Goal: Task Accomplishment & Management: Use online tool/utility

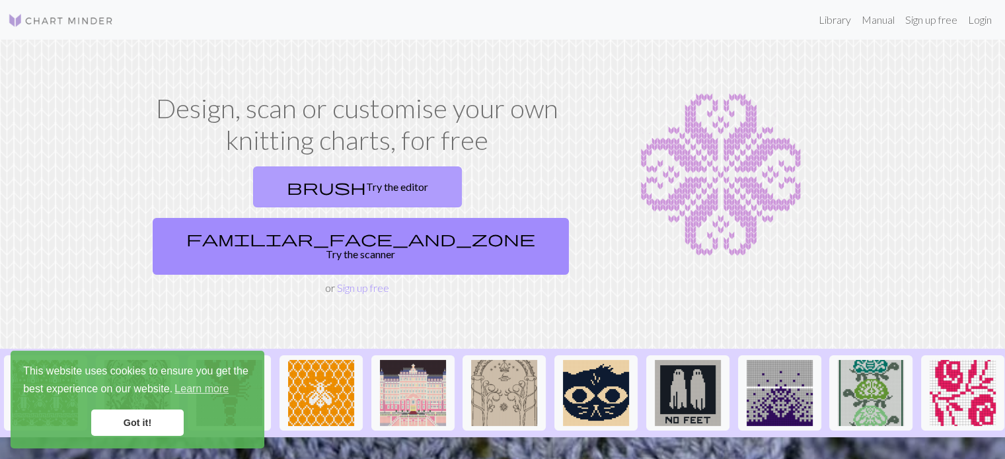
click at [253, 198] on link "brush Try the editor" at bounding box center [357, 186] width 209 height 41
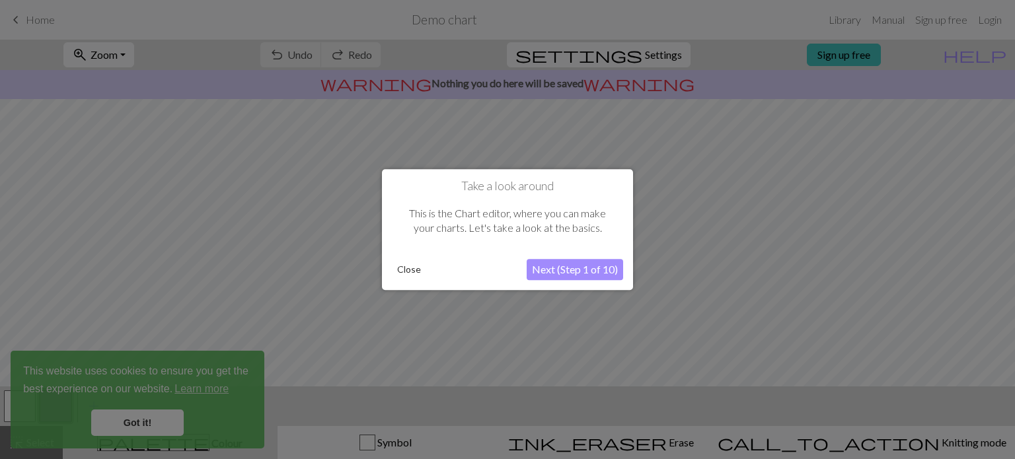
click at [573, 274] on button "Next (Step 1 of 10)" at bounding box center [575, 269] width 96 height 21
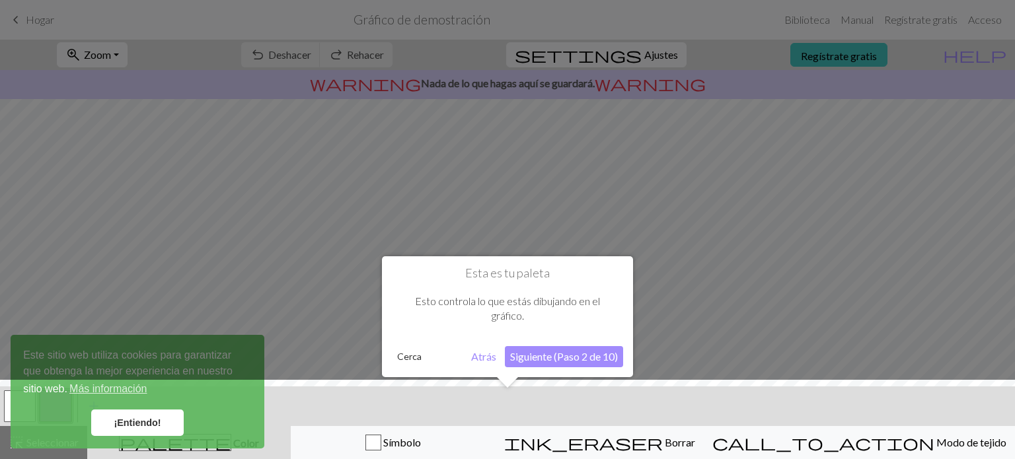
click at [573, 351] on font "Siguiente (Paso 2 de 10)" at bounding box center [564, 356] width 108 height 13
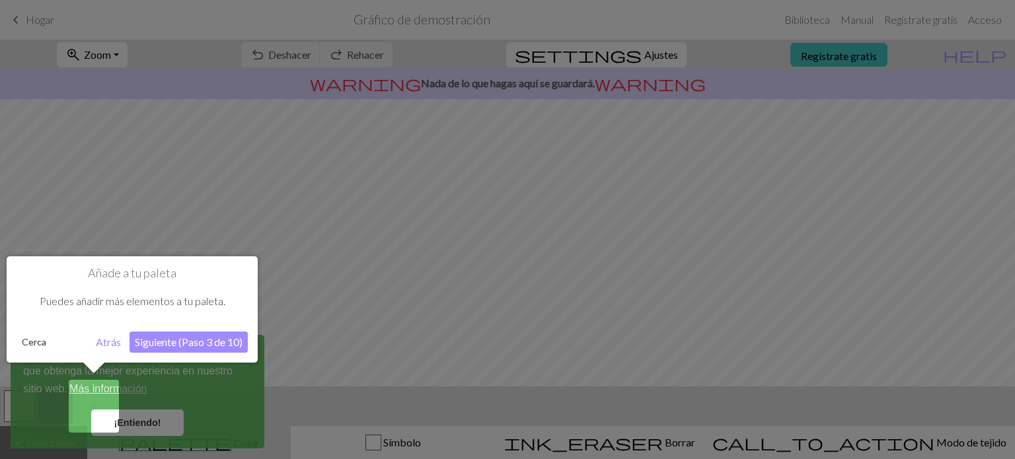
click at [161, 342] on font "Siguiente (Paso 3 de 10)" at bounding box center [189, 342] width 108 height 13
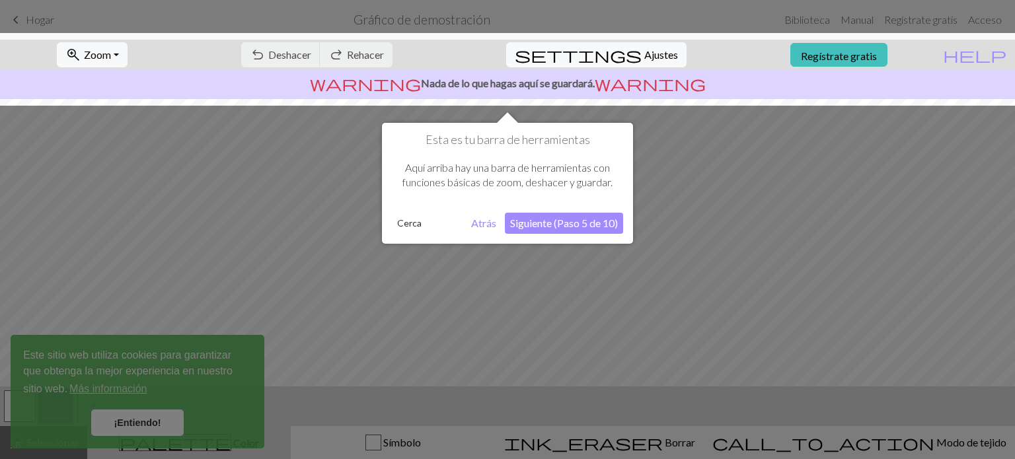
click at [551, 224] on font "Siguiente (Paso 5 de 10)" at bounding box center [564, 223] width 108 height 13
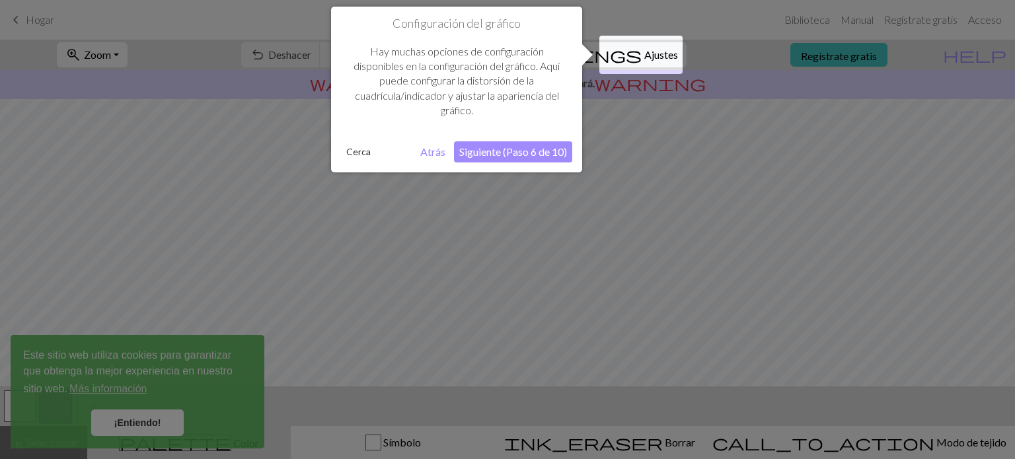
click at [532, 154] on font "Siguiente (Paso 6 de 10)" at bounding box center [513, 151] width 108 height 13
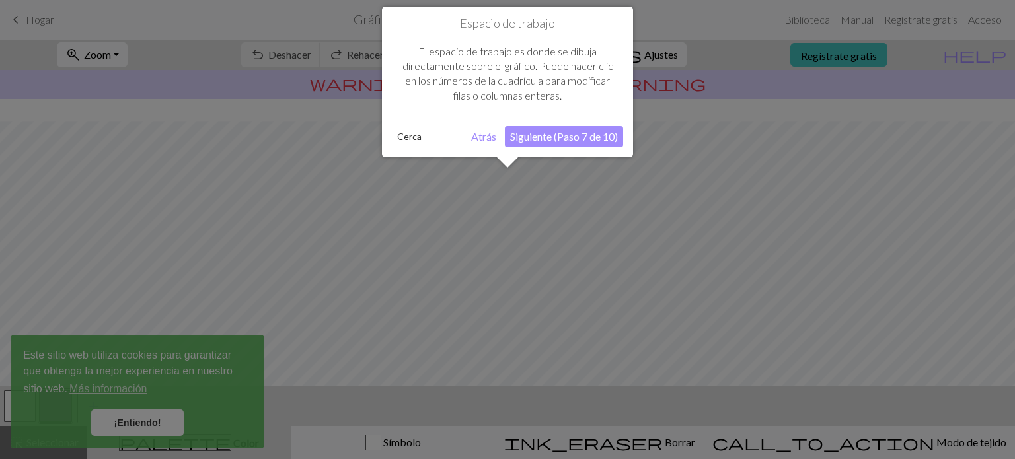
scroll to position [79, 0]
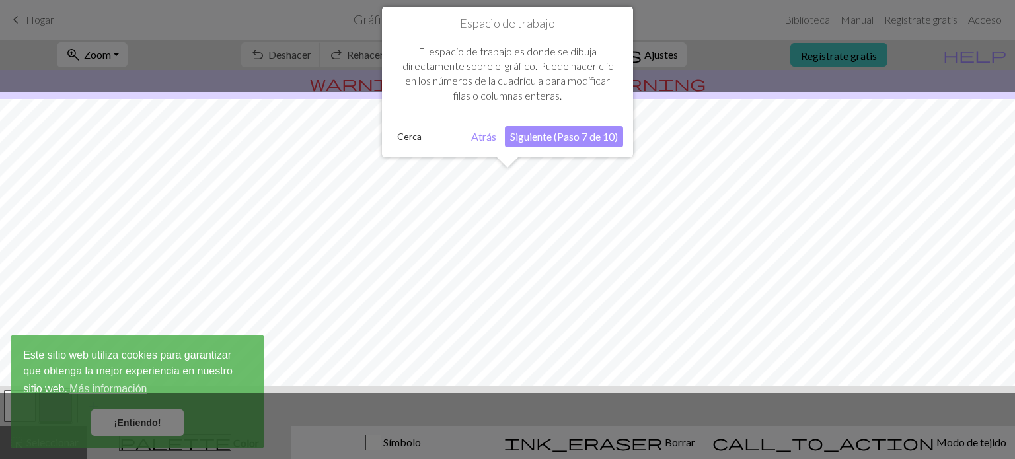
click at [566, 142] on font "Siguiente (Paso 7 de 10)" at bounding box center [564, 136] width 108 height 13
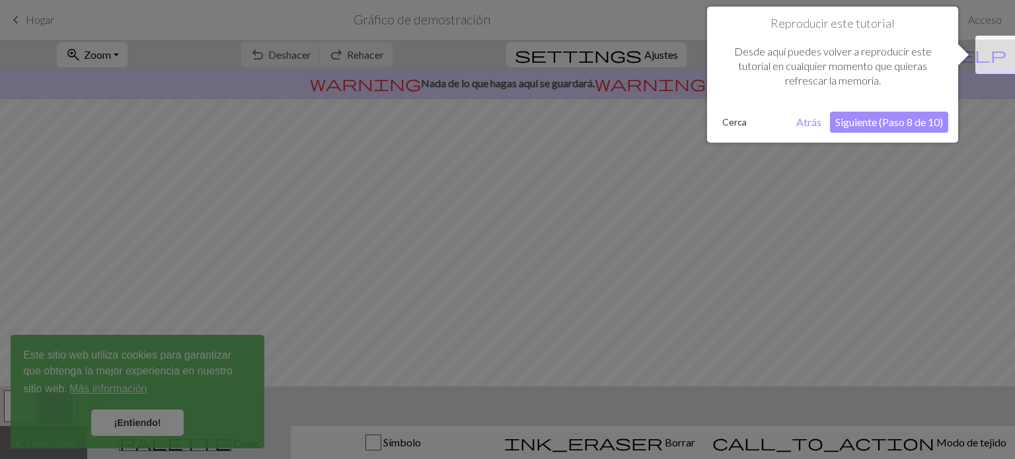
click at [873, 124] on font "Siguiente (Paso 8 de 10)" at bounding box center [889, 122] width 108 height 13
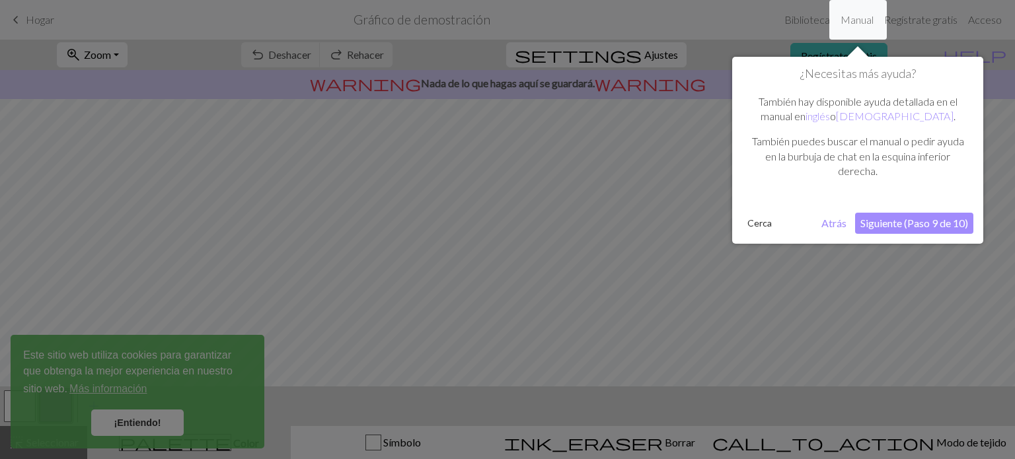
click at [908, 226] on font "Siguiente (Paso 9 de 10)" at bounding box center [914, 223] width 108 height 13
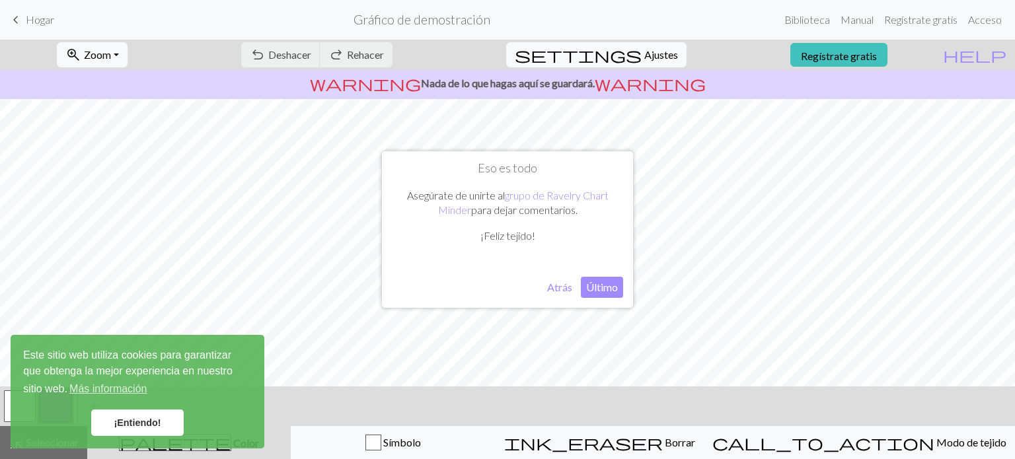
click at [612, 288] on font "Último" at bounding box center [602, 287] width 32 height 13
click at [866, 52] on font "Regístrate gratis" at bounding box center [839, 55] width 76 height 13
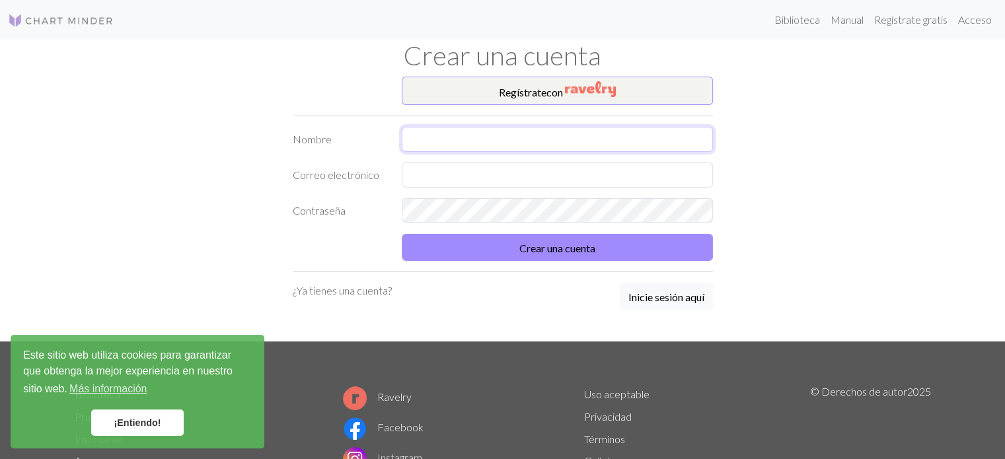
click at [447, 137] on input "text" at bounding box center [557, 139] width 311 height 25
type input "Constanza"
click at [422, 176] on input "text" at bounding box center [557, 175] width 311 height 25
type input "consbvo@gmail.com"
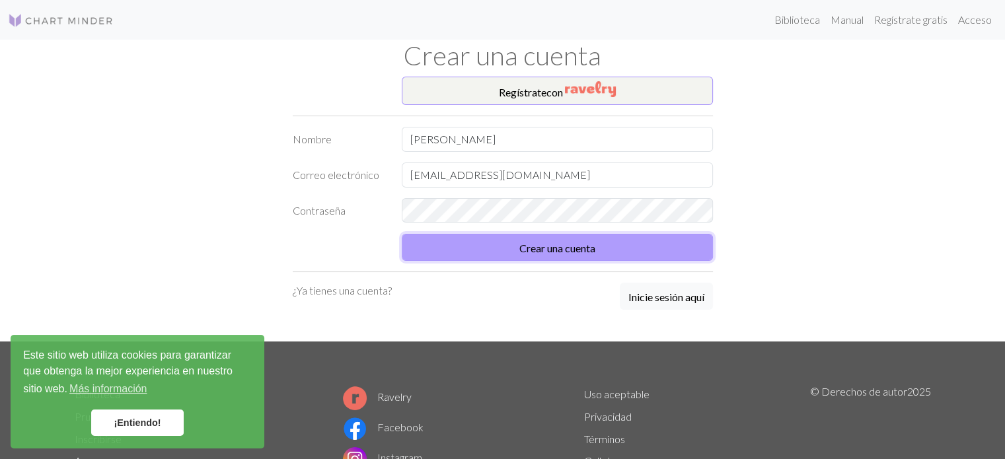
click at [429, 257] on button "Crear una cuenta" at bounding box center [557, 247] width 311 height 27
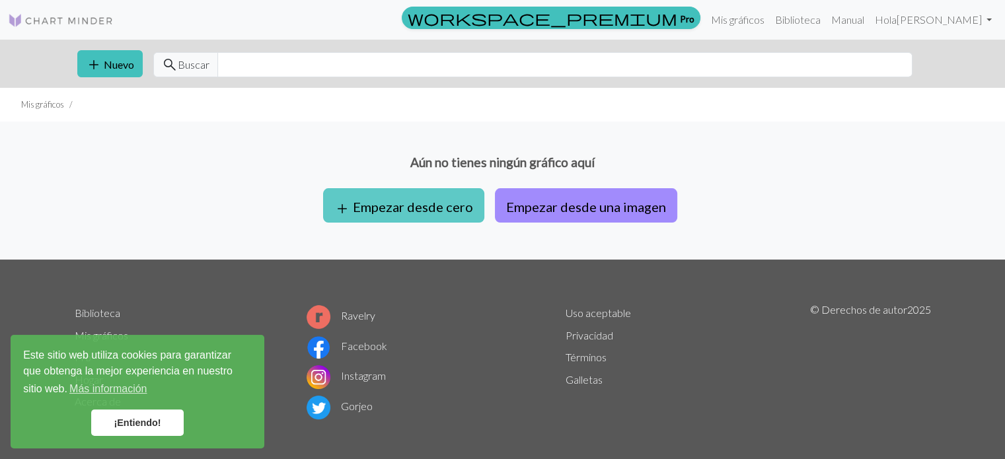
click at [449, 211] on font "Empezar desde cero" at bounding box center [413, 207] width 120 height 16
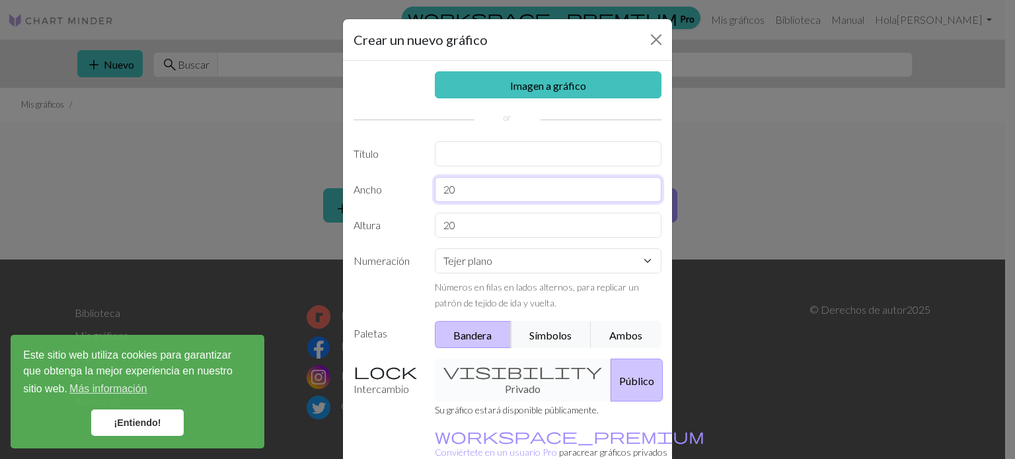
drag, startPoint x: 467, startPoint y: 190, endPoint x: 399, endPoint y: 194, distance: 68.2
click at [399, 194] on div "Ancho 20" at bounding box center [508, 189] width 324 height 25
type input "48"
drag, startPoint x: 502, startPoint y: 237, endPoint x: 399, endPoint y: 244, distance: 103.4
click at [399, 244] on div "Imagen a gráfico Título Ancho 48 Altura 20 Numeración Tejer plano Tejer en redo…" at bounding box center [507, 276] width 329 height 431
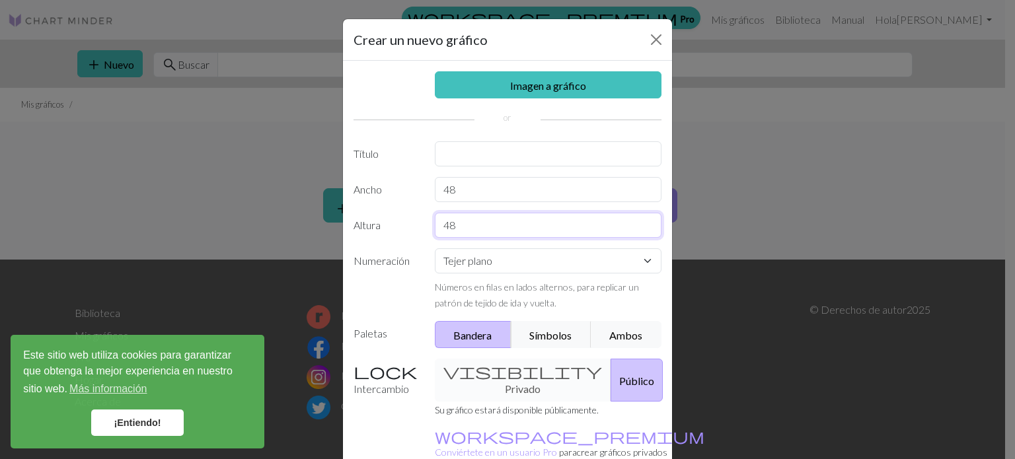
type input "48"
click at [616, 250] on select "Tejer plano Tejer en redondo Tejido de encaje Punto de cruz" at bounding box center [548, 260] width 227 height 25
click at [435, 248] on select "Tejer plano Tejer en redondo Tejido de encaje Punto de cruz" at bounding box center [548, 260] width 227 height 25
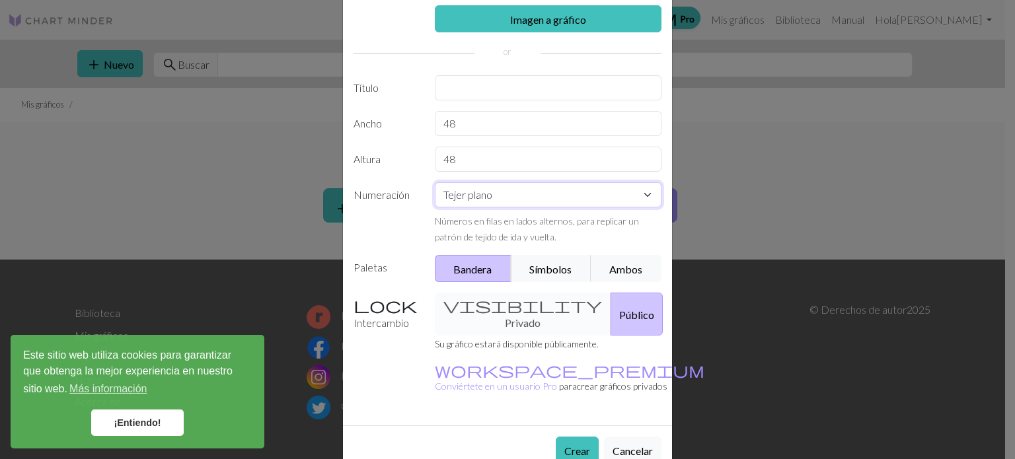
scroll to position [84, 0]
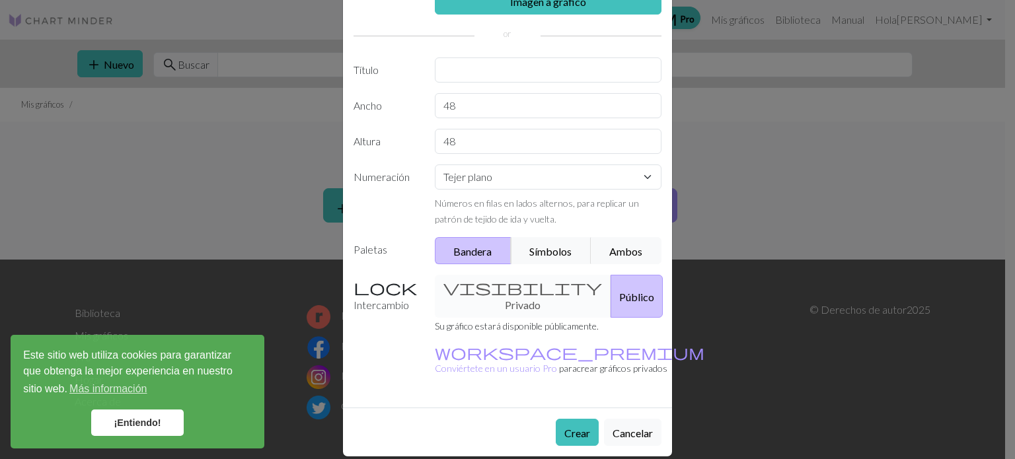
click at [490, 295] on div "visibility Privado Público" at bounding box center [548, 296] width 243 height 43
click at [511, 61] on input "text" at bounding box center [548, 69] width 227 height 25
type input "flores"
click at [484, 69] on input "flores" at bounding box center [548, 69] width 227 height 25
drag, startPoint x: 484, startPoint y: 69, endPoint x: 367, endPoint y: 97, distance: 119.7
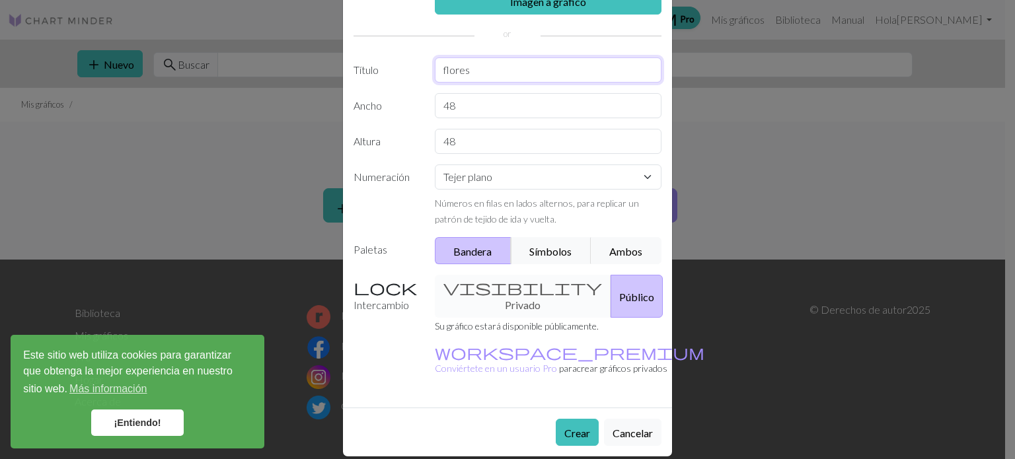
click at [367, 97] on div "Imagen a gráfico Título flores Ancho 48 Altura 48 Numeración Tejer plano Tejer …" at bounding box center [507, 192] width 329 height 431
click at [501, 75] on input "flores" at bounding box center [548, 69] width 227 height 25
click at [618, 182] on select "Tejer plano Tejer en redondo Tejido de encaje Punto de cruz" at bounding box center [548, 177] width 227 height 25
drag, startPoint x: 525, startPoint y: 105, endPoint x: 362, endPoint y: 102, distance: 163.2
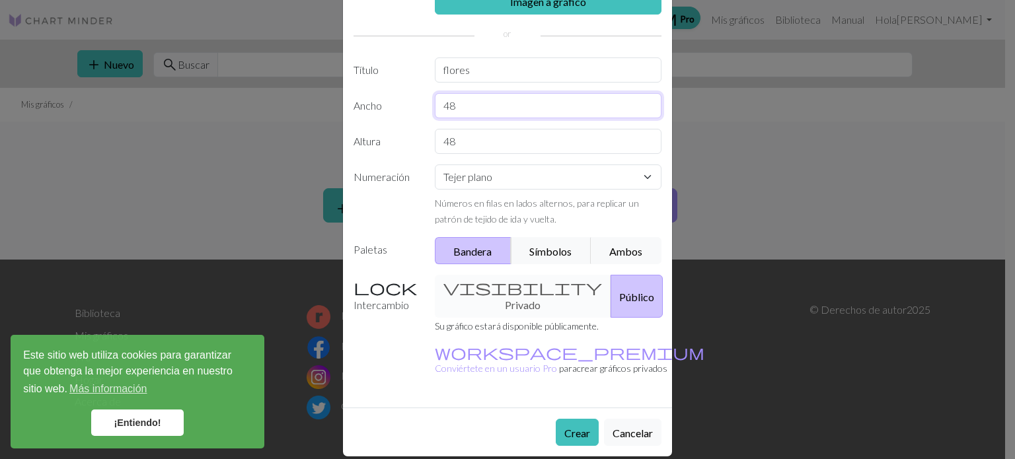
click at [362, 102] on div "Ancho 48" at bounding box center [508, 105] width 324 height 25
type input "50"
drag, startPoint x: 458, startPoint y: 136, endPoint x: 428, endPoint y: 143, distance: 30.6
click at [428, 143] on div "48" at bounding box center [548, 141] width 243 height 25
type input "50"
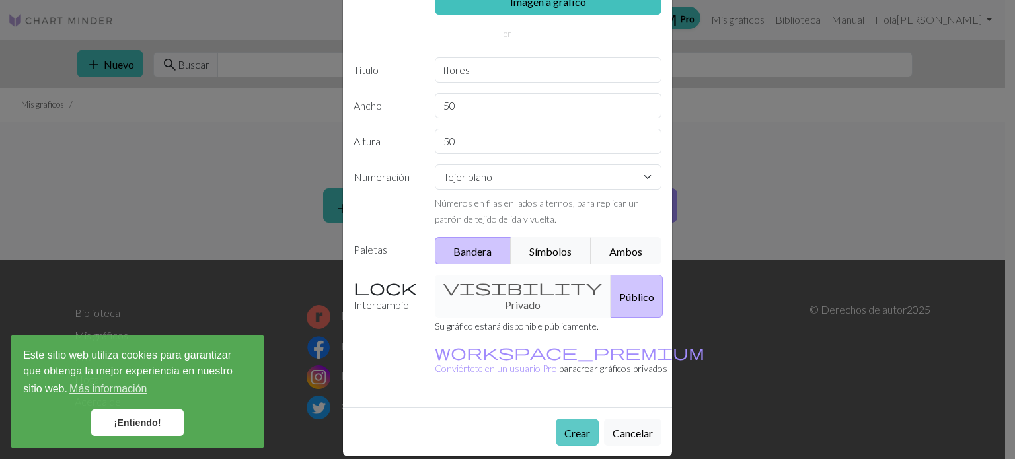
click at [575, 427] on font "Crear" at bounding box center [577, 433] width 26 height 13
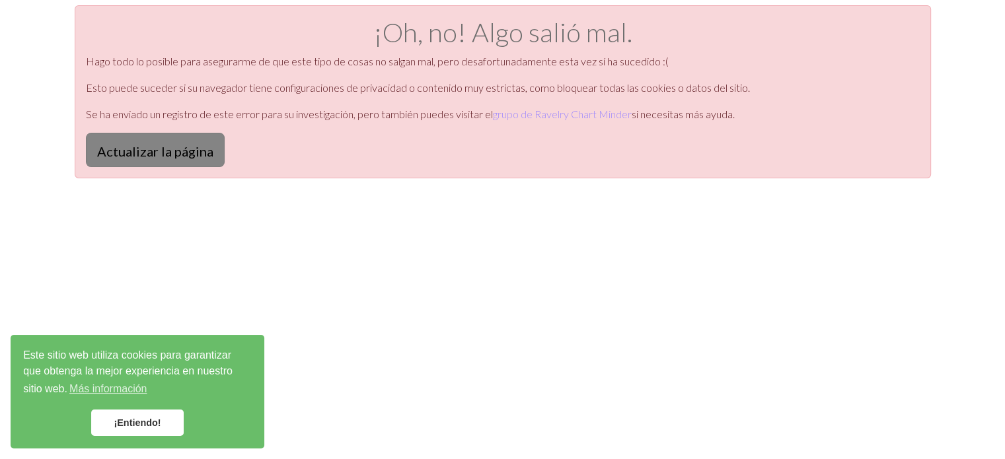
click at [159, 147] on font "Actualizar la página" at bounding box center [155, 151] width 116 height 16
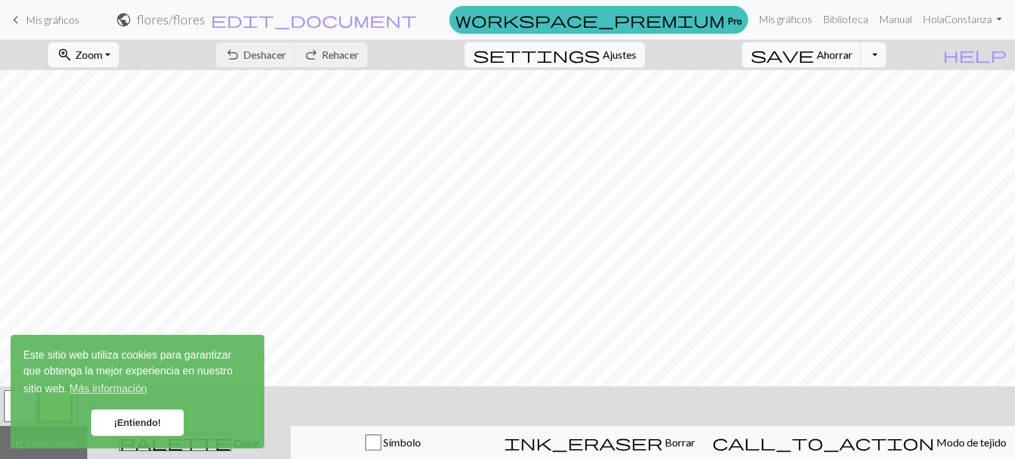
click at [143, 425] on font "¡Entiendo!" at bounding box center [137, 423] width 47 height 11
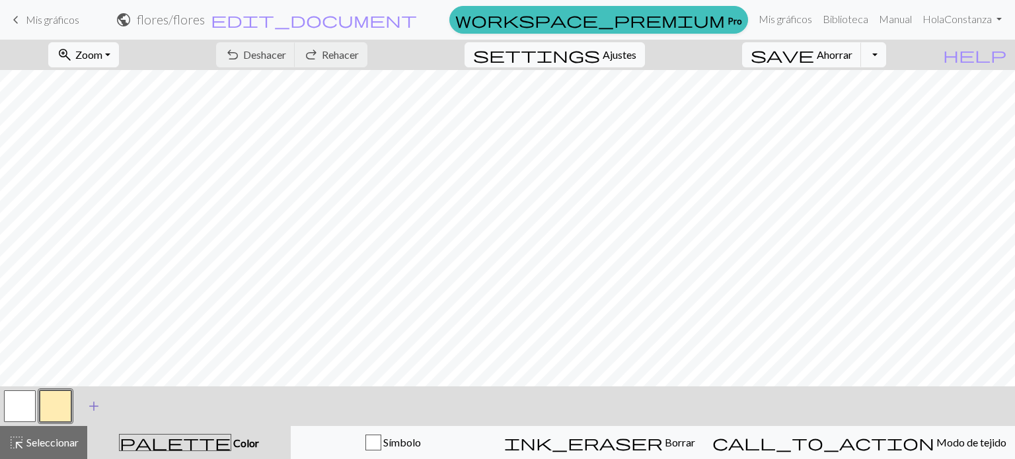
click at [90, 408] on span "add" at bounding box center [94, 406] width 16 height 18
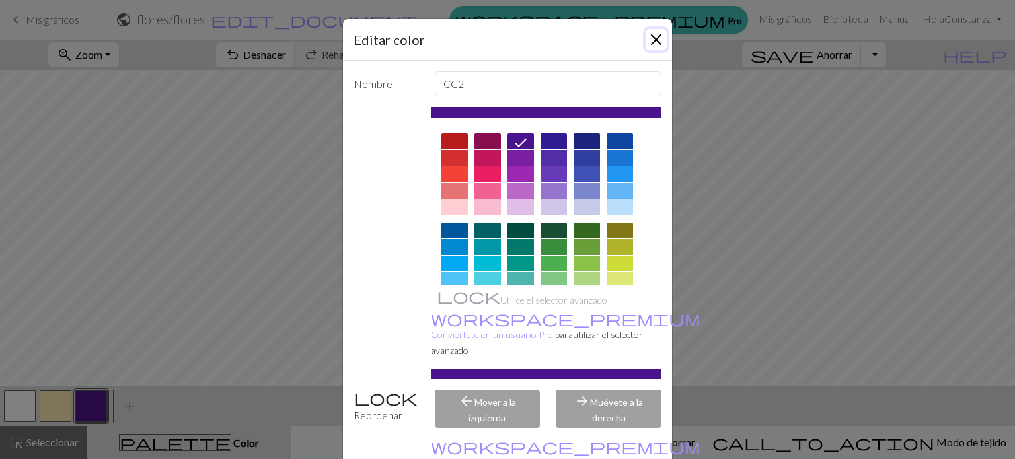
click at [652, 38] on button "Cerca" at bounding box center [655, 39] width 21 height 21
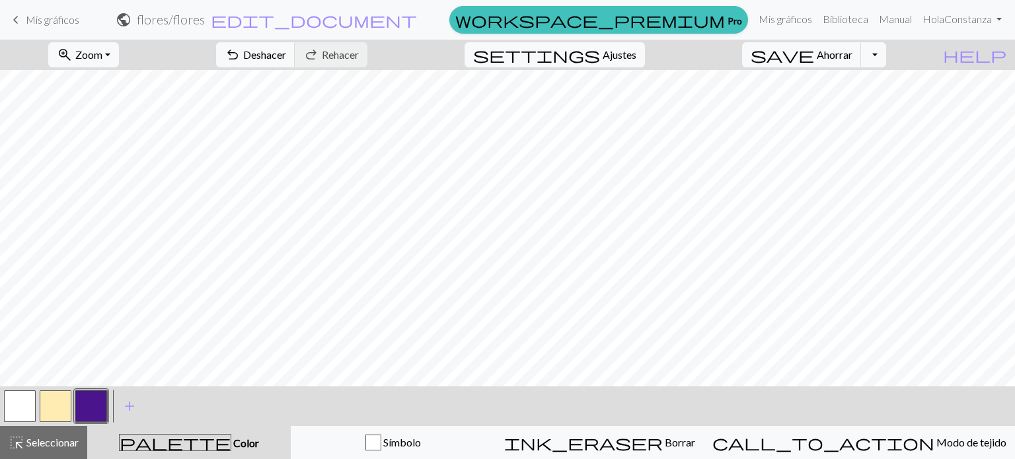
click at [93, 404] on button "button" at bounding box center [91, 406] width 32 height 32
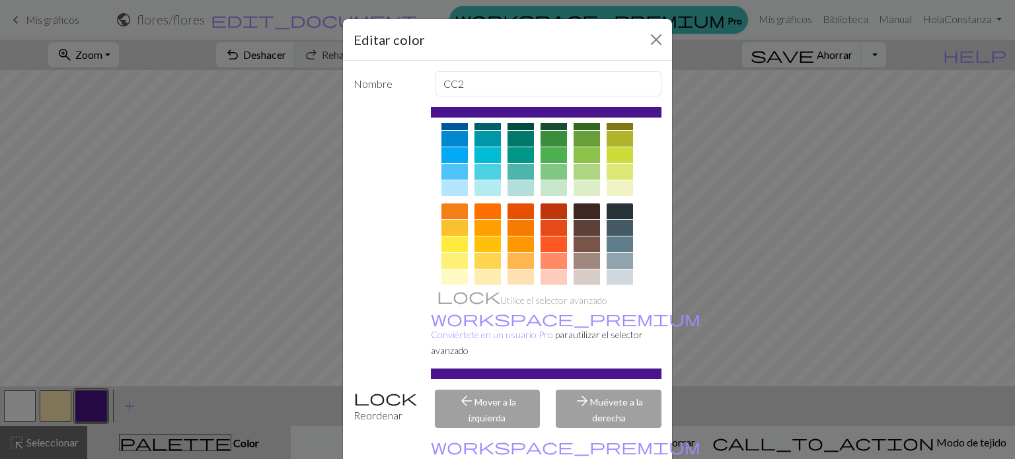
scroll to position [198, 0]
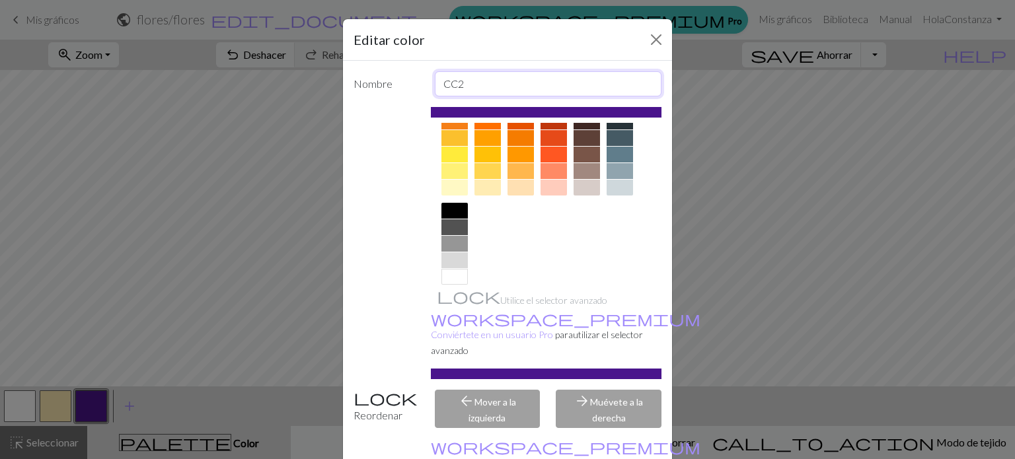
drag, startPoint x: 478, startPoint y: 92, endPoint x: 413, endPoint y: 91, distance: 64.8
click at [413, 91] on div "Nombre CC2" at bounding box center [508, 83] width 324 height 25
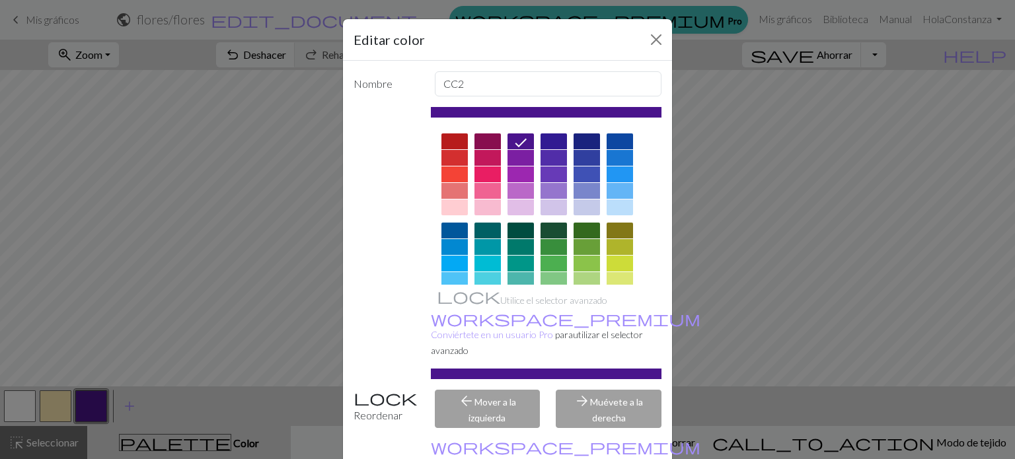
click at [558, 116] on div at bounding box center [546, 112] width 231 height 11
click at [547, 110] on div at bounding box center [546, 112] width 231 height 11
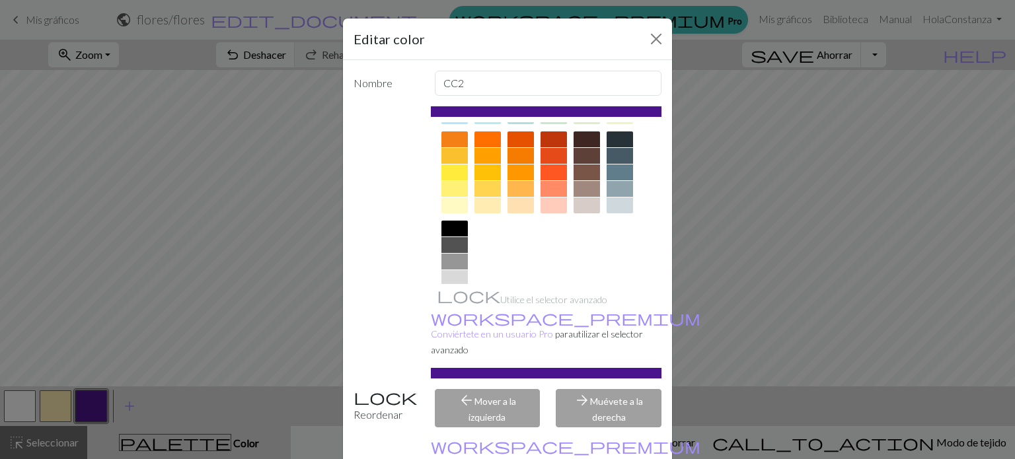
scroll to position [198, 0]
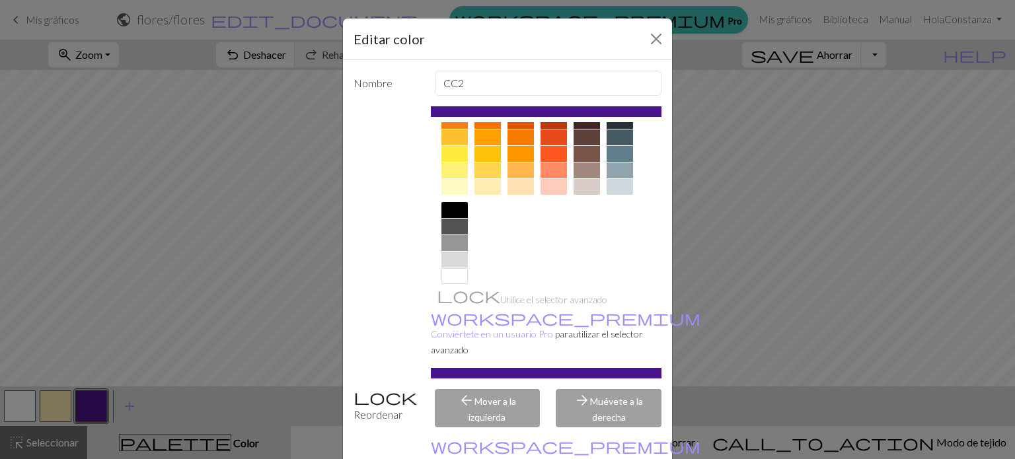
click at [447, 153] on div at bounding box center [454, 154] width 26 height 16
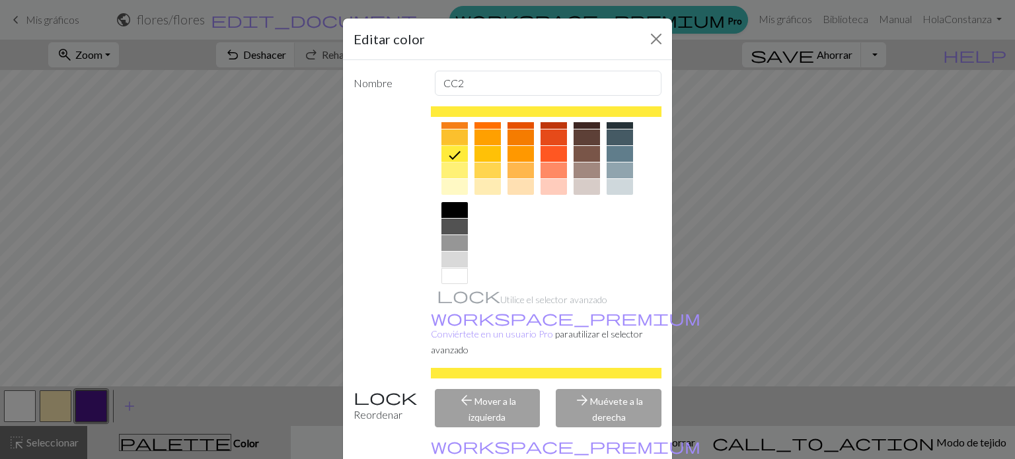
click at [446, 139] on div at bounding box center [454, 137] width 26 height 16
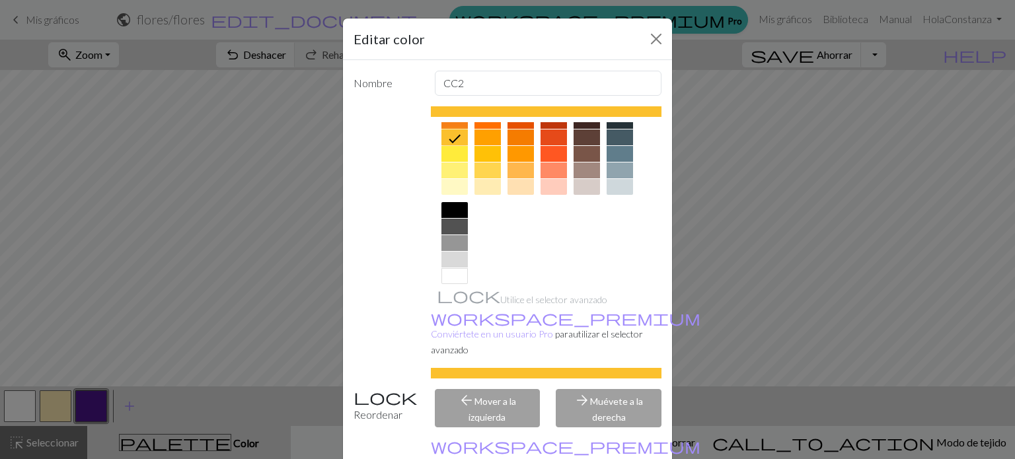
click at [493, 171] on div at bounding box center [487, 171] width 26 height 16
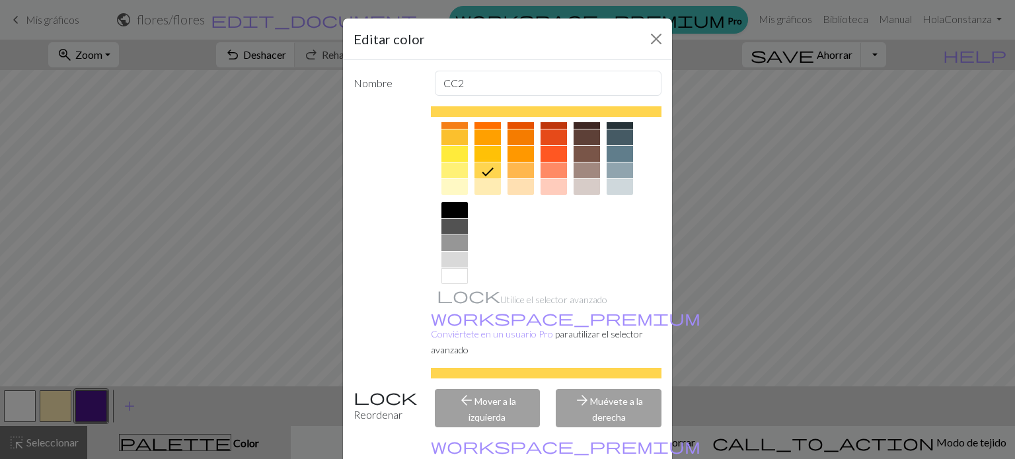
click at [490, 149] on div at bounding box center [487, 154] width 26 height 16
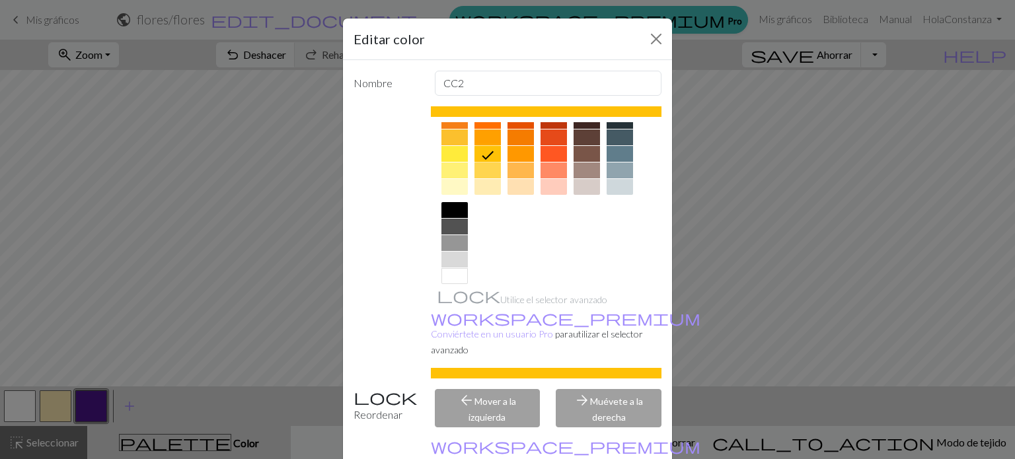
click at [476, 169] on div at bounding box center [487, 171] width 26 height 16
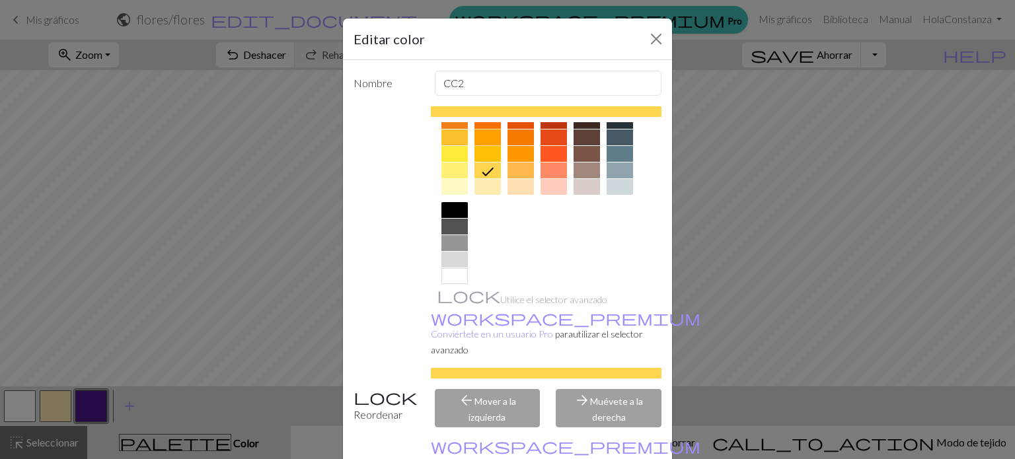
click at [482, 144] on div at bounding box center [487, 137] width 26 height 16
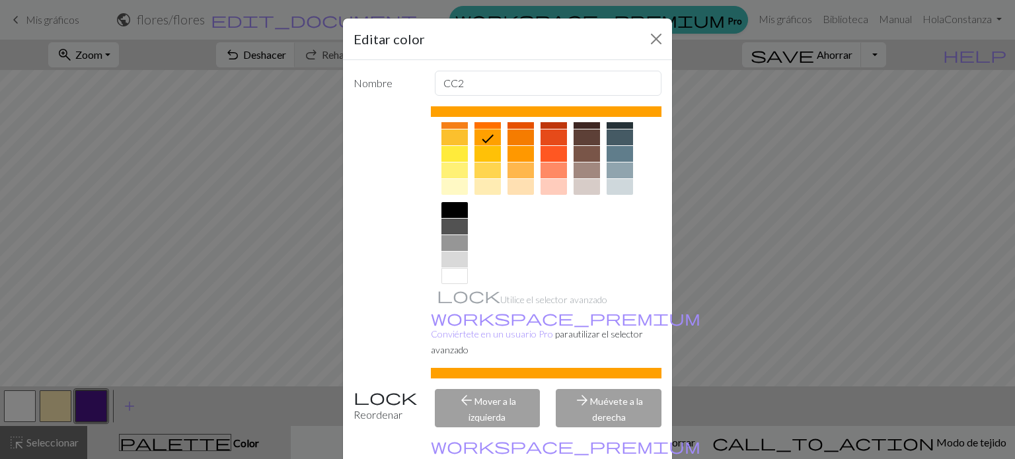
click at [479, 153] on div at bounding box center [487, 154] width 26 height 16
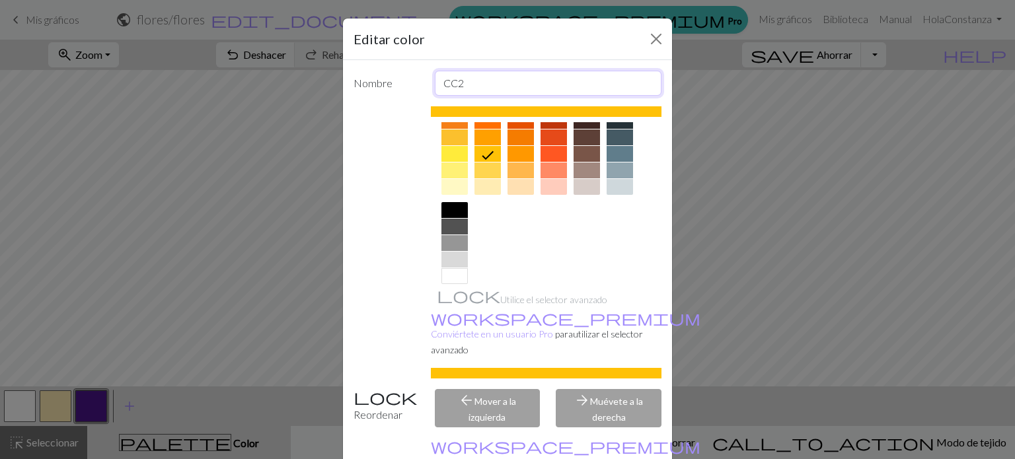
drag, startPoint x: 534, startPoint y: 86, endPoint x: 430, endPoint y: 92, distance: 104.6
click at [435, 92] on input "CC2" at bounding box center [548, 83] width 227 height 25
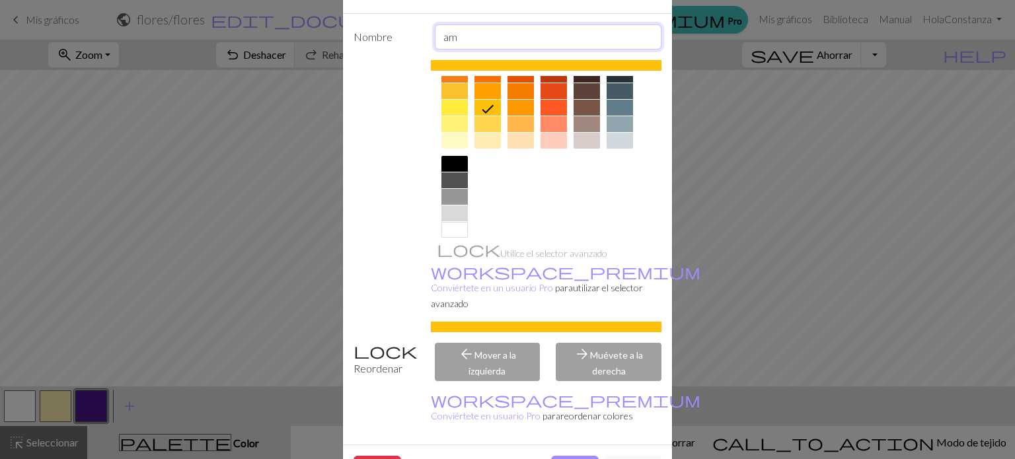
scroll to position [67, 0]
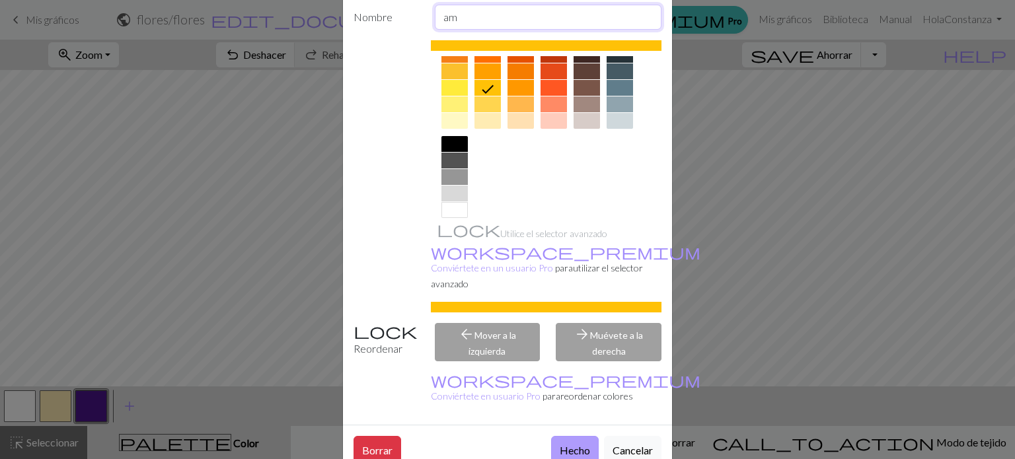
type input "am"
click at [587, 436] on button "Hecho" at bounding box center [575, 449] width 48 height 27
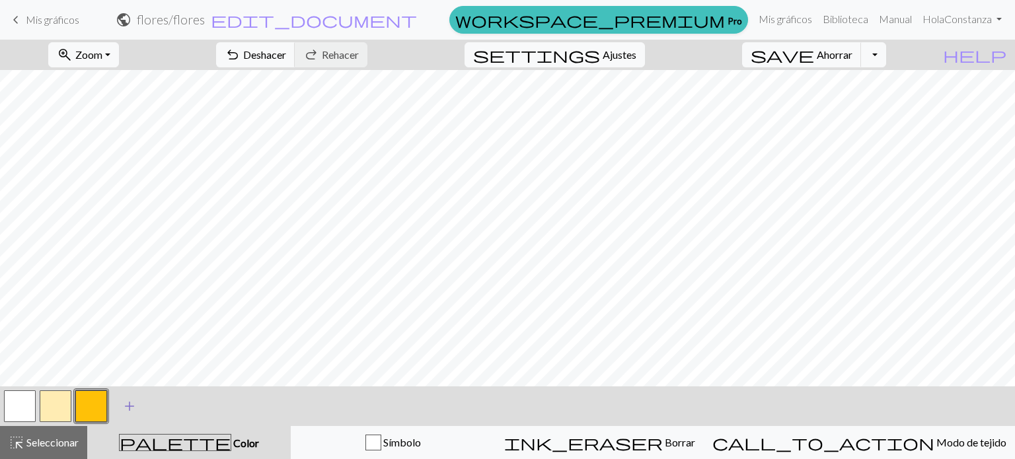
click at [128, 405] on span "add" at bounding box center [130, 406] width 16 height 18
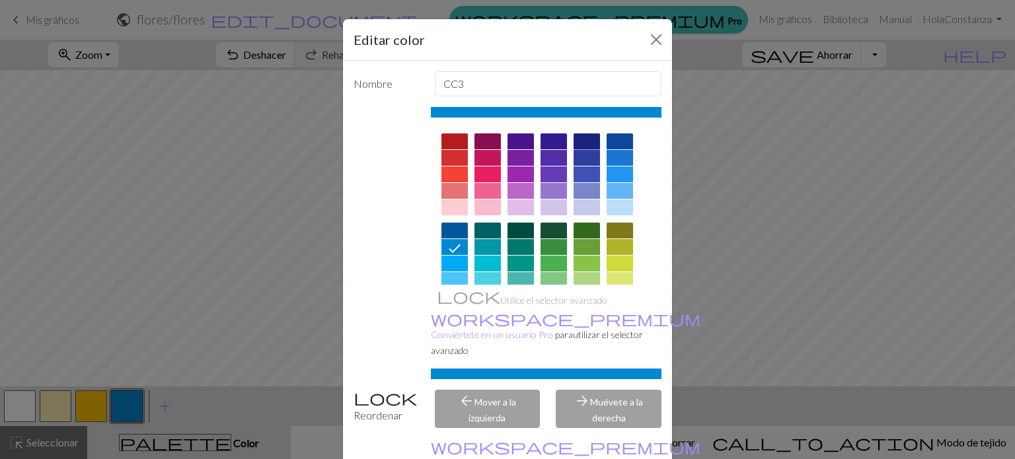
click at [576, 134] on div at bounding box center [586, 141] width 26 height 16
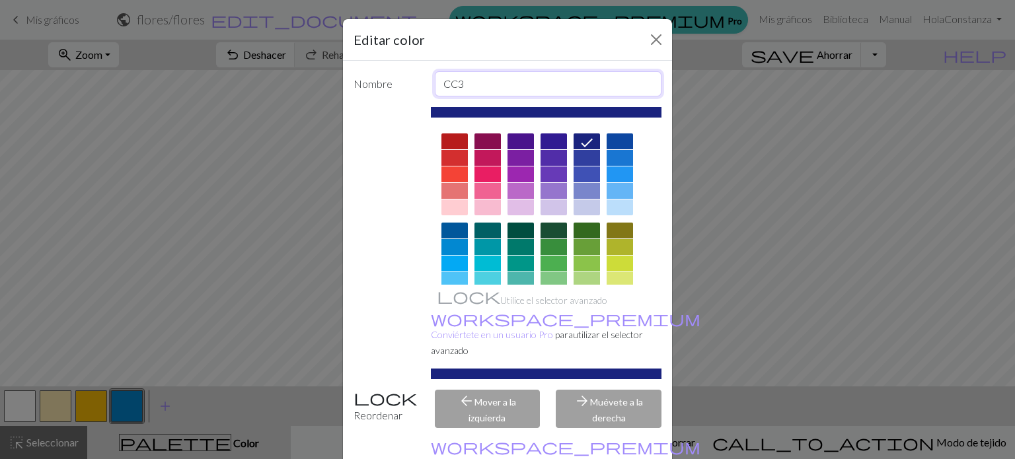
drag, startPoint x: 531, startPoint y: 79, endPoint x: 404, endPoint y: 92, distance: 126.9
click at [404, 92] on div "Nombre CC3" at bounding box center [508, 83] width 324 height 25
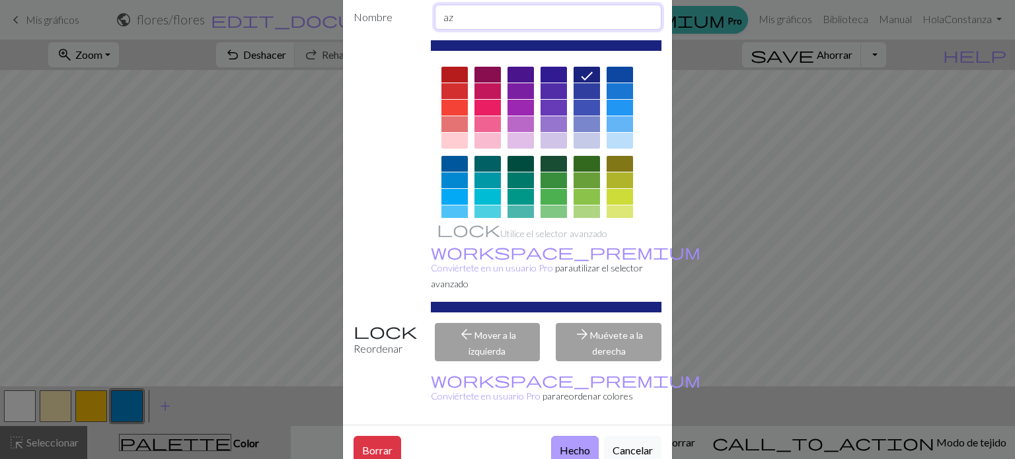
type input "az"
click at [560, 444] on font "Hecho" at bounding box center [575, 450] width 30 height 13
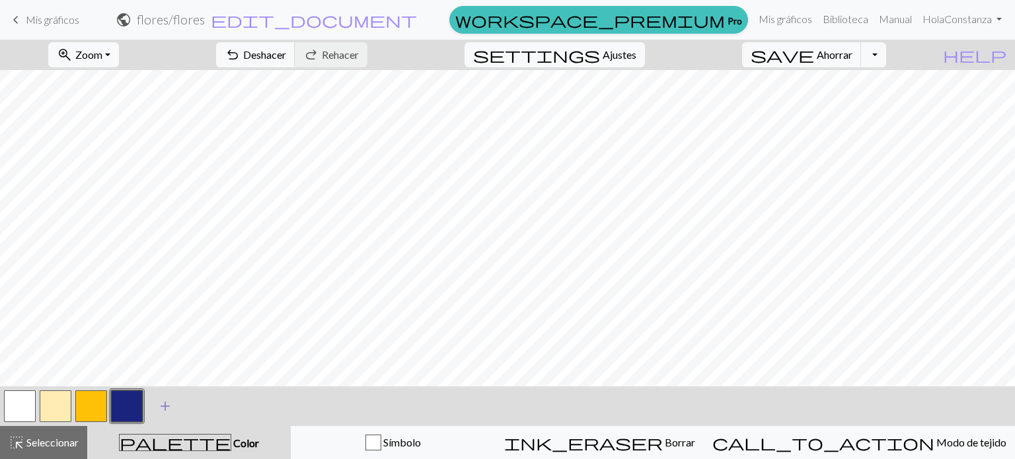
click at [170, 408] on span "add" at bounding box center [165, 406] width 16 height 18
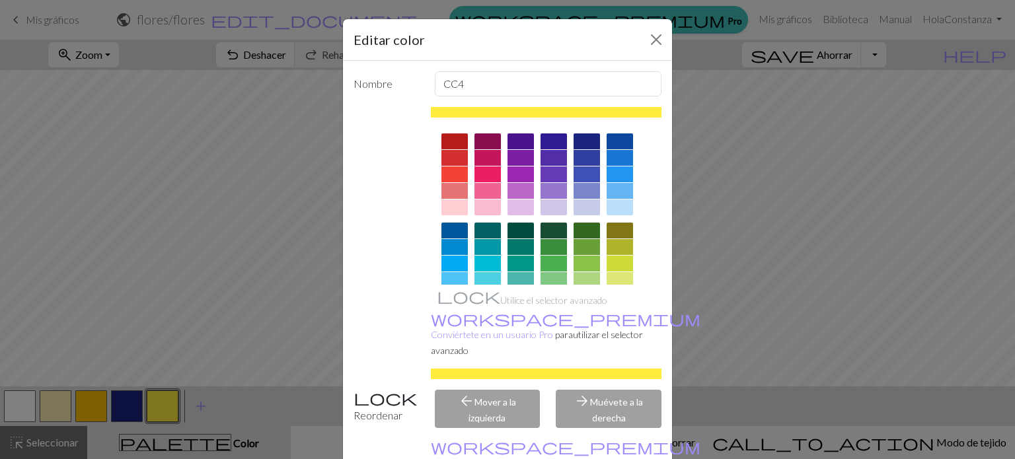
click at [634, 37] on div "Editar color" at bounding box center [507, 40] width 329 height 42
click at [645, 44] on button "Cerca" at bounding box center [655, 39] width 21 height 21
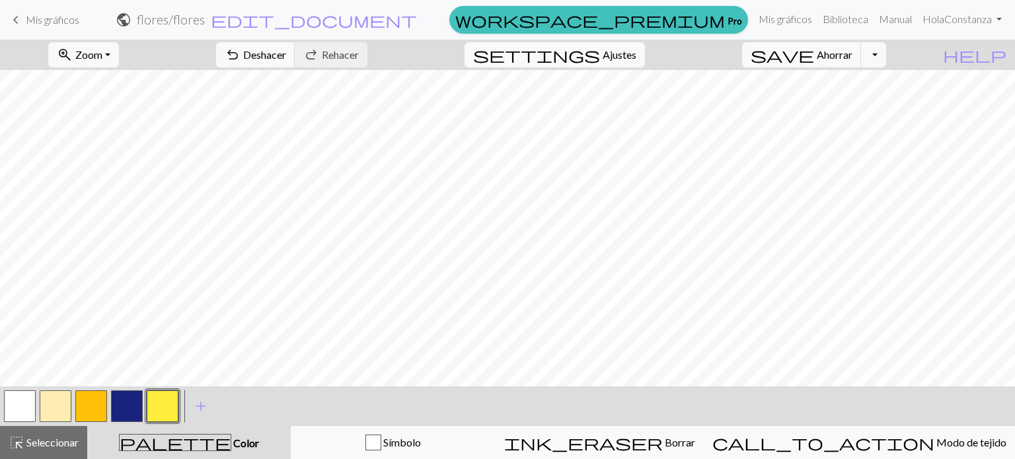
click at [233, 443] on font "Color" at bounding box center [246, 443] width 26 height 13
click at [233, 447] on font "Color" at bounding box center [246, 443] width 26 height 13
click at [194, 443] on span "palette" at bounding box center [175, 442] width 111 height 18
click at [196, 406] on span "add" at bounding box center [201, 406] width 16 height 18
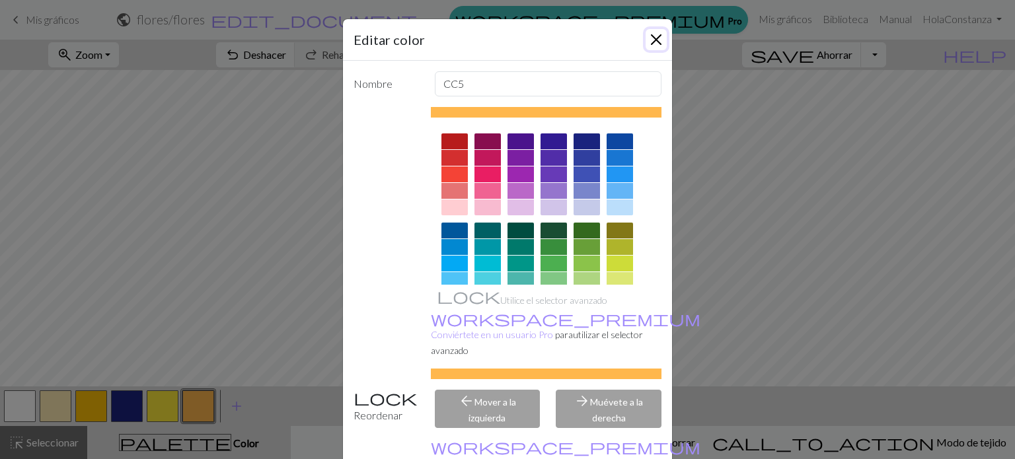
click at [645, 36] on button "Cerca" at bounding box center [655, 39] width 21 height 21
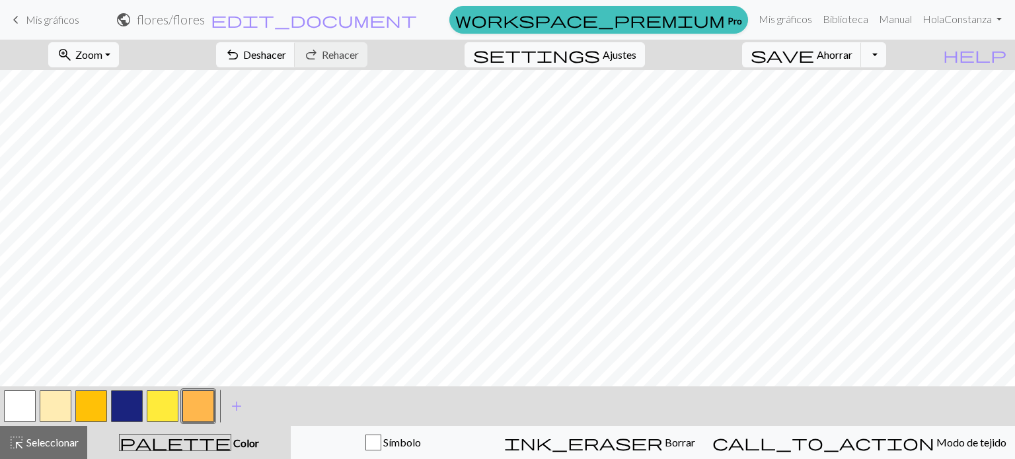
click at [161, 406] on button "button" at bounding box center [163, 406] width 32 height 32
click at [174, 406] on button "button" at bounding box center [163, 406] width 32 height 32
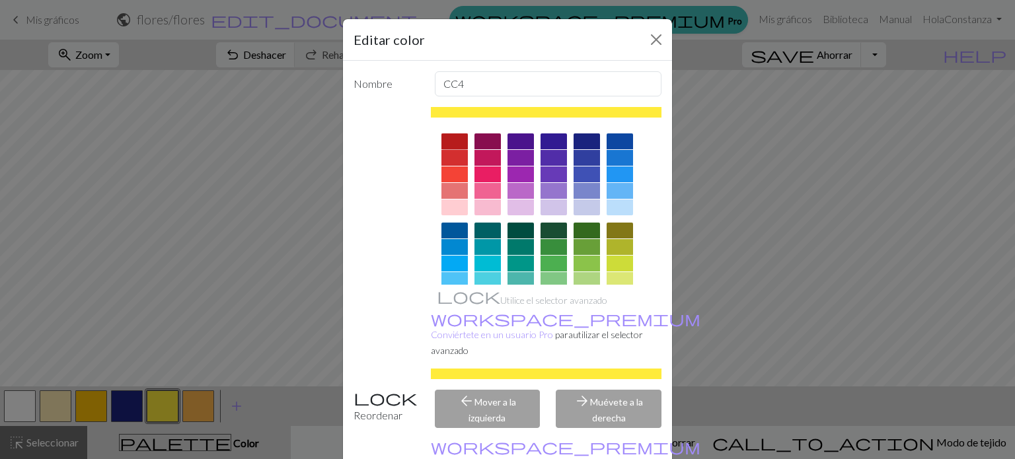
click at [457, 138] on div at bounding box center [454, 141] width 26 height 16
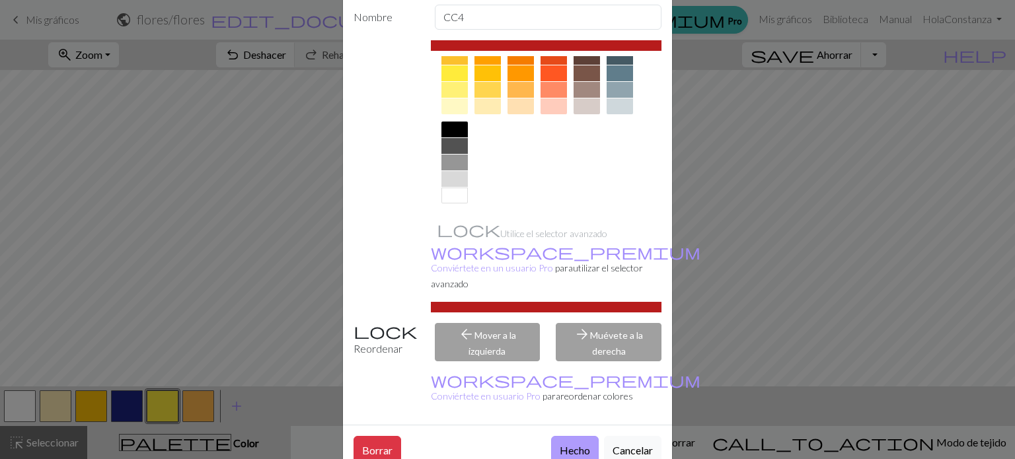
click at [581, 444] on font "Hecho" at bounding box center [575, 450] width 30 height 13
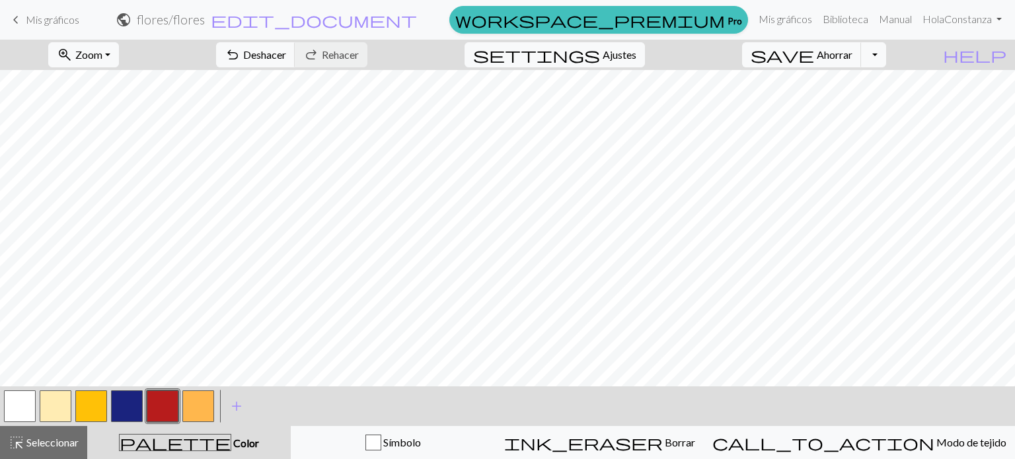
click at [200, 414] on button "button" at bounding box center [198, 406] width 32 height 32
click at [203, 409] on button "button" at bounding box center [198, 406] width 32 height 32
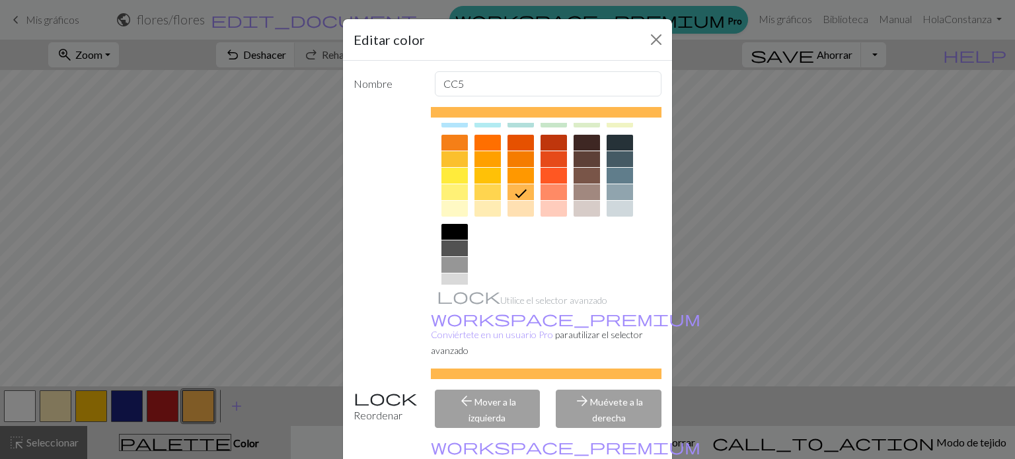
scroll to position [147, 0]
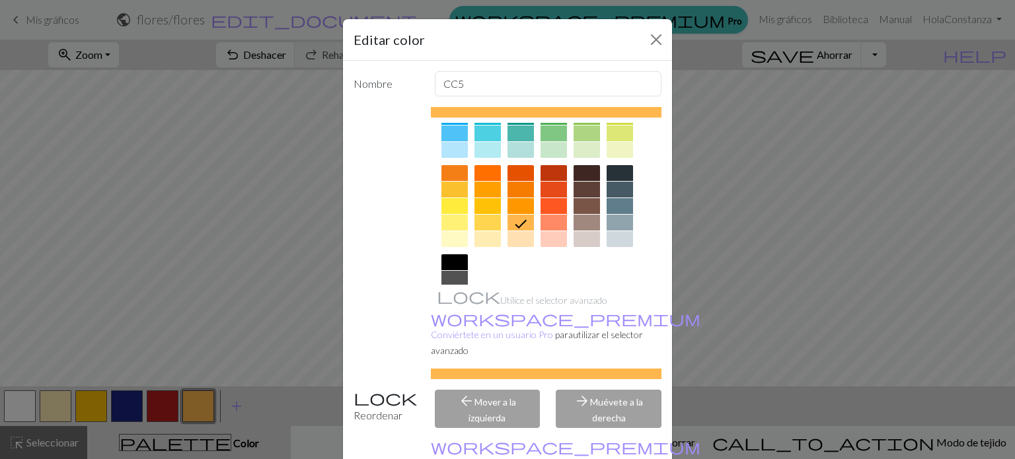
click at [547, 173] on div at bounding box center [553, 173] width 26 height 16
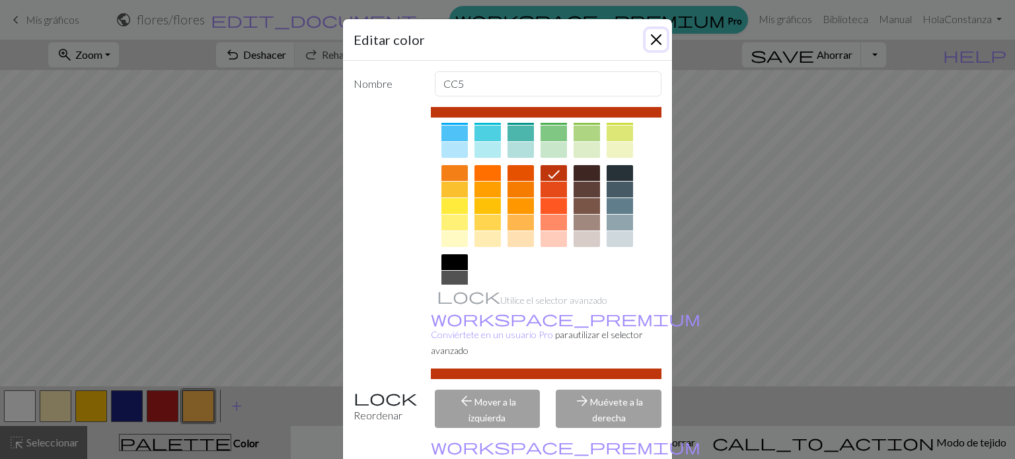
click at [650, 39] on button "Cerca" at bounding box center [655, 39] width 21 height 21
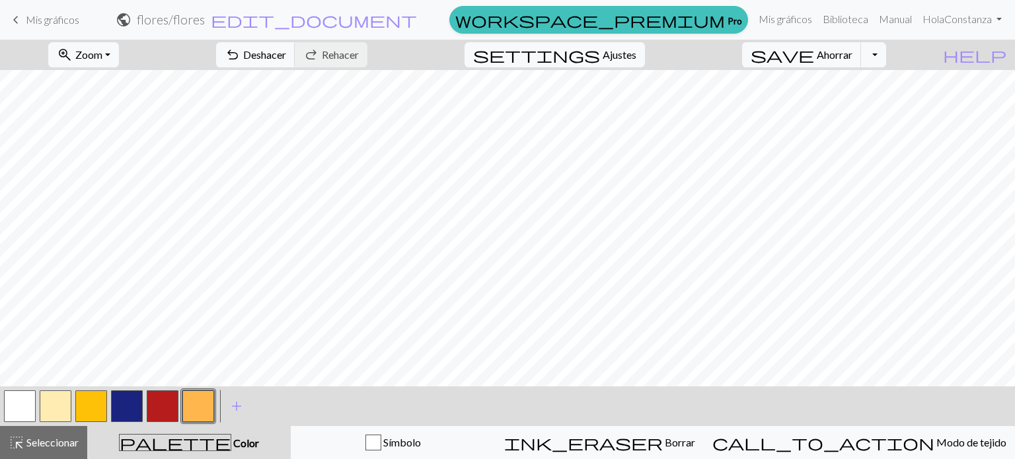
click at [198, 410] on button "button" at bounding box center [198, 406] width 32 height 32
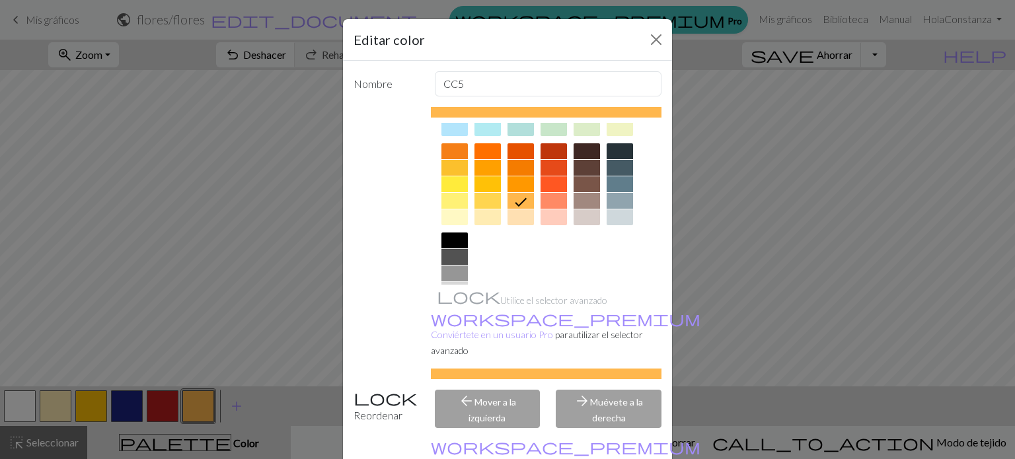
scroll to position [81, 0]
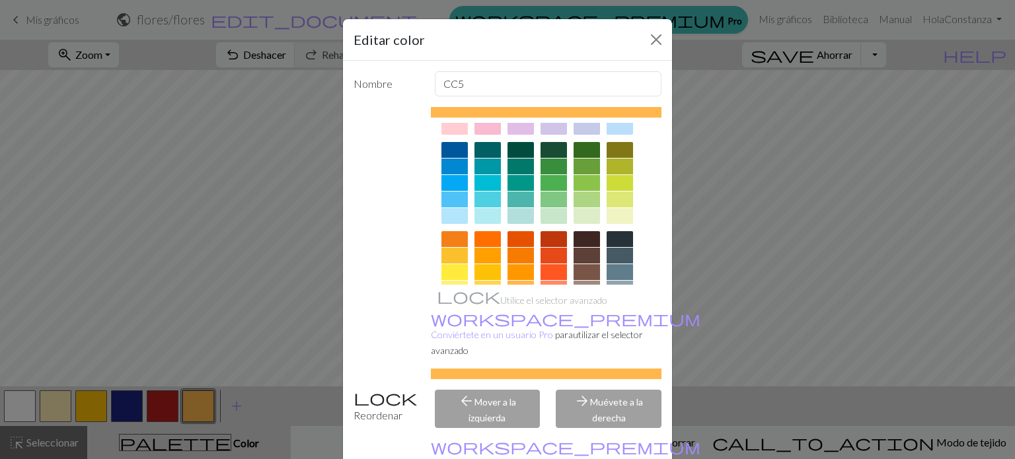
click at [550, 235] on div at bounding box center [553, 239] width 26 height 16
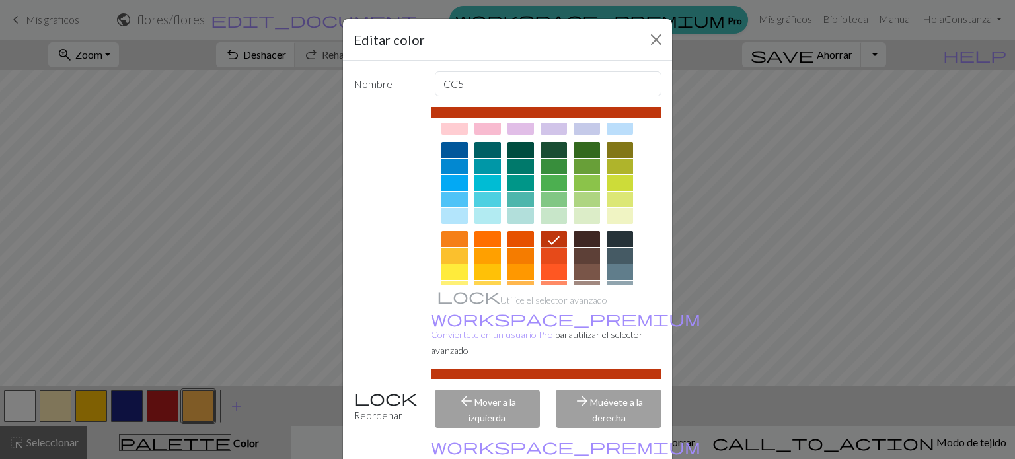
scroll to position [67, 0]
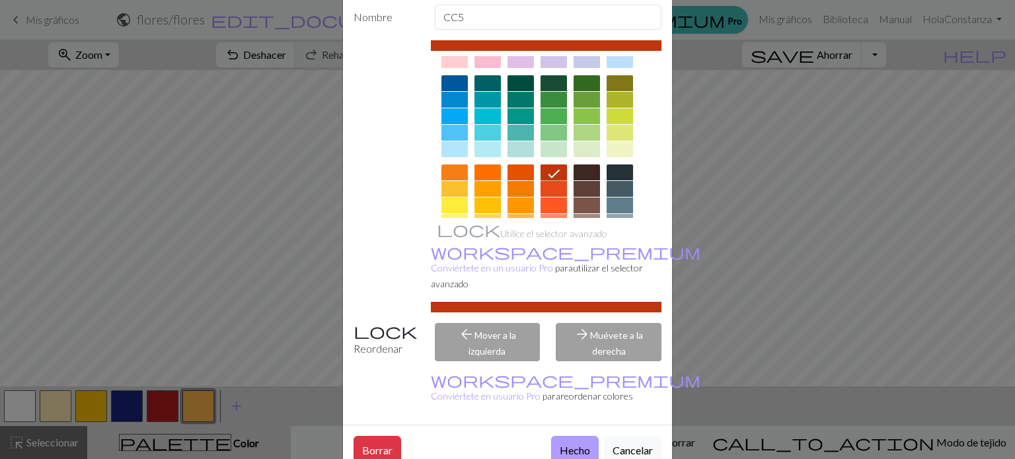
click at [567, 444] on font "Hecho" at bounding box center [575, 450] width 30 height 13
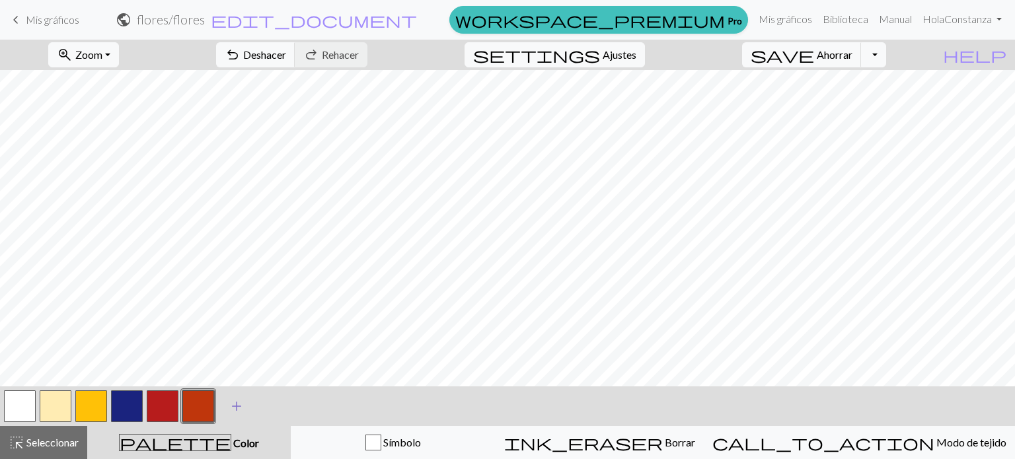
click at [246, 412] on button "add Añade un color" at bounding box center [236, 406] width 33 height 33
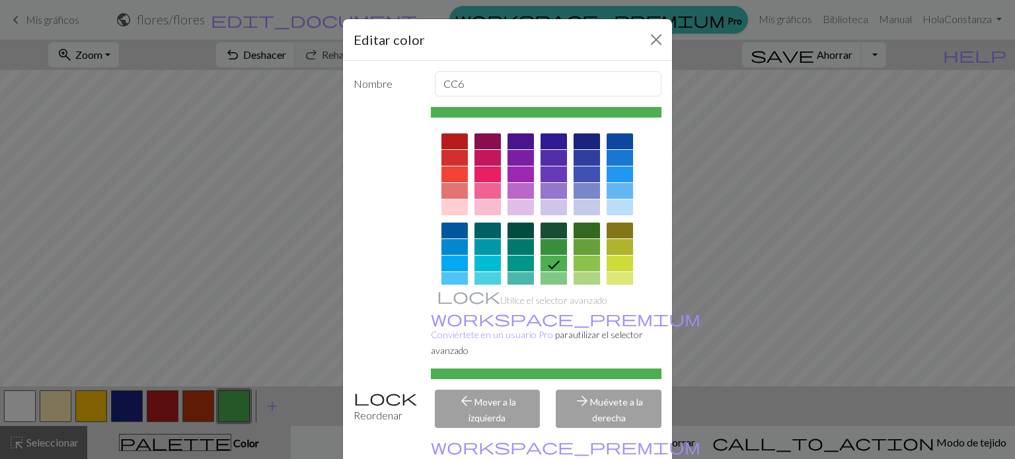
click at [550, 231] on div at bounding box center [553, 231] width 26 height 16
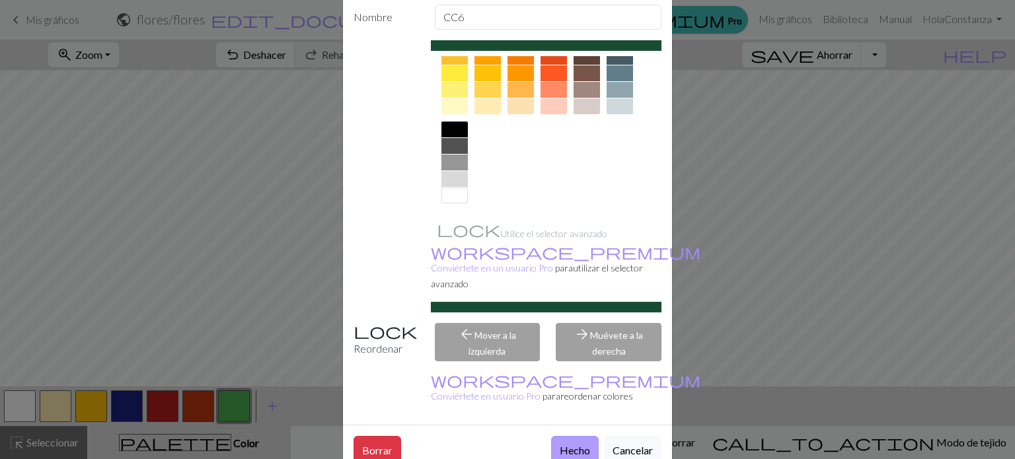
click at [553, 436] on button "Hecho" at bounding box center [575, 449] width 48 height 27
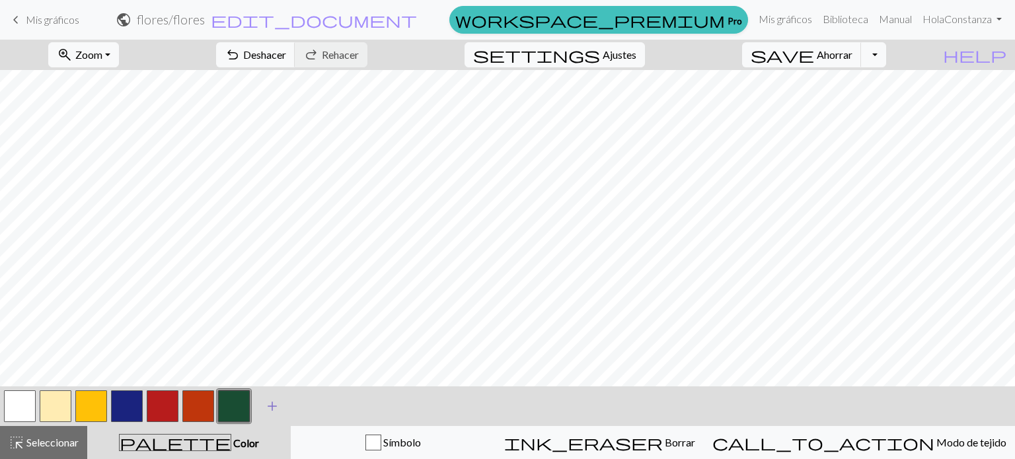
click at [267, 402] on span "add" at bounding box center [272, 406] width 16 height 18
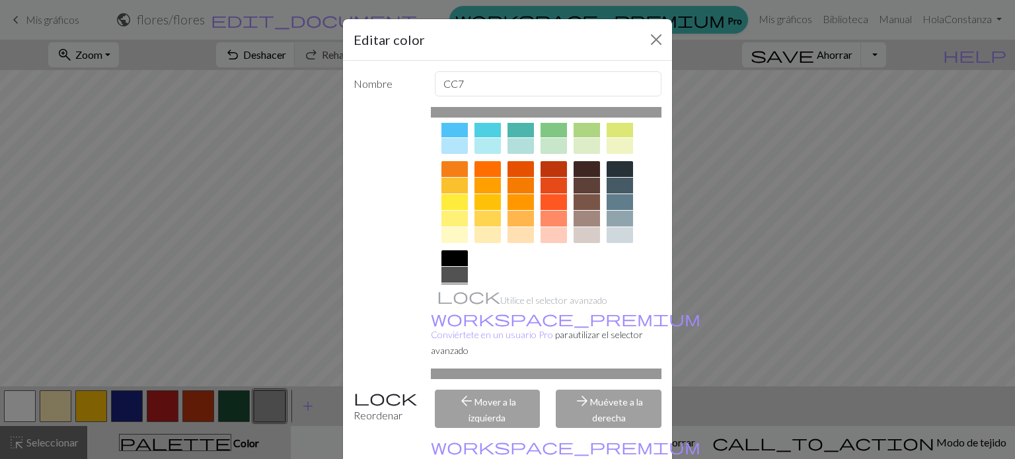
scroll to position [132, 0]
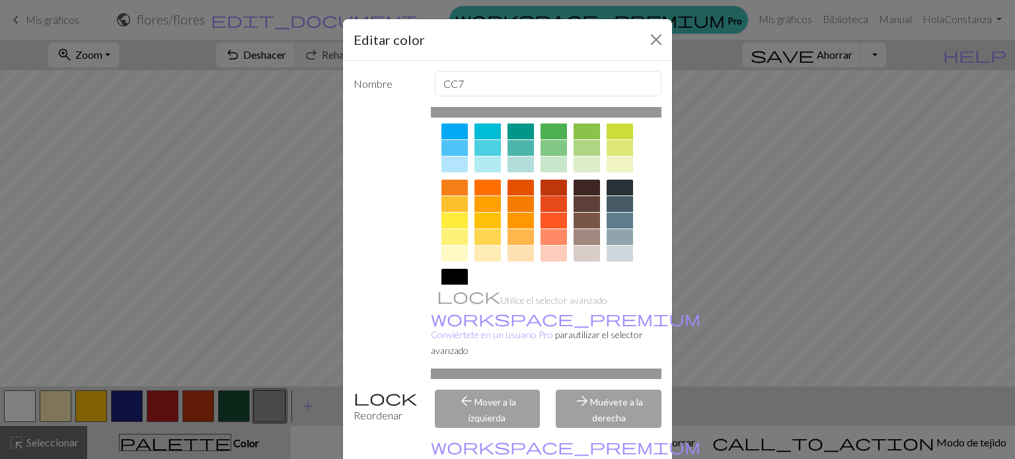
click at [552, 187] on div at bounding box center [553, 188] width 26 height 16
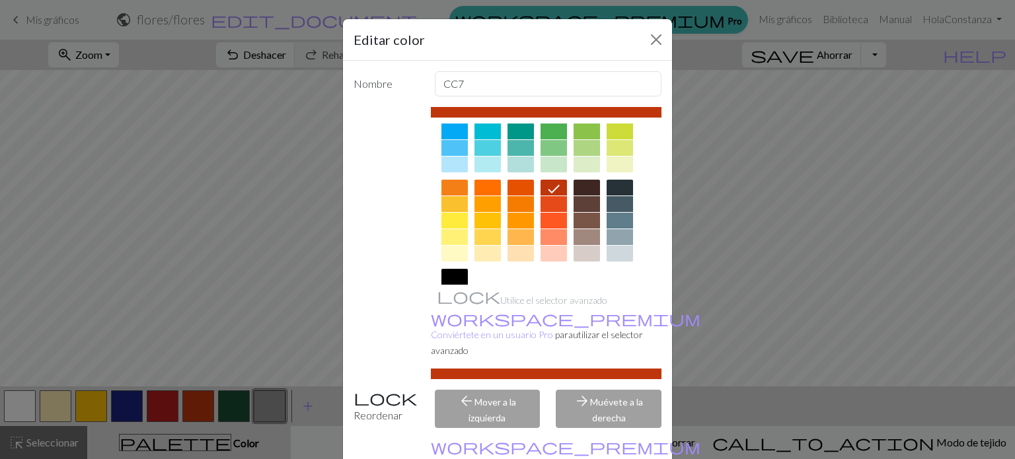
drag, startPoint x: 629, startPoint y: 353, endPoint x: 552, endPoint y: 343, distance: 78.0
click at [552, 343] on div "Utilice el selector avanzado workspace_premium Conviértete en un usuario Pro pa…" at bounding box center [546, 243] width 231 height 272
click at [624, 390] on div "arrow_forward Muévete a la derecha" at bounding box center [609, 409] width 122 height 38
click at [497, 403] on div "arrow_back Mover a la izquierda" at bounding box center [488, 409] width 122 height 38
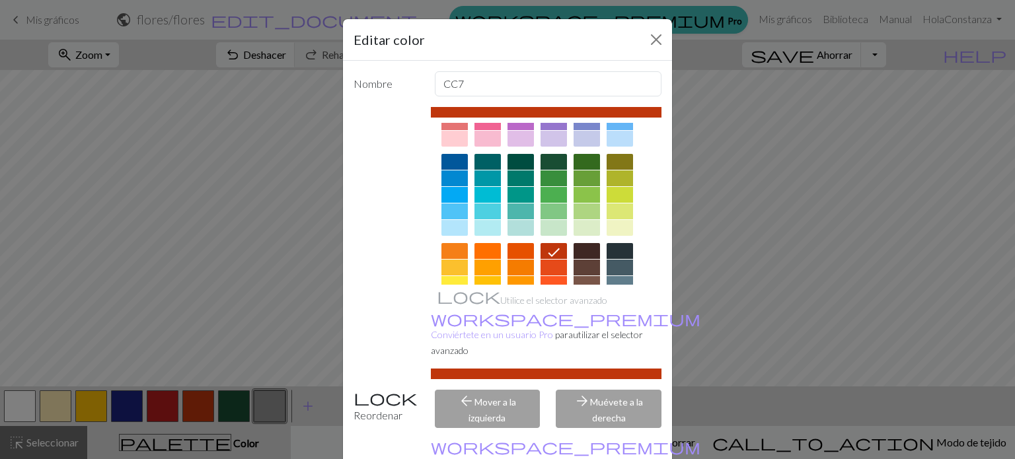
scroll to position [0, 0]
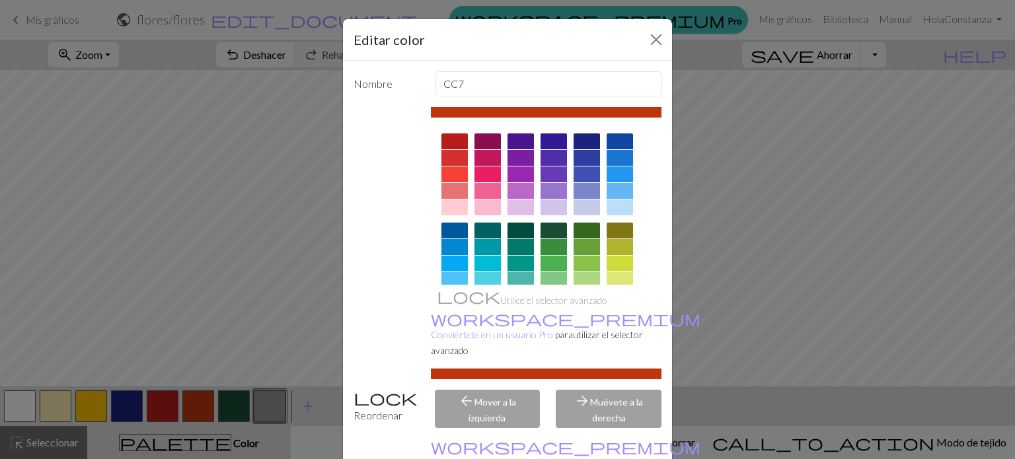
click at [449, 171] on div at bounding box center [454, 174] width 26 height 16
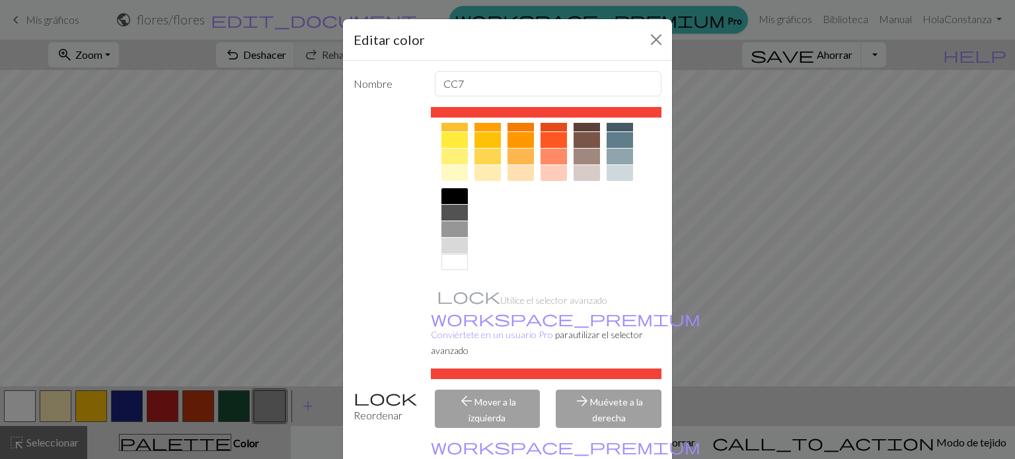
scroll to position [147, 0]
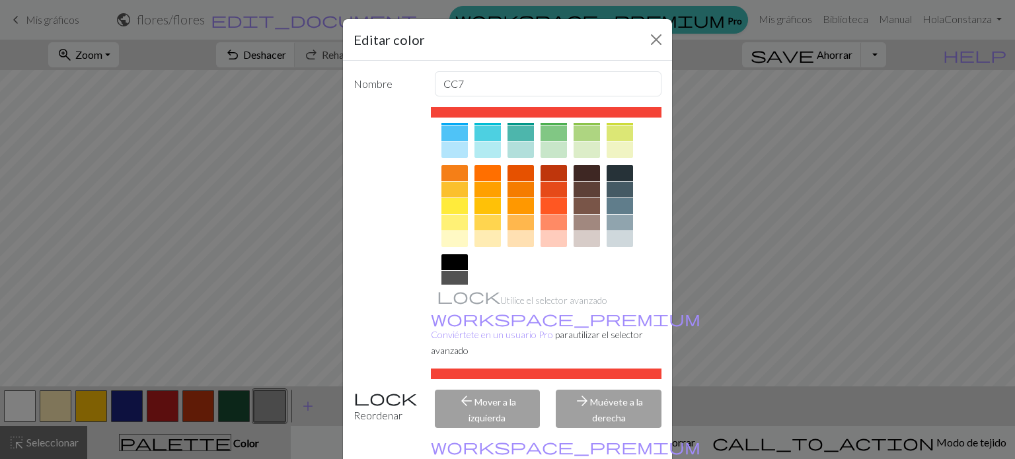
click at [541, 209] on div at bounding box center [553, 206] width 26 height 16
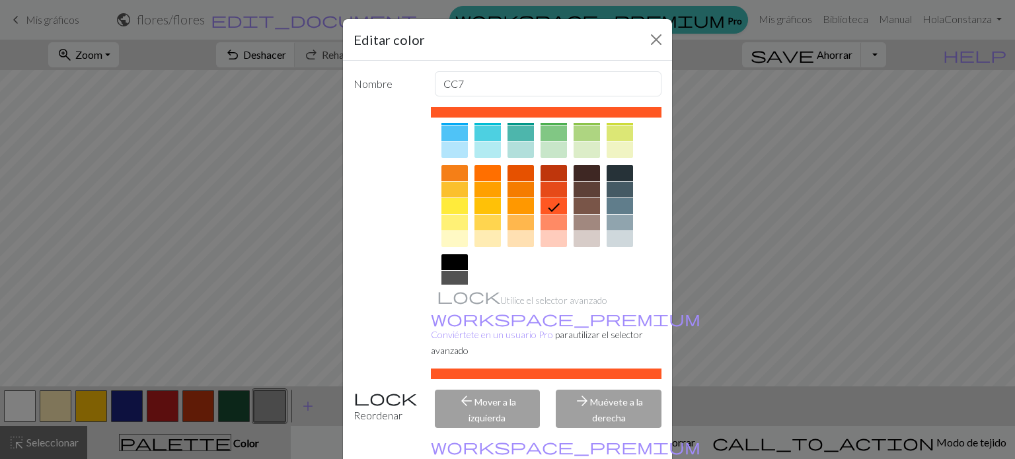
scroll to position [67, 0]
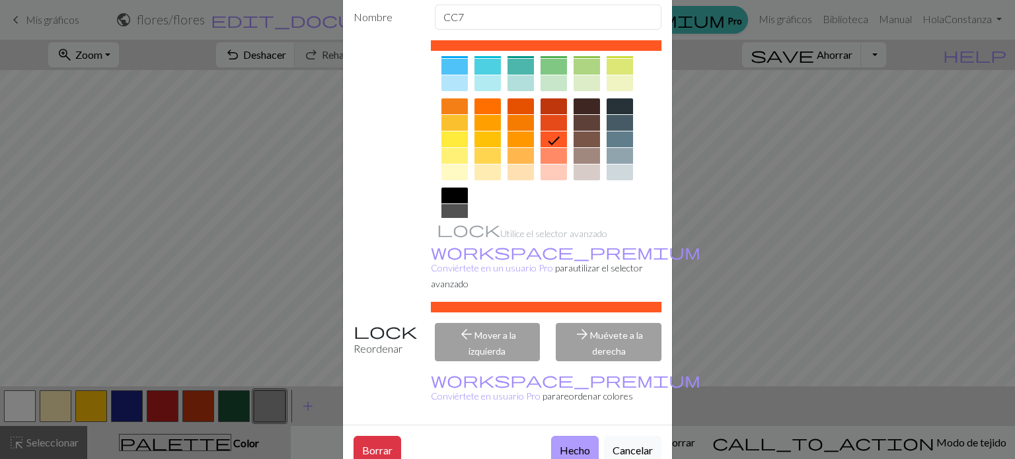
click at [577, 444] on font "Hecho" at bounding box center [575, 450] width 30 height 13
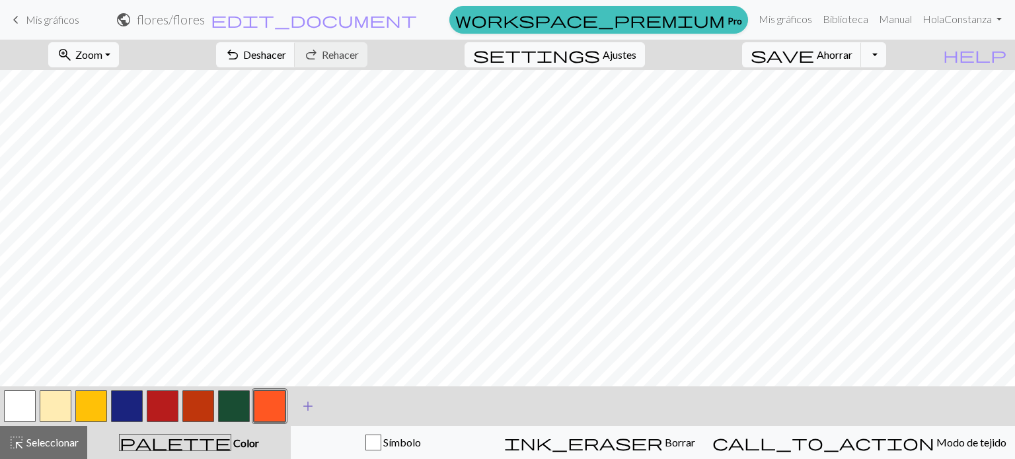
click at [305, 409] on span "add" at bounding box center [308, 406] width 16 height 18
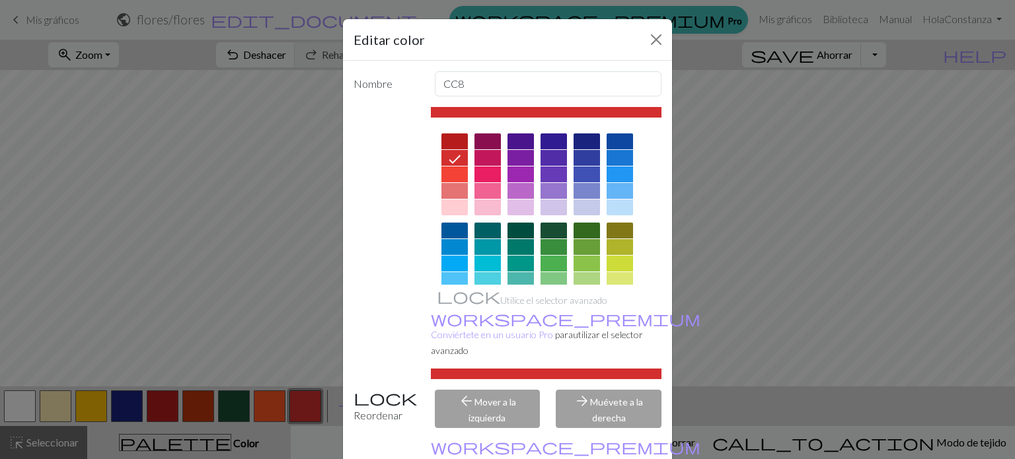
click at [557, 246] on div at bounding box center [553, 247] width 26 height 16
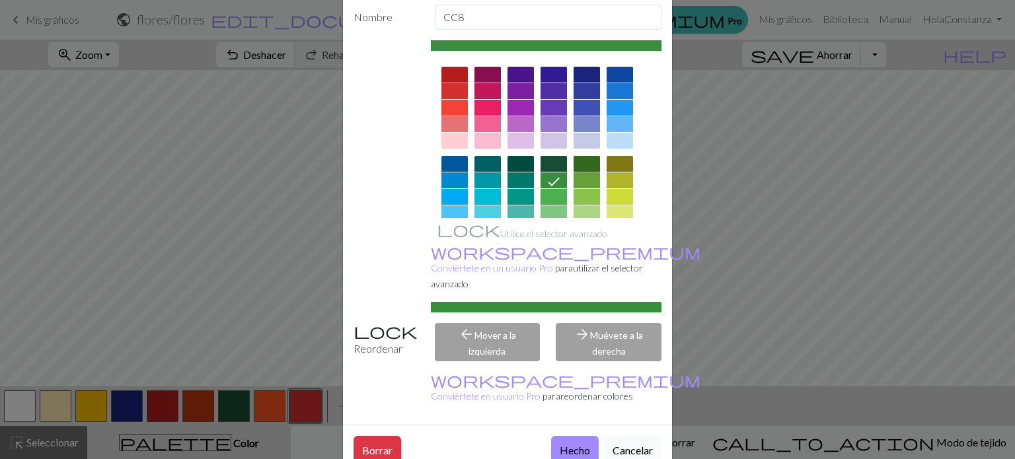
click at [575, 167] on div at bounding box center [586, 164] width 26 height 16
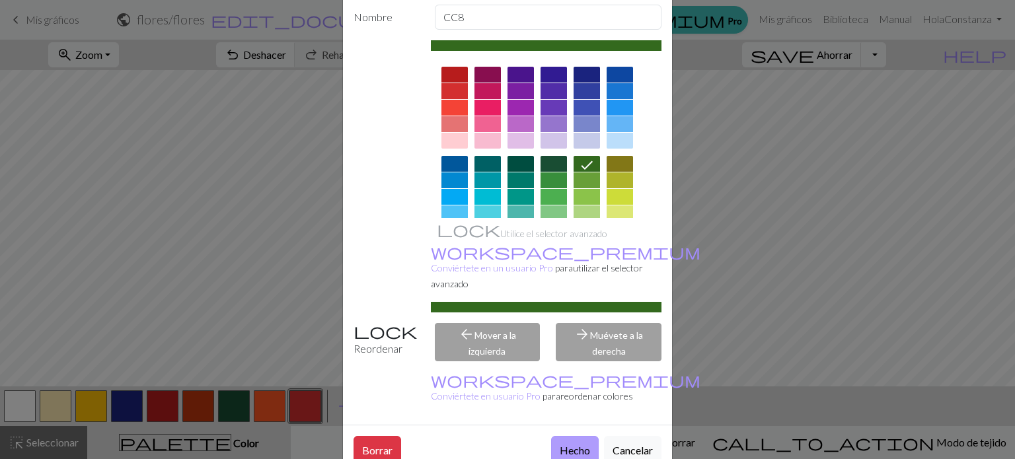
click at [571, 444] on font "Hecho" at bounding box center [575, 450] width 30 height 13
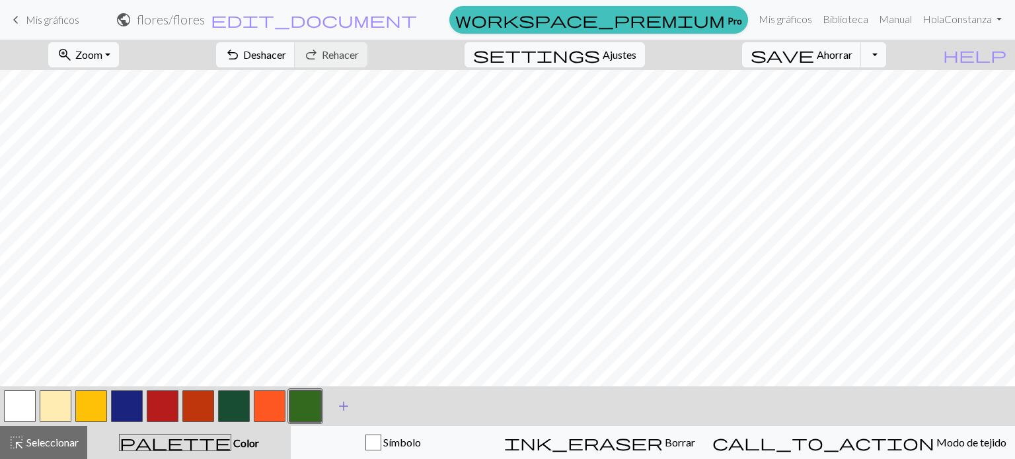
click at [344, 413] on span "add" at bounding box center [344, 406] width 16 height 18
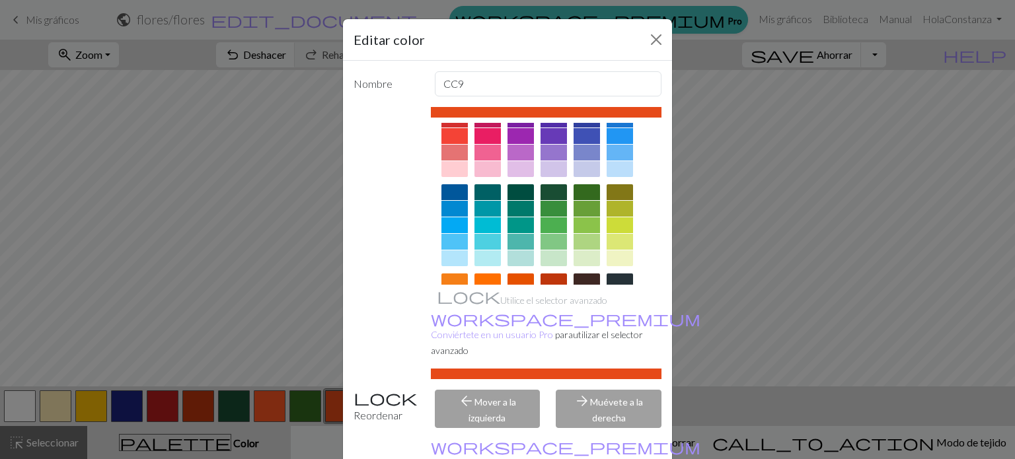
scroll to position [0, 0]
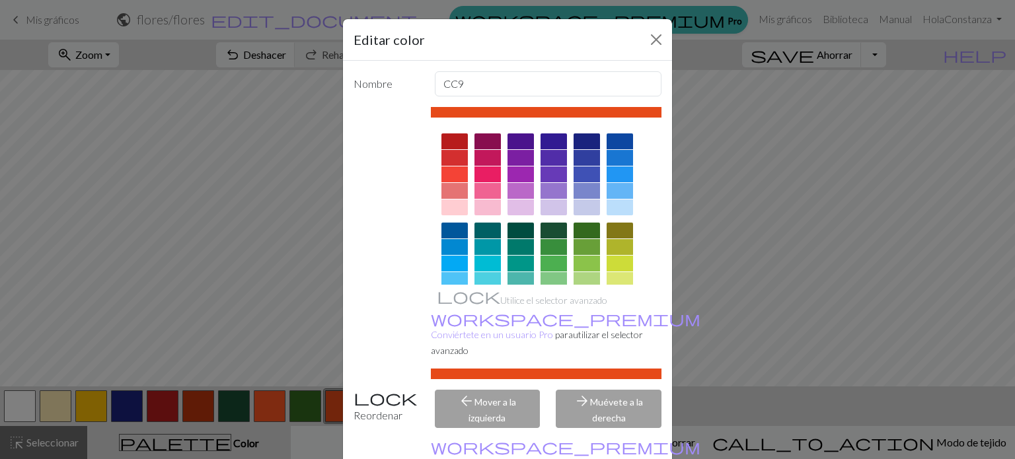
click at [523, 141] on div at bounding box center [520, 141] width 26 height 16
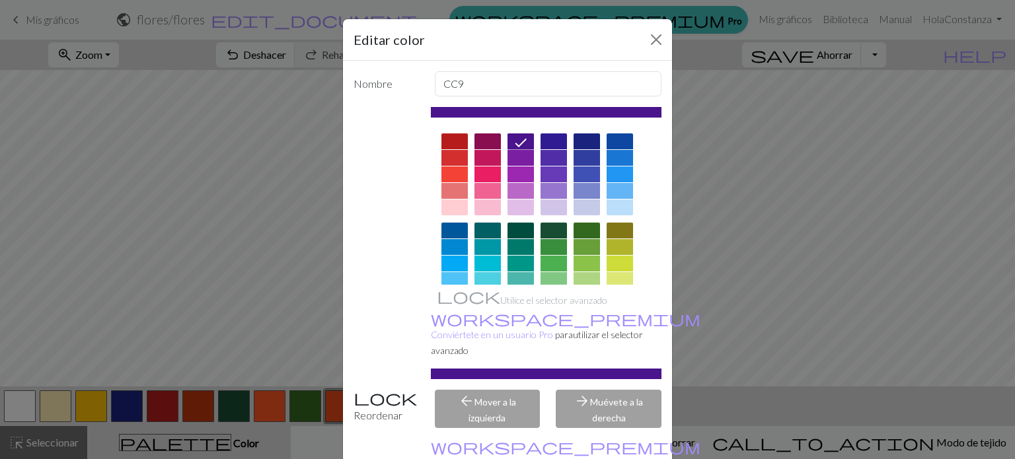
click at [544, 144] on div at bounding box center [553, 141] width 26 height 16
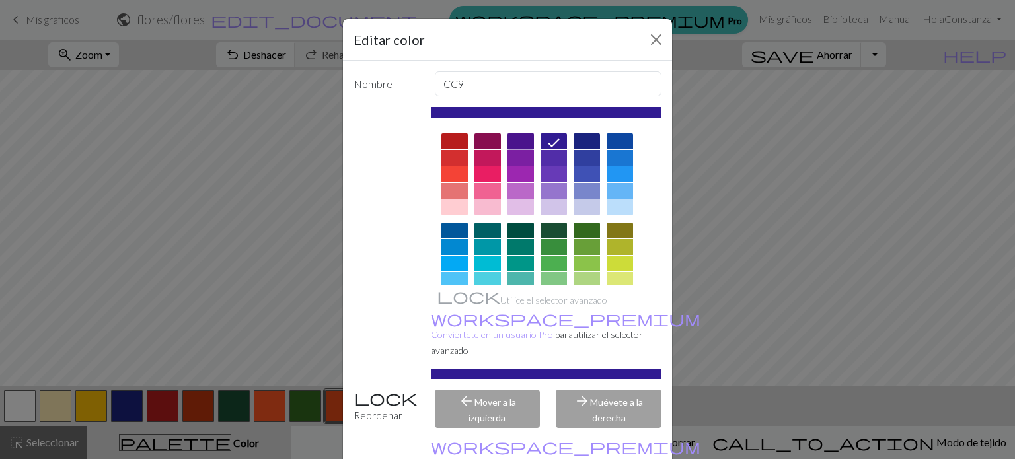
click at [507, 138] on div at bounding box center [520, 141] width 26 height 16
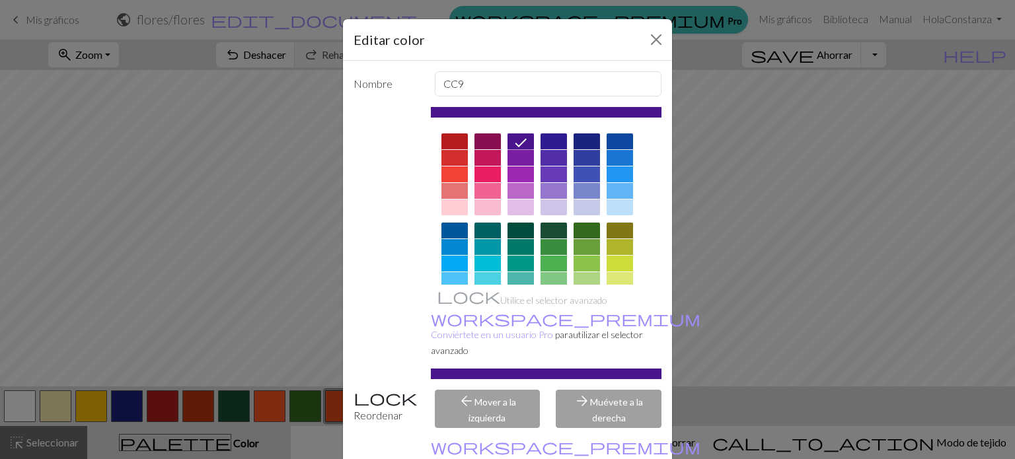
scroll to position [67, 0]
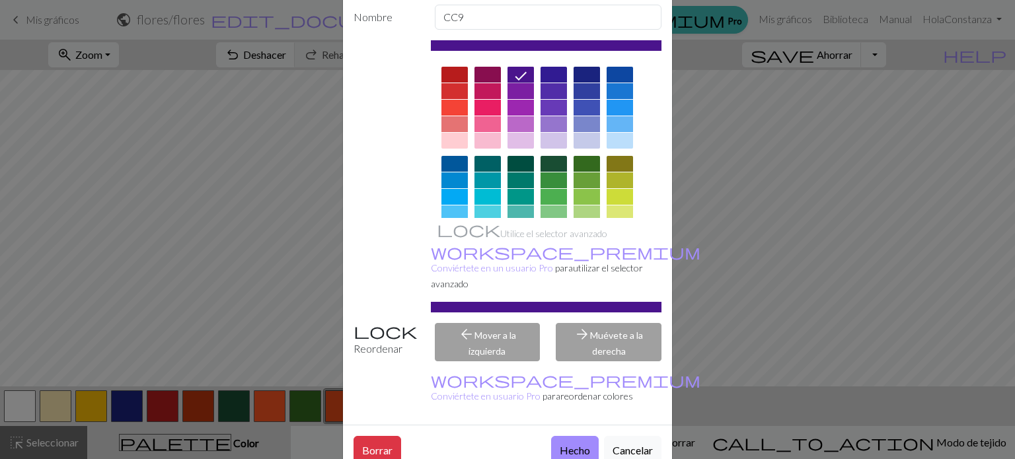
click at [568, 444] on font "Hecho" at bounding box center [575, 450] width 30 height 13
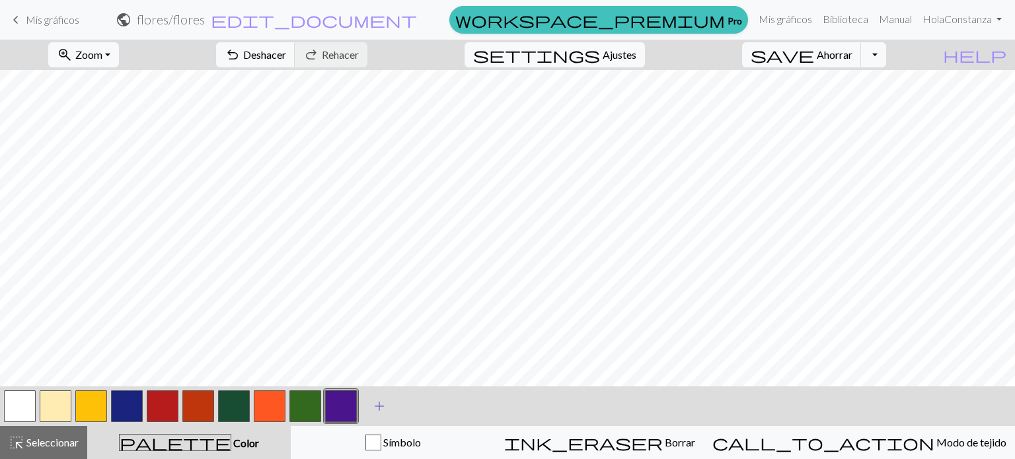
click at [384, 401] on span "add" at bounding box center [379, 406] width 16 height 18
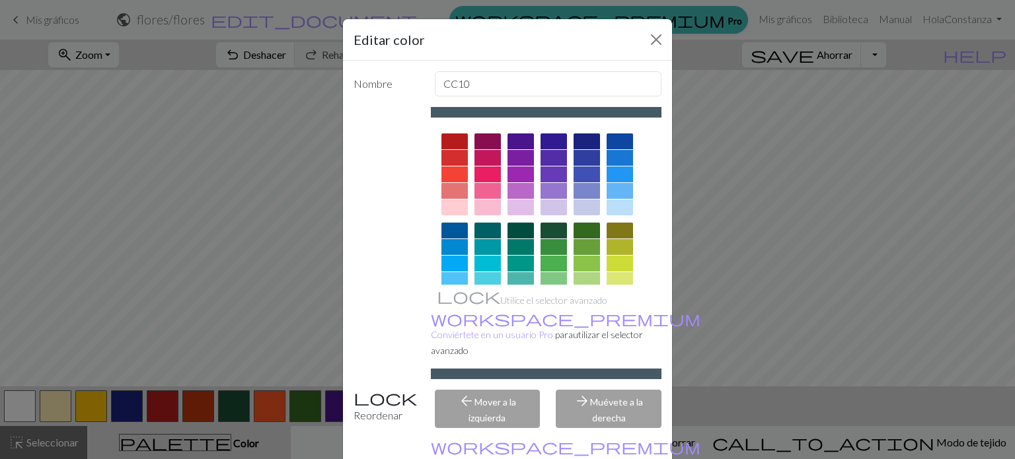
scroll to position [0, 0]
click at [452, 153] on div at bounding box center [454, 158] width 26 height 16
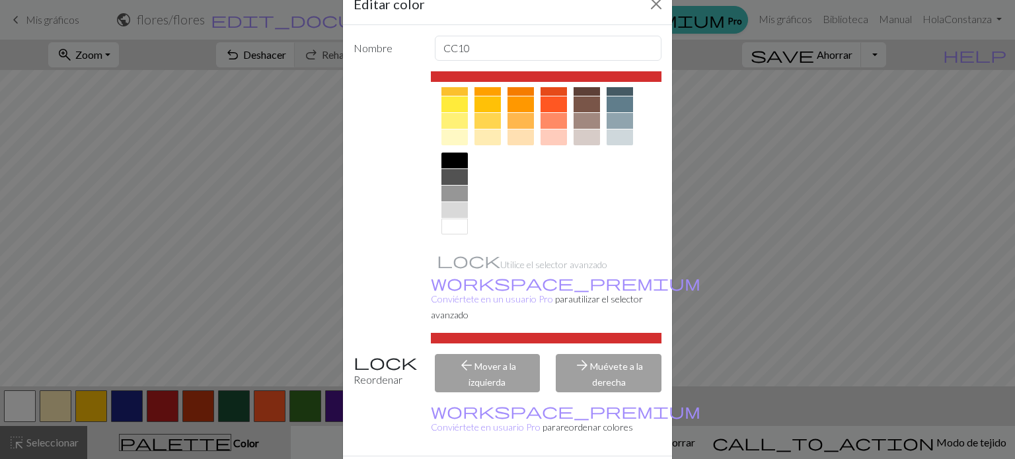
scroll to position [67, 0]
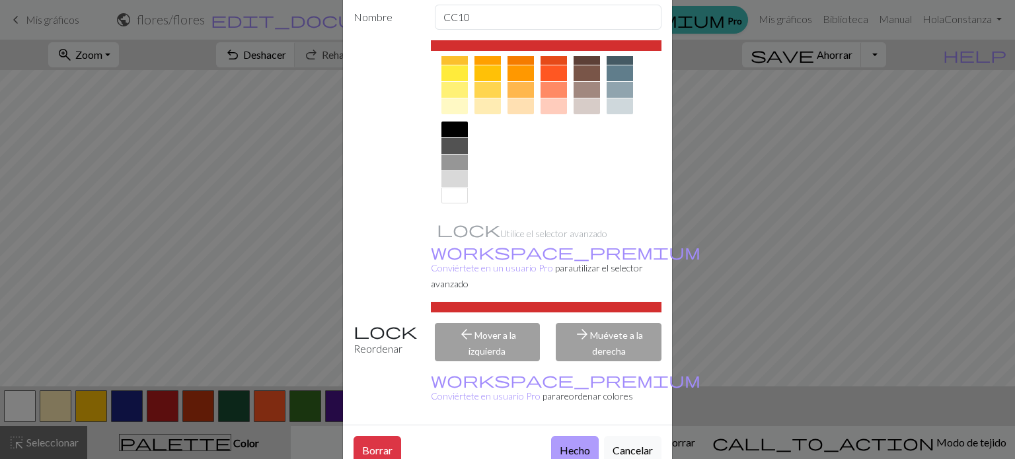
click at [552, 436] on button "Hecho" at bounding box center [575, 449] width 48 height 27
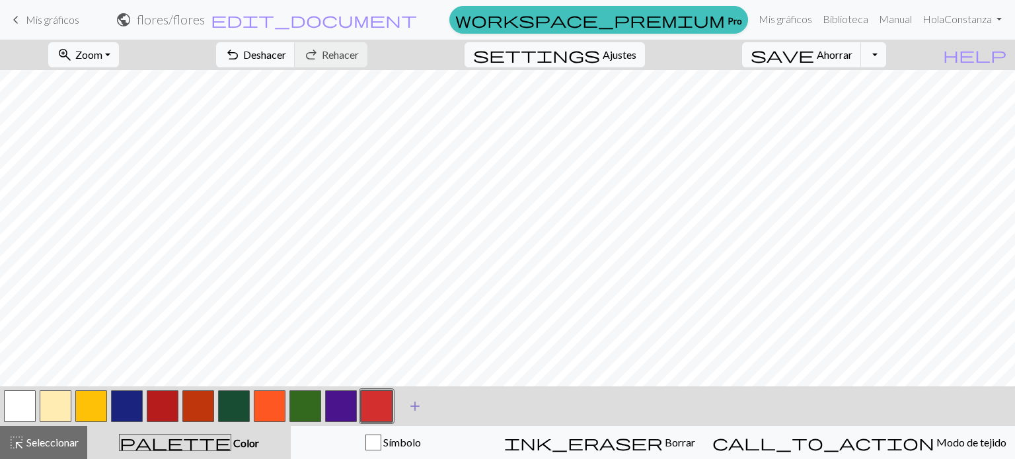
click at [417, 404] on span "add" at bounding box center [415, 406] width 16 height 18
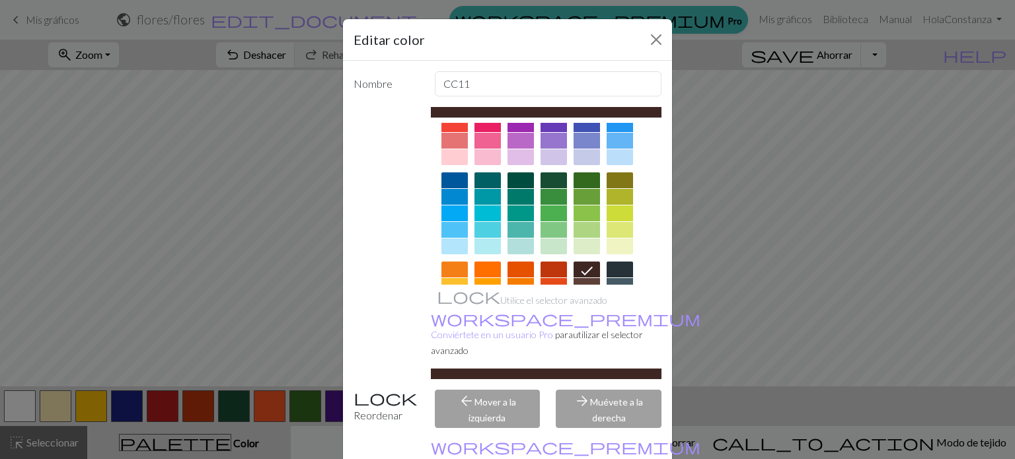
scroll to position [132, 0]
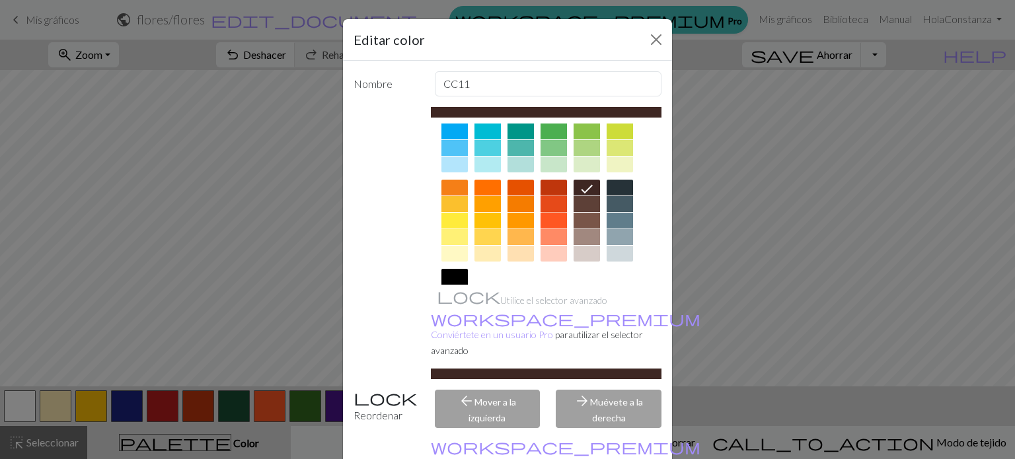
click at [544, 205] on div at bounding box center [553, 204] width 26 height 16
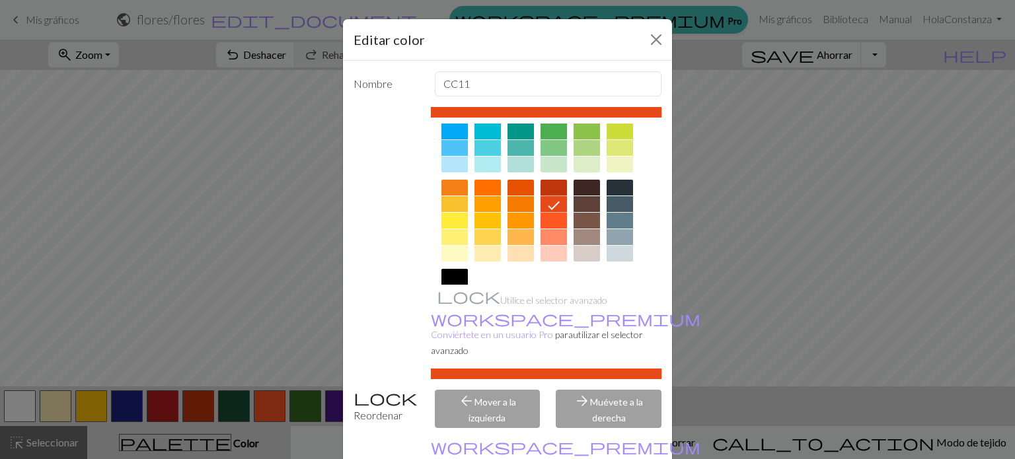
click at [519, 190] on div at bounding box center [520, 188] width 26 height 16
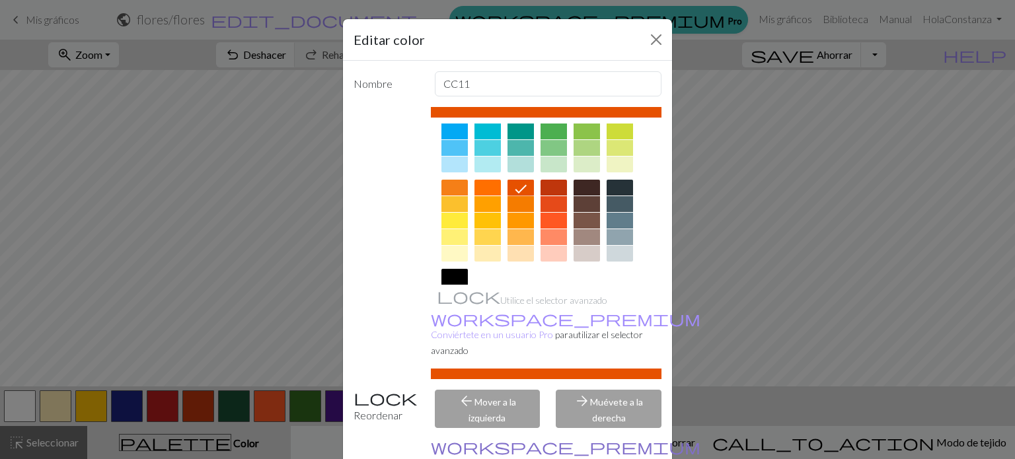
scroll to position [67, 0]
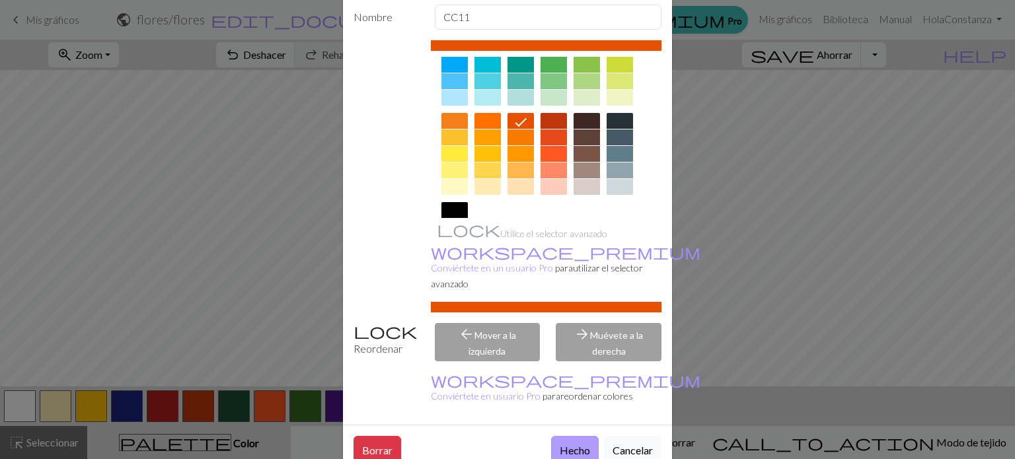
click at [560, 444] on font "Hecho" at bounding box center [575, 450] width 30 height 13
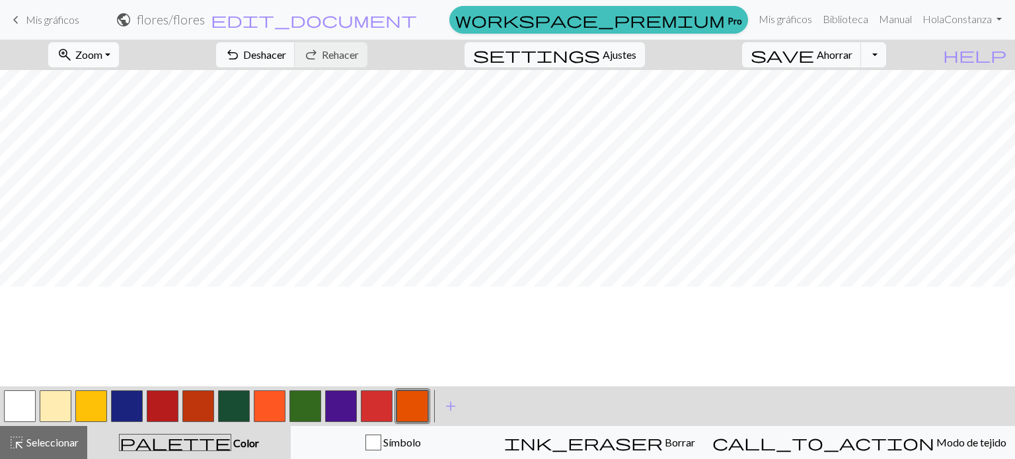
scroll to position [0, 0]
click at [309, 416] on button "button" at bounding box center [305, 406] width 32 height 32
click at [226, 398] on button "button" at bounding box center [234, 406] width 32 height 32
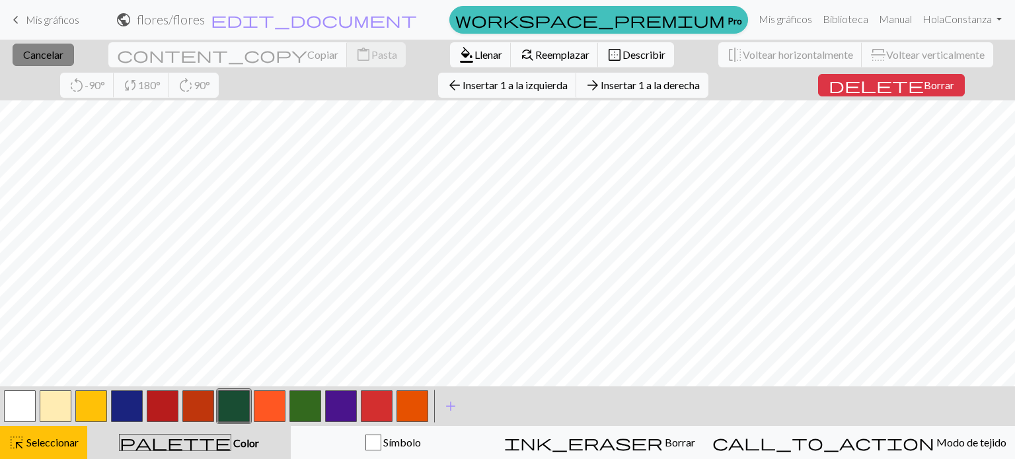
click at [32, 58] on font "Cancelar" at bounding box center [43, 54] width 40 height 13
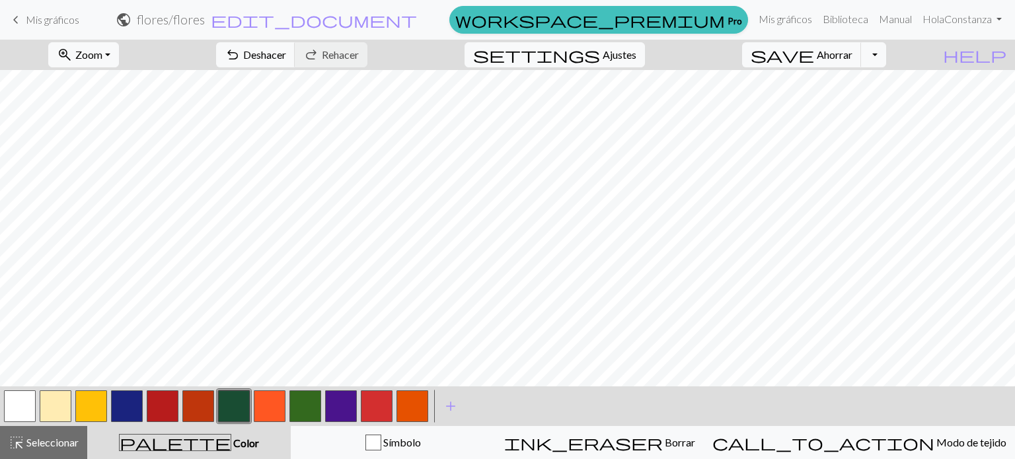
click at [334, 398] on button "button" at bounding box center [341, 406] width 32 height 32
click at [625, 62] on span "Ajustes" at bounding box center [620, 55] width 34 height 16
select select "aran"
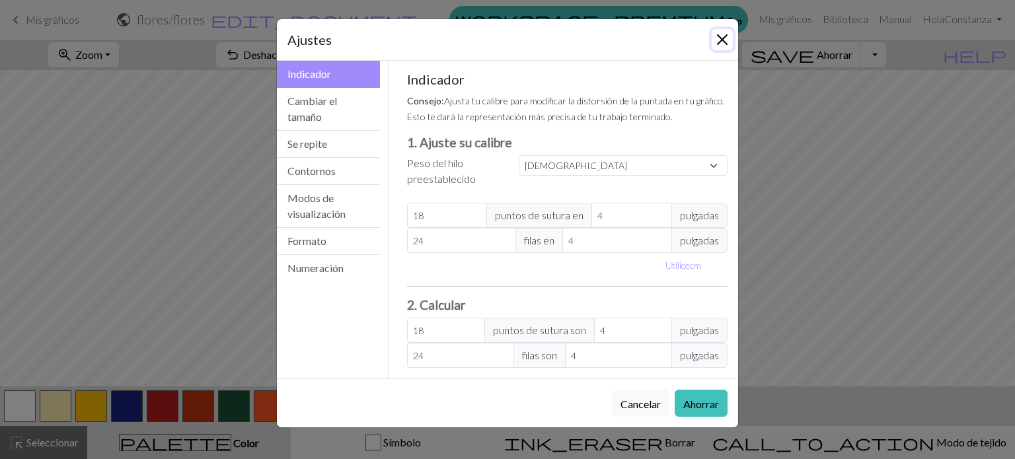
click at [731, 36] on button "Cerca" at bounding box center [722, 39] width 21 height 21
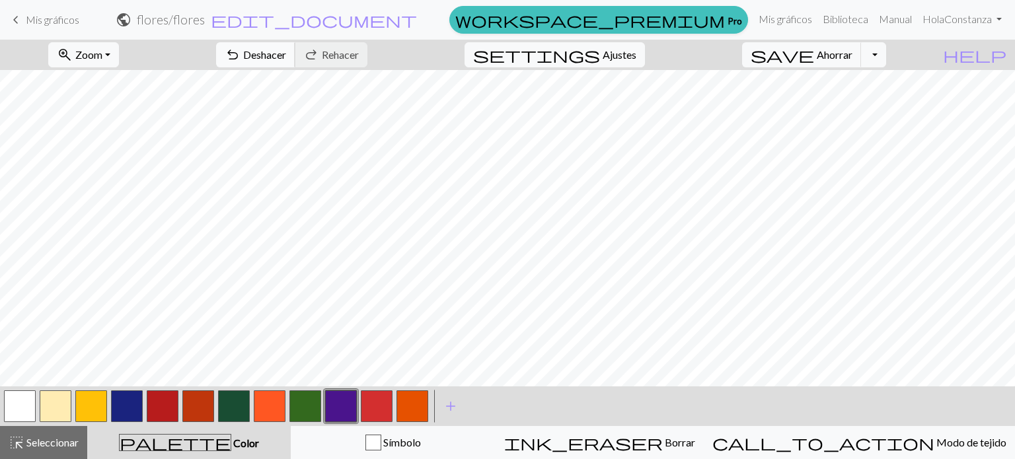
click at [286, 58] on font "Deshacer" at bounding box center [264, 54] width 43 height 13
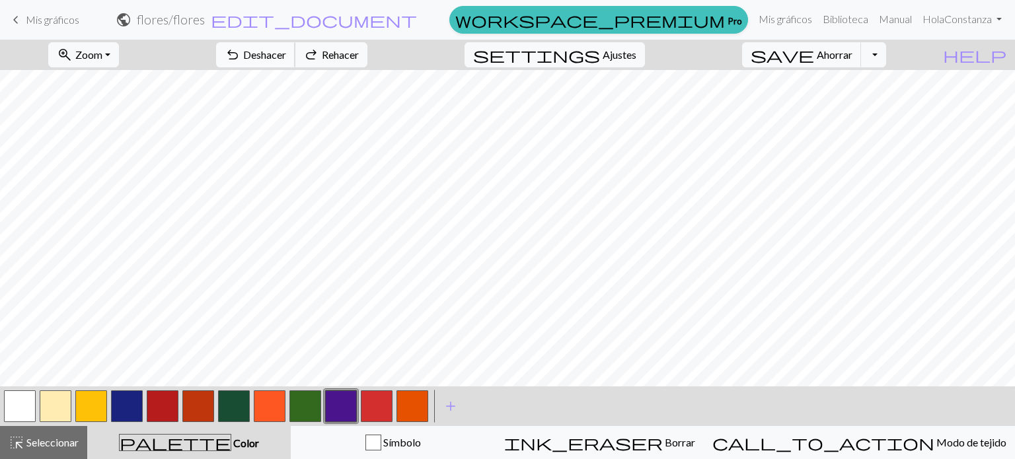
click at [286, 58] on font "Deshacer" at bounding box center [264, 54] width 43 height 13
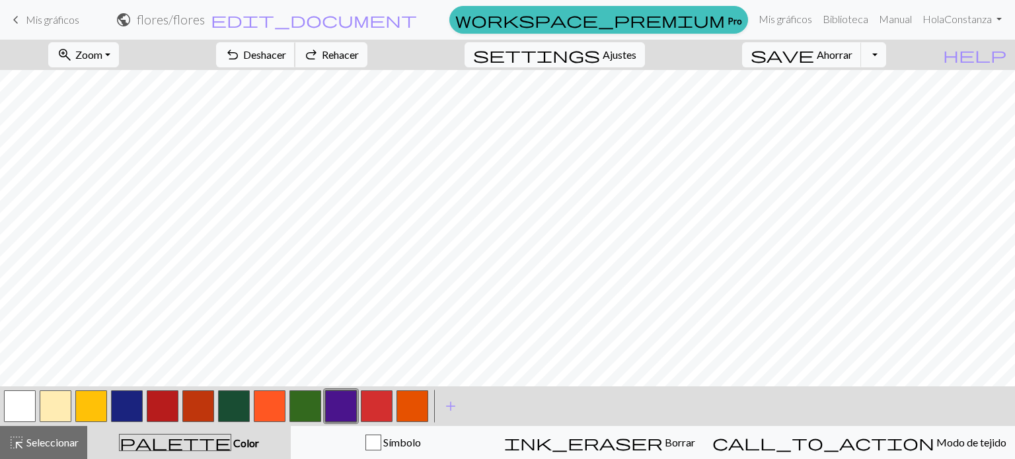
click at [286, 58] on font "Deshacer" at bounding box center [264, 54] width 43 height 13
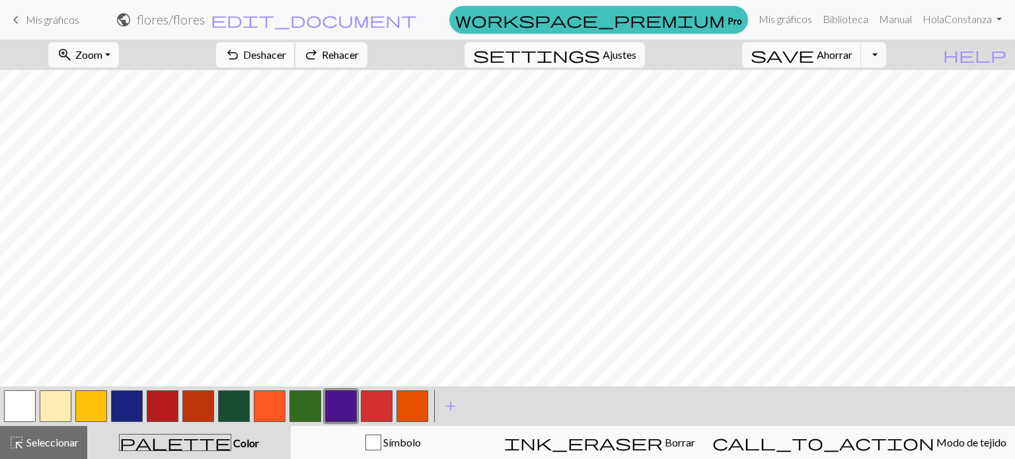
click at [286, 58] on font "Deshacer" at bounding box center [264, 54] width 43 height 13
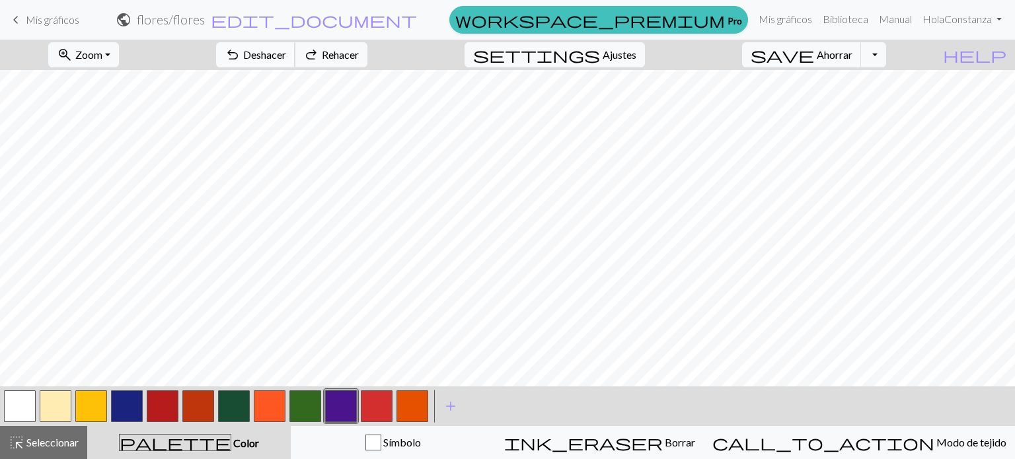
click at [286, 58] on font "Deshacer" at bounding box center [264, 54] width 43 height 13
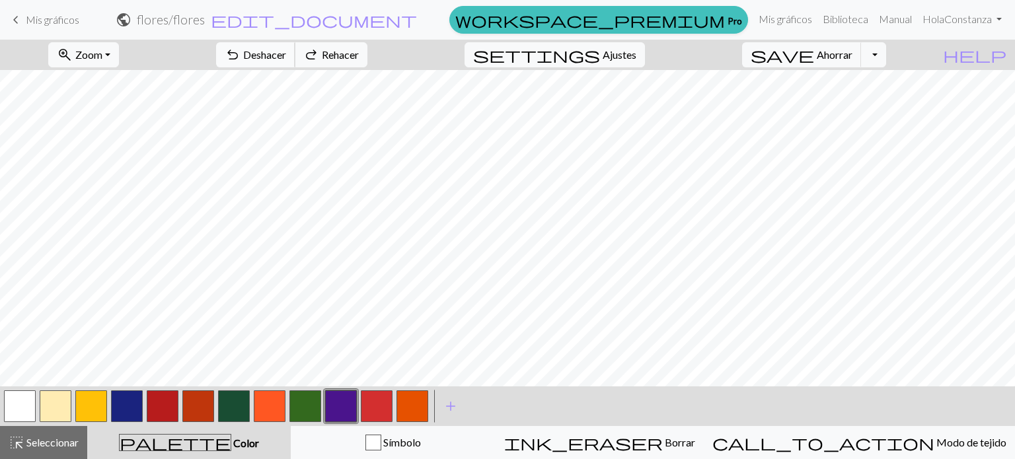
click at [286, 58] on font "Deshacer" at bounding box center [264, 54] width 43 height 13
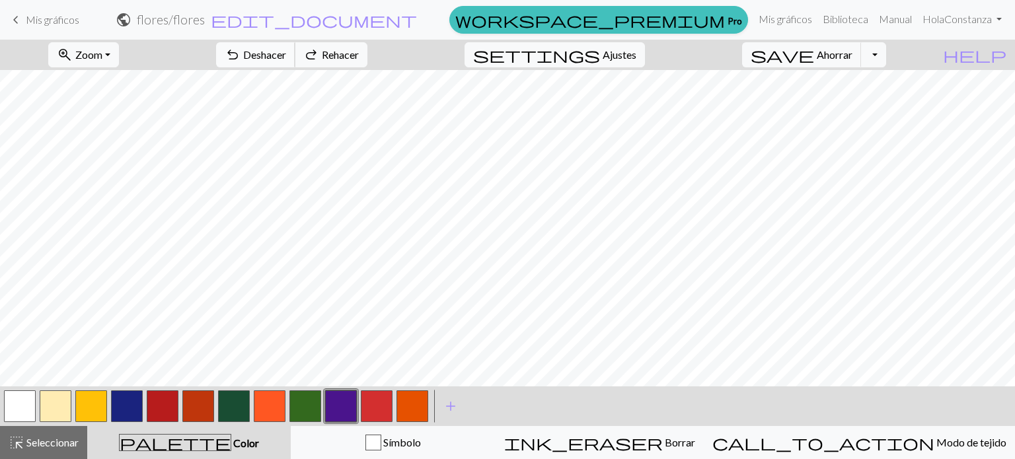
click at [286, 58] on font "Deshacer" at bounding box center [264, 54] width 43 height 13
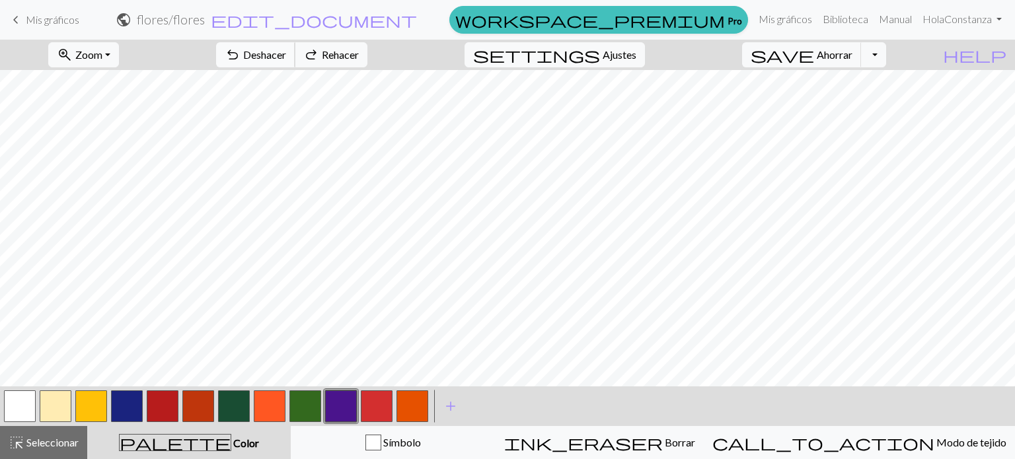
click at [286, 58] on font "Deshacer" at bounding box center [264, 54] width 43 height 13
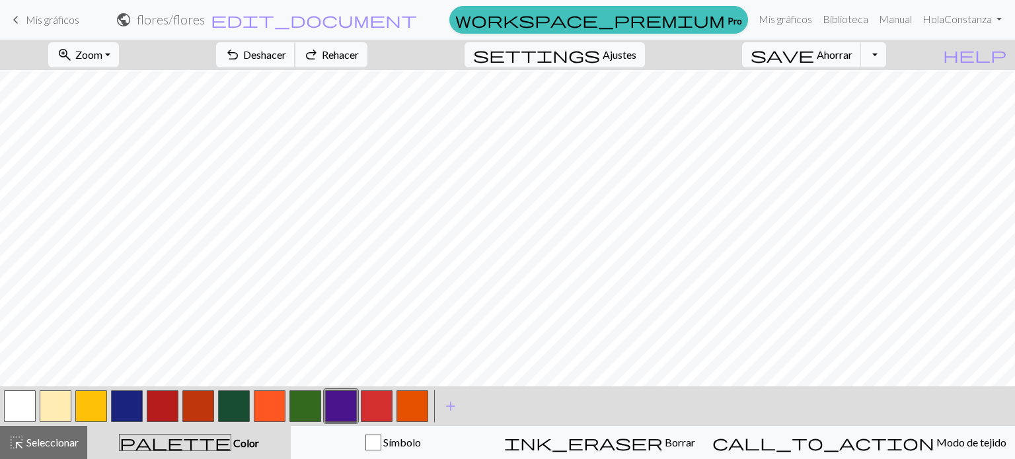
click at [286, 58] on font "Deshacer" at bounding box center [264, 54] width 43 height 13
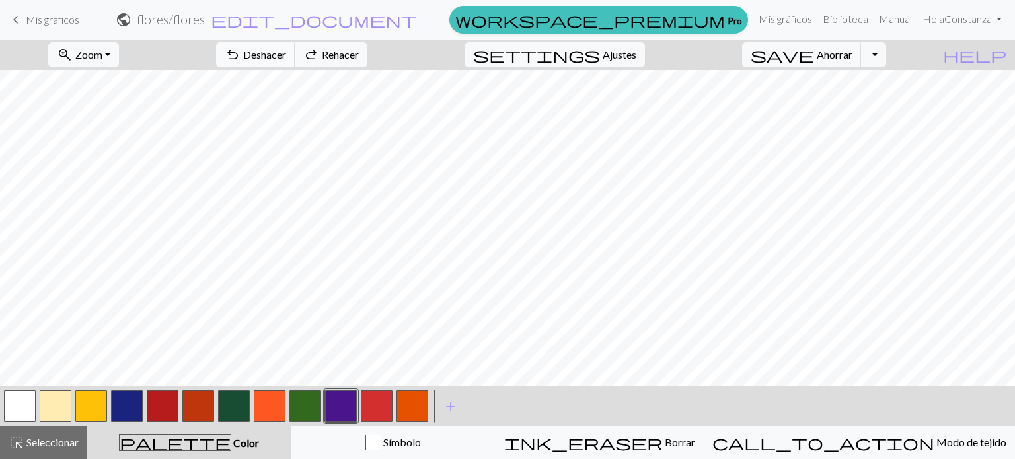
click at [286, 58] on font "Deshacer" at bounding box center [264, 54] width 43 height 13
click at [340, 58] on div "undo Deshacer Deshacer redo Rehacer Rehacer" at bounding box center [291, 55] width 171 height 30
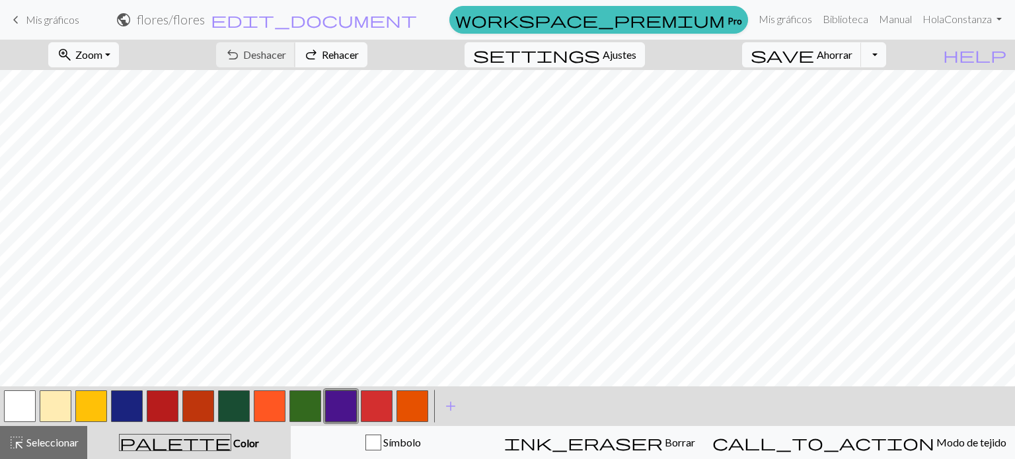
click at [340, 58] on div "undo Deshacer Deshacer redo Rehacer Rehacer" at bounding box center [291, 55] width 171 height 30
click at [21, 401] on button "button" at bounding box center [20, 406] width 32 height 32
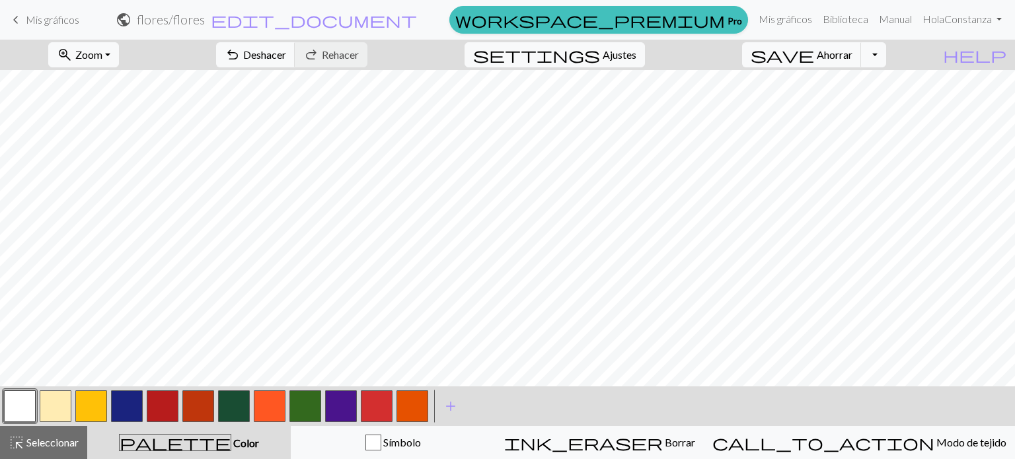
click at [174, 407] on button "button" at bounding box center [163, 406] width 32 height 32
drag, startPoint x: 85, startPoint y: 410, endPoint x: 91, endPoint y: 396, distance: 15.7
click at [83, 406] on button "button" at bounding box center [91, 406] width 32 height 32
click at [86, 406] on button "button" at bounding box center [91, 406] width 32 height 32
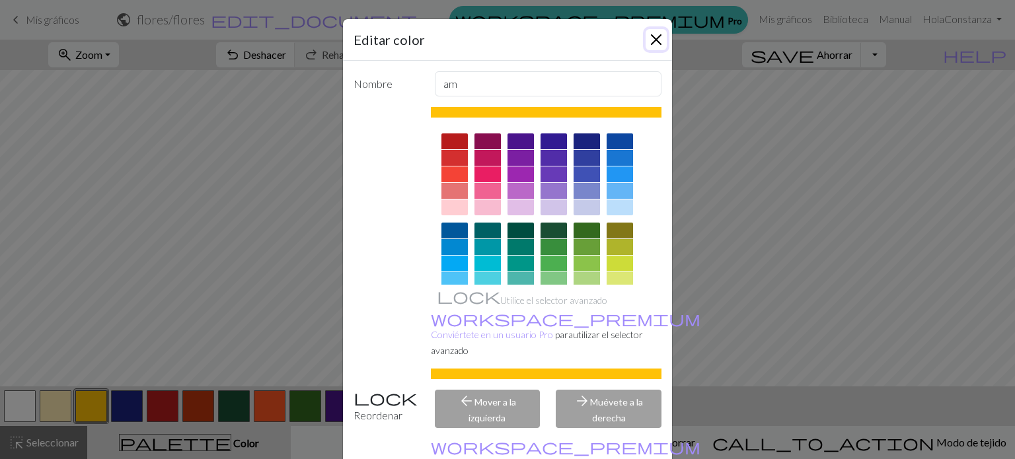
click at [647, 33] on button "Cerca" at bounding box center [655, 39] width 21 height 21
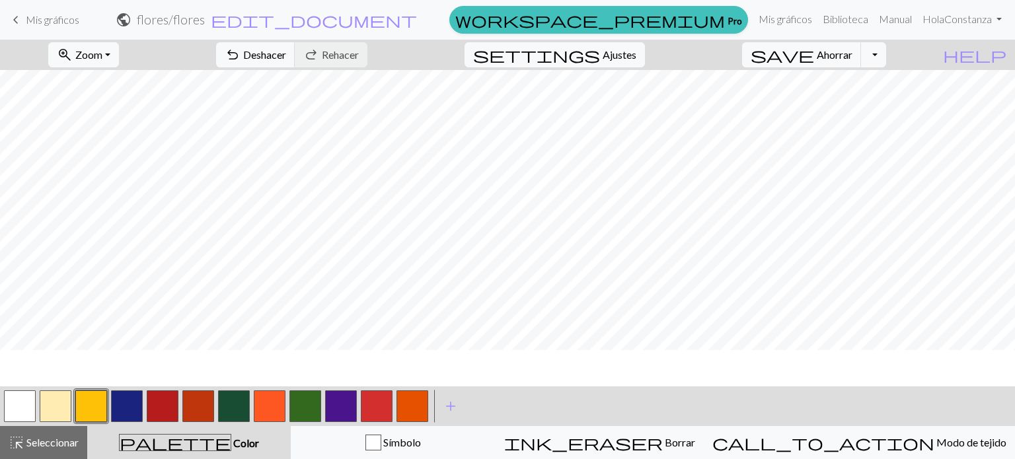
scroll to position [66, 0]
click at [26, 402] on button "button" at bounding box center [20, 406] width 32 height 32
click at [92, 401] on button "button" at bounding box center [91, 406] width 32 height 32
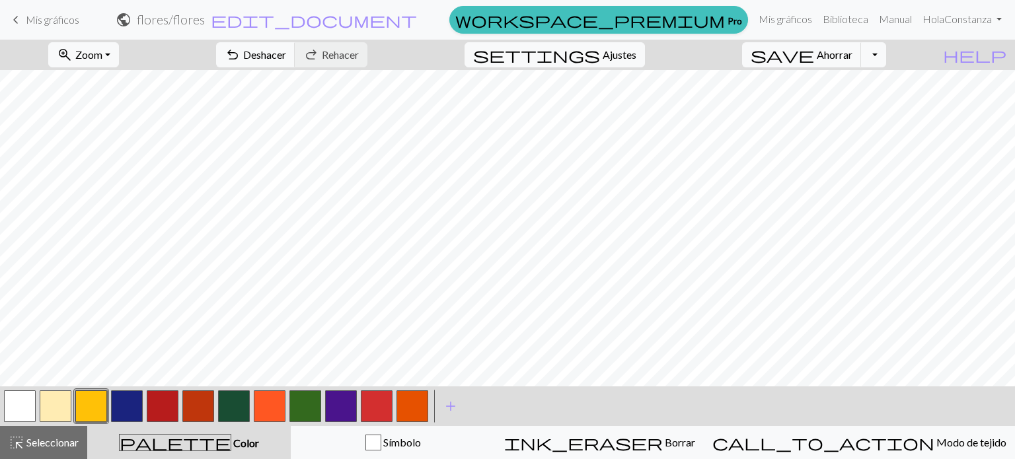
click at [121, 401] on button "button" at bounding box center [127, 406] width 32 height 32
click at [298, 398] on button "button" at bounding box center [305, 406] width 32 height 32
click at [230, 401] on button "button" at bounding box center [234, 406] width 32 height 32
click at [132, 408] on button "button" at bounding box center [127, 406] width 32 height 32
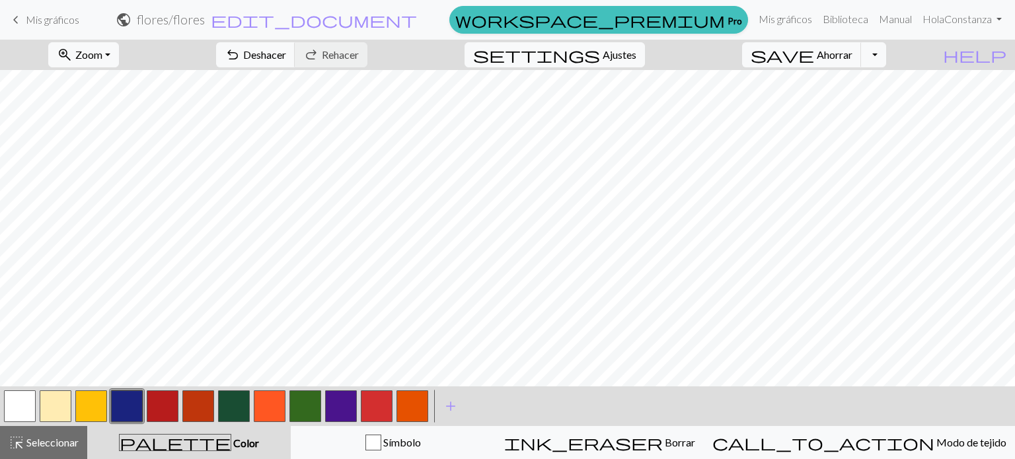
click at [342, 409] on button "button" at bounding box center [341, 406] width 32 height 32
click at [100, 405] on button "button" at bounding box center [91, 406] width 32 height 32
click at [169, 416] on button "button" at bounding box center [163, 406] width 32 height 32
click at [333, 415] on button "button" at bounding box center [341, 406] width 32 height 32
click at [101, 409] on button "button" at bounding box center [91, 406] width 32 height 32
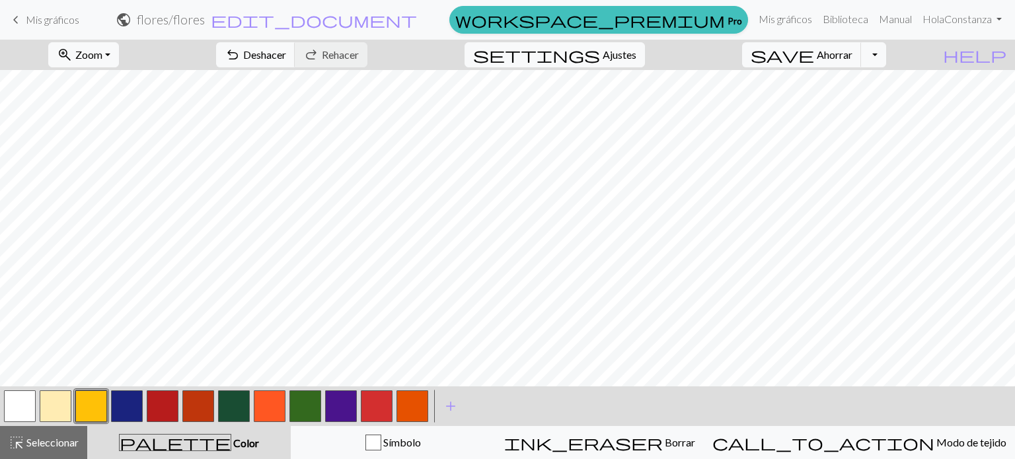
click at [155, 414] on button "button" at bounding box center [163, 406] width 32 height 32
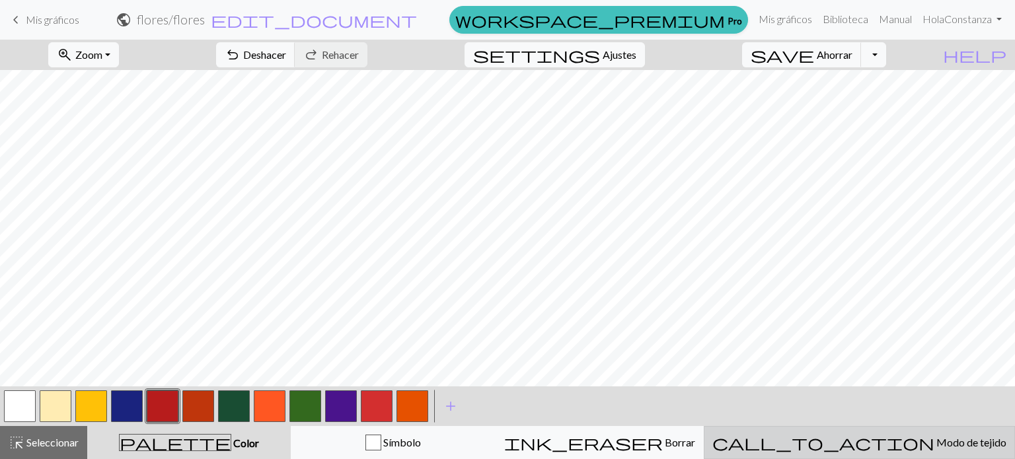
click at [936, 441] on font "Modo de tejido" at bounding box center [971, 442] width 70 height 13
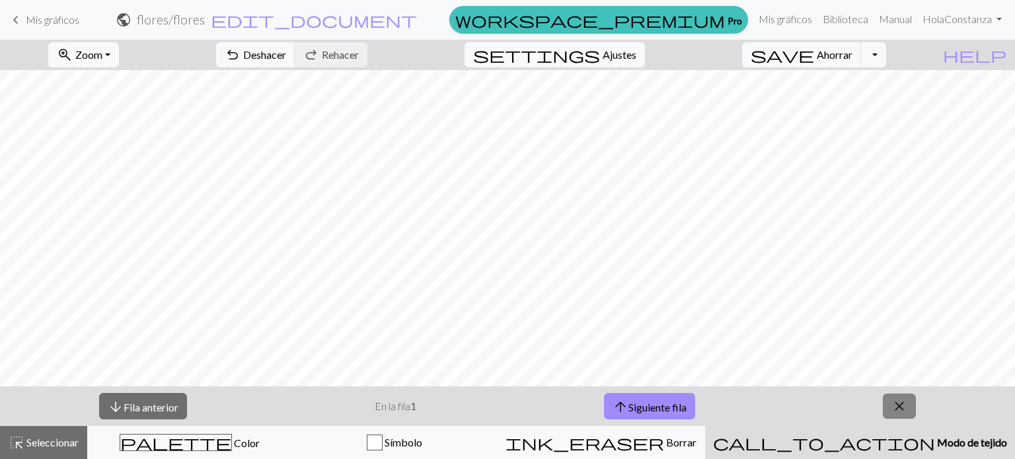
click at [907, 405] on span "close" at bounding box center [899, 406] width 16 height 18
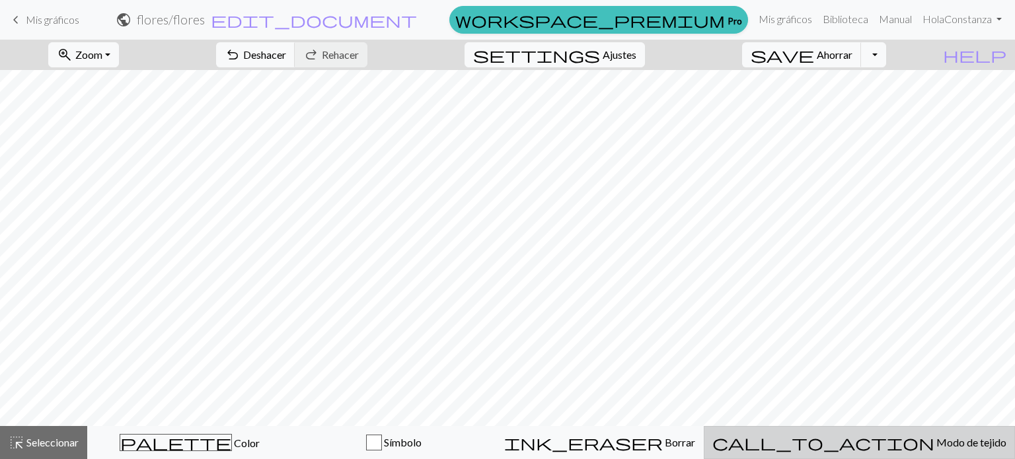
click at [936, 443] on font "Modo de tejido" at bounding box center [971, 442] width 70 height 13
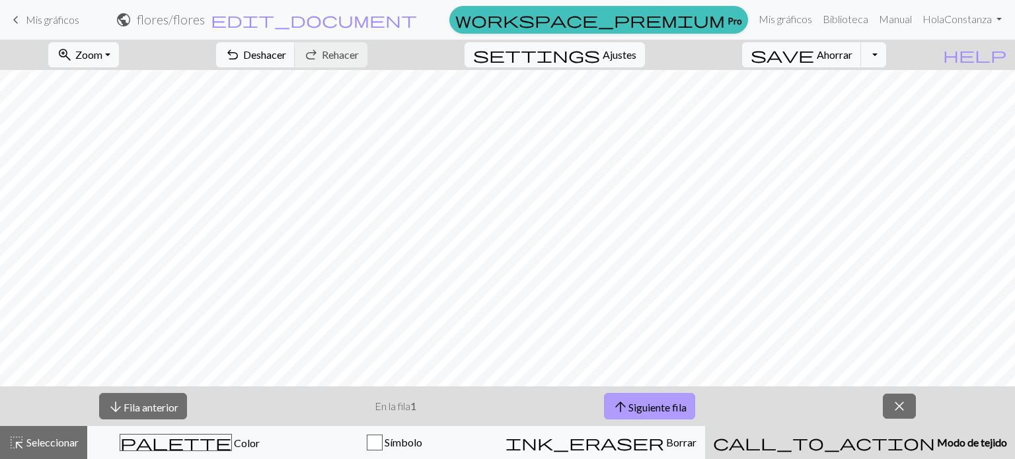
click at [647, 397] on button "arrow_upward Siguiente fila" at bounding box center [649, 406] width 91 height 27
click at [622, 402] on span "arrow_upward" at bounding box center [620, 407] width 16 height 18
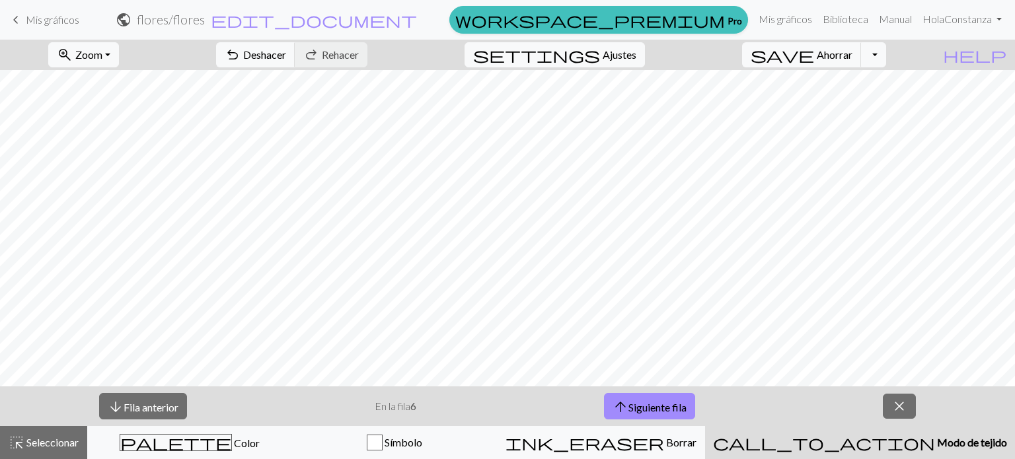
click at [886, 415] on button "close" at bounding box center [899, 406] width 33 height 25
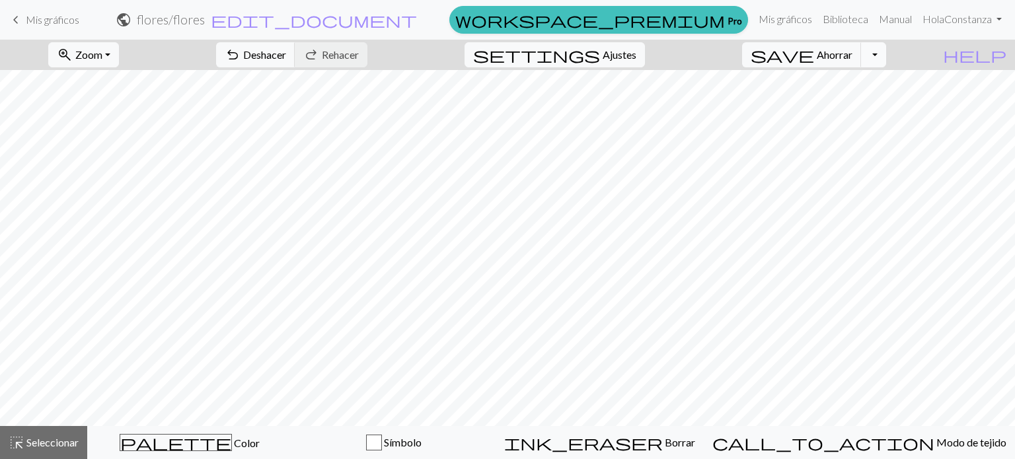
click at [886, 59] on button "Alternar menú desplegable" at bounding box center [873, 54] width 25 height 25
click at [102, 48] on font "Zoom" at bounding box center [88, 54] width 27 height 13
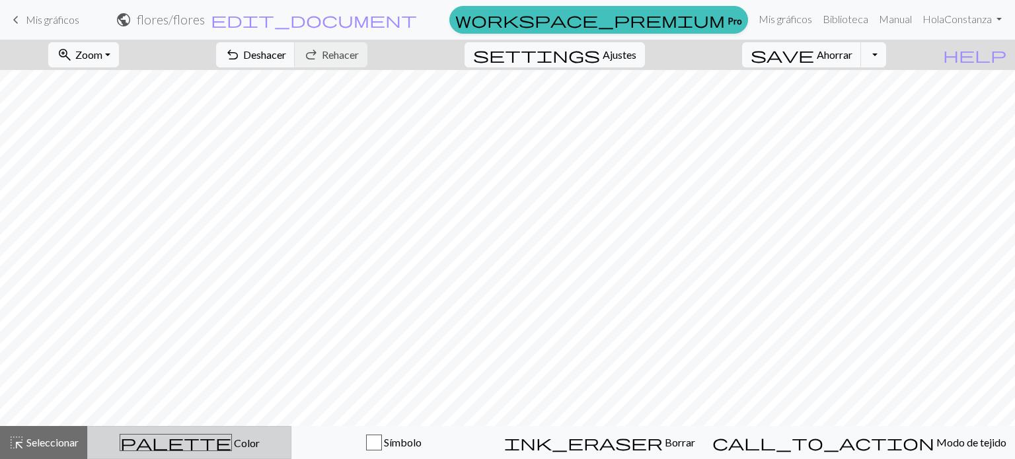
click at [228, 441] on div "palette Color Color" at bounding box center [189, 442] width 187 height 17
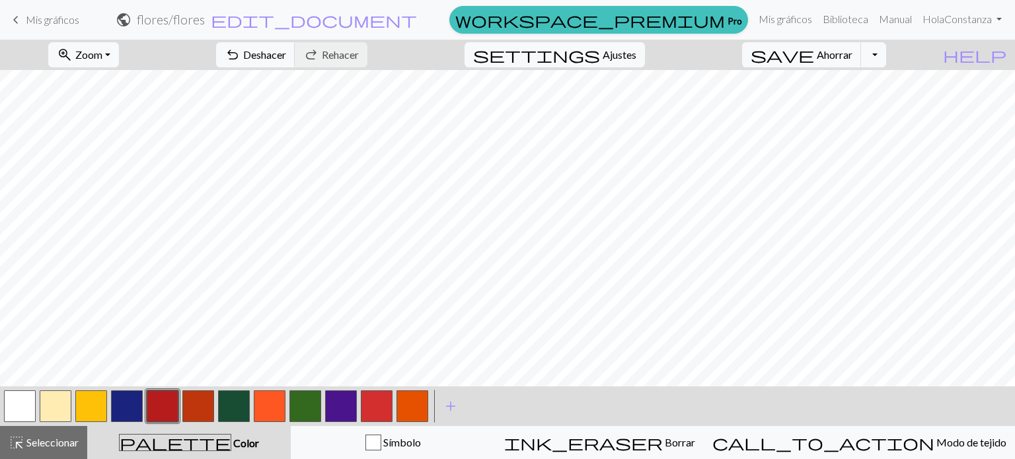
click at [407, 408] on button "button" at bounding box center [412, 406] width 32 height 32
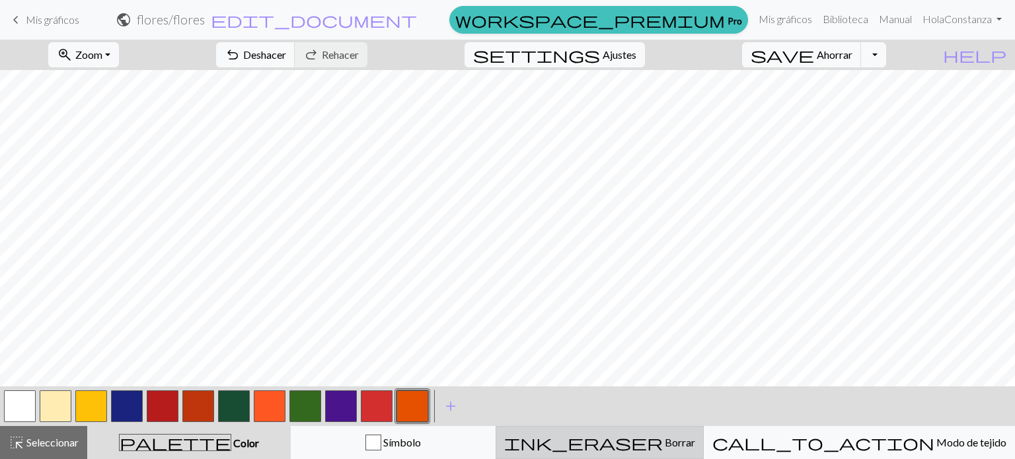
click at [665, 436] on font "Borrar" at bounding box center [680, 442] width 30 height 13
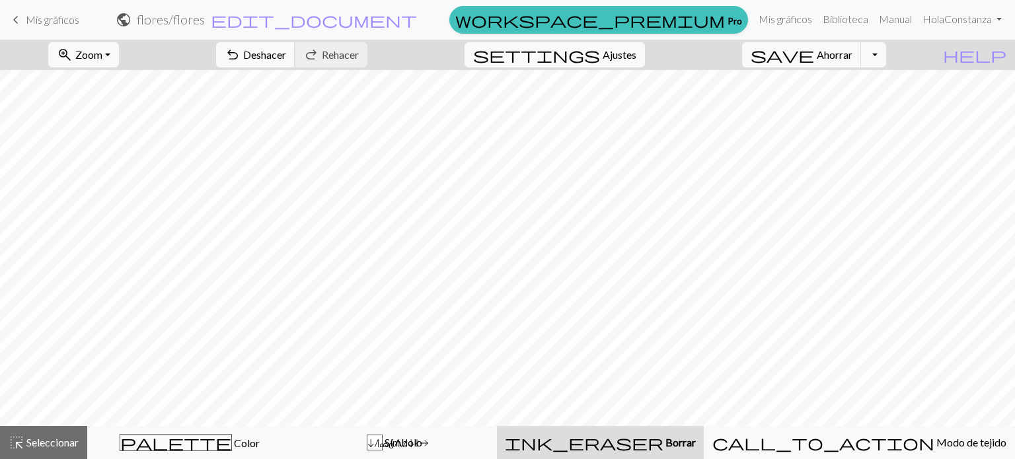
click at [286, 55] on font "Deshacer" at bounding box center [264, 54] width 43 height 13
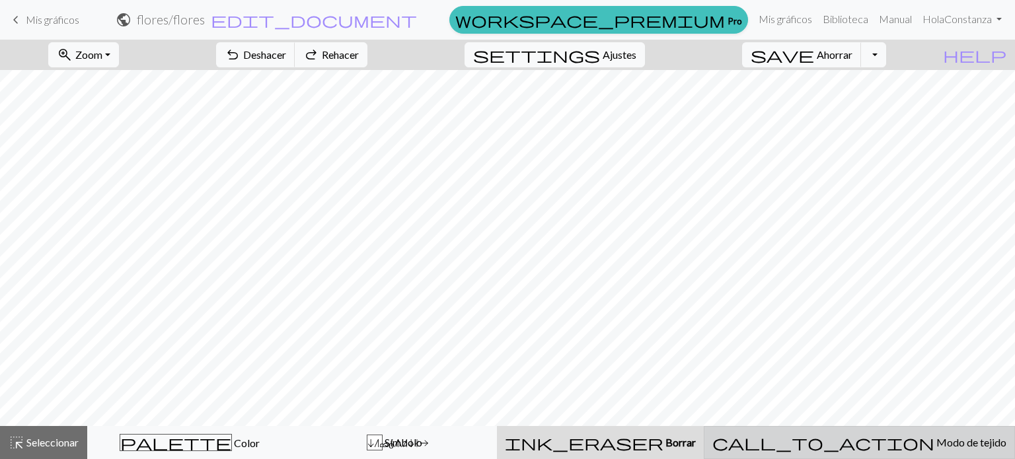
click at [861, 451] on span "call_to_action" at bounding box center [823, 442] width 222 height 18
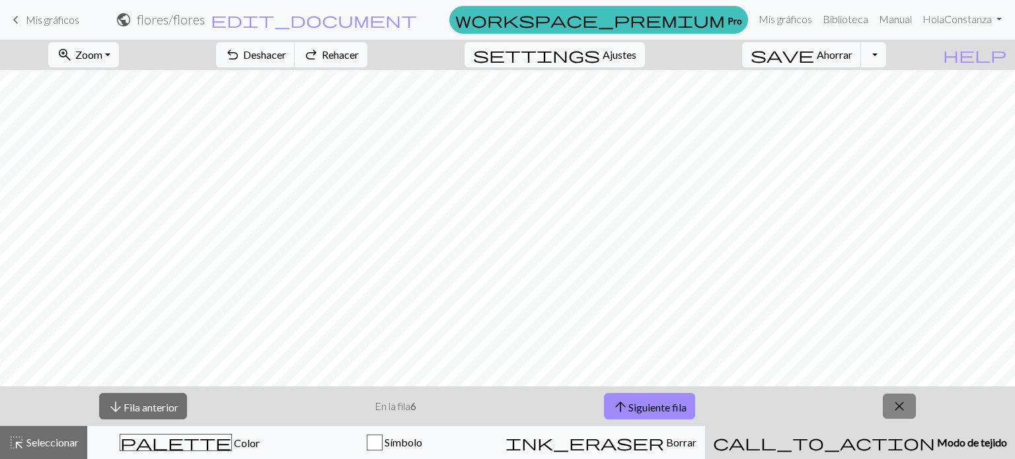
click at [897, 409] on span "close" at bounding box center [899, 406] width 16 height 18
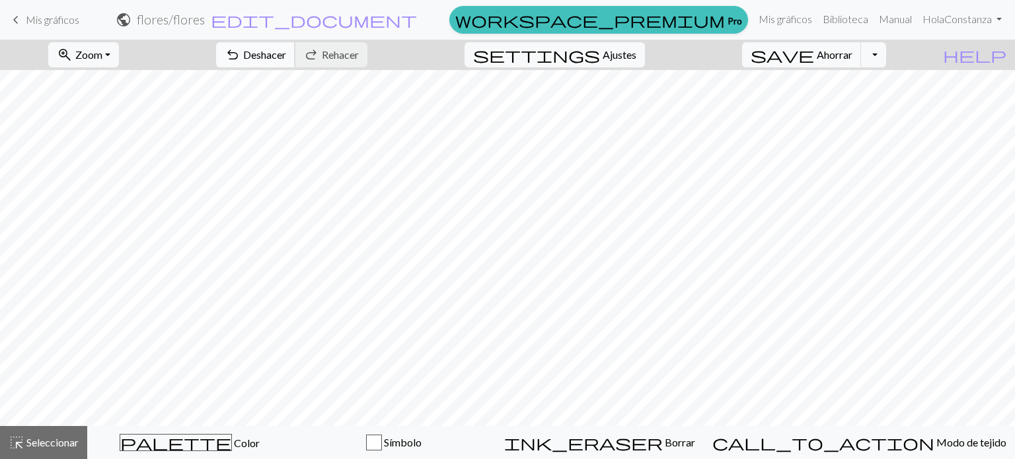
click at [240, 57] on span "undo" at bounding box center [233, 55] width 16 height 18
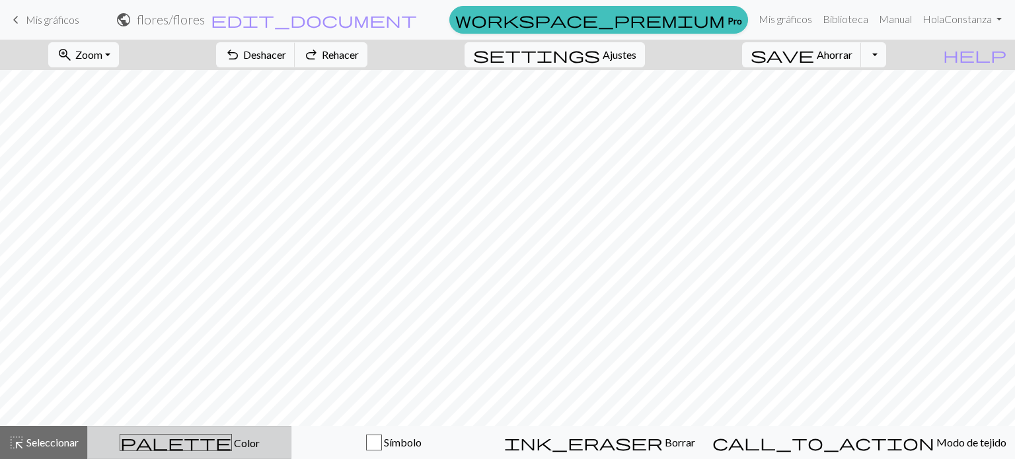
click at [234, 448] on font "Color" at bounding box center [247, 443] width 26 height 13
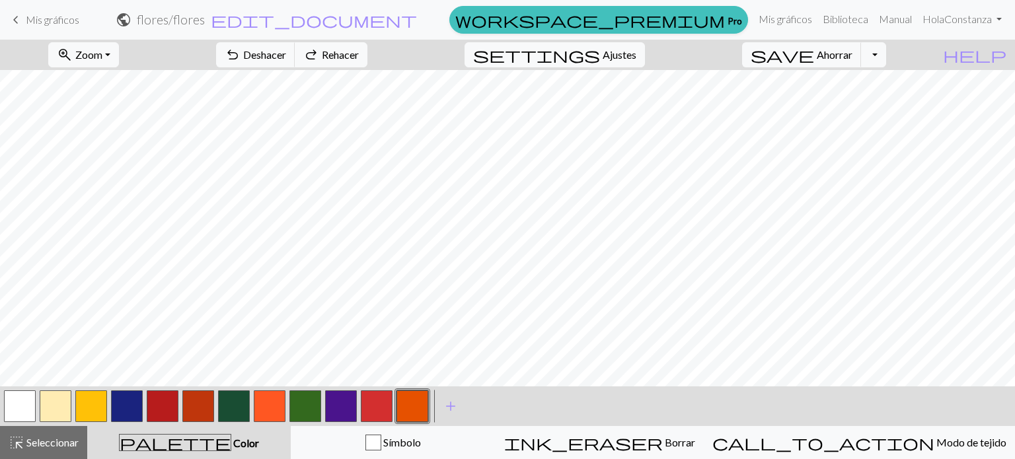
click at [295, 400] on button "button" at bounding box center [305, 406] width 32 height 32
click at [11, 394] on button "button" at bounding box center [20, 406] width 32 height 32
click at [92, 398] on button "button" at bounding box center [91, 406] width 32 height 32
drag, startPoint x: 168, startPoint y: 406, endPoint x: 175, endPoint y: 379, distance: 27.9
click at [167, 406] on button "button" at bounding box center [163, 406] width 32 height 32
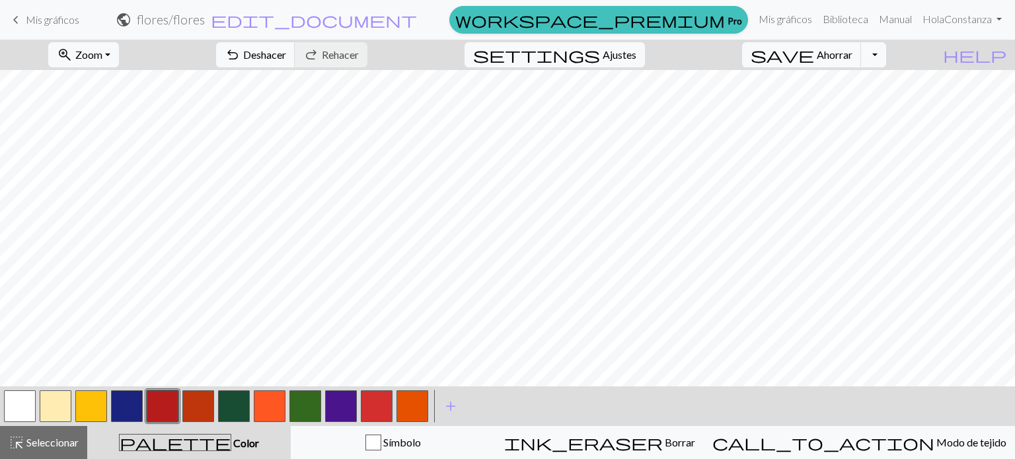
click at [100, 411] on button "button" at bounding box center [91, 406] width 32 height 32
click at [971, 28] on link "Hola [PERSON_NAME]" at bounding box center [962, 19] width 90 height 26
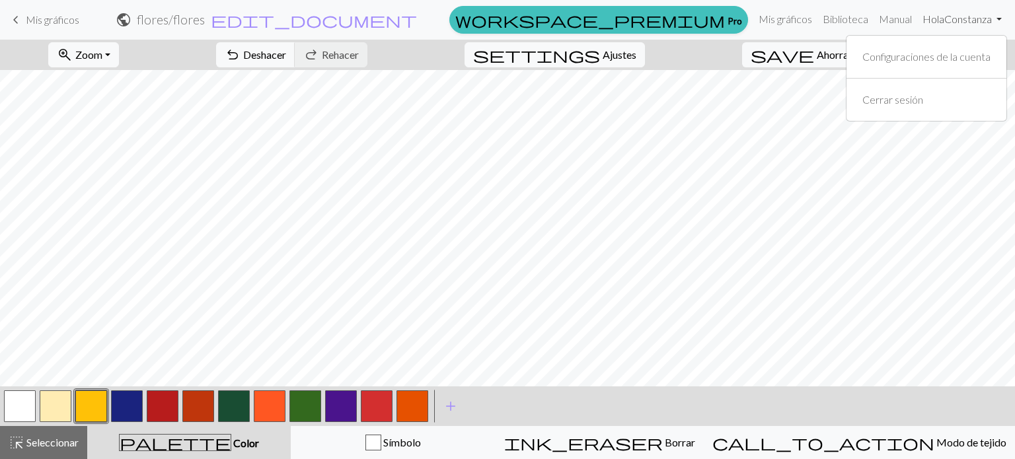
click at [971, 28] on link "Hola [PERSON_NAME]" at bounding box center [962, 19] width 90 height 26
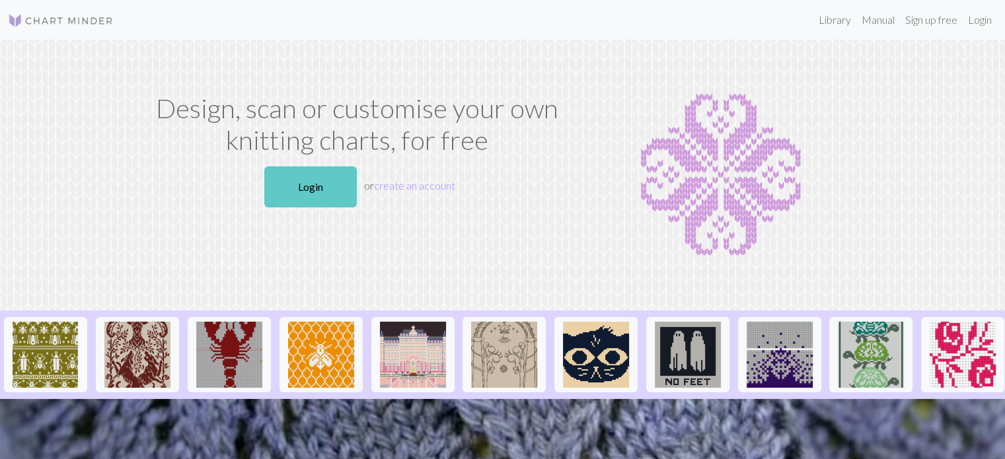
click at [338, 180] on link "Login" at bounding box center [310, 186] width 92 height 41
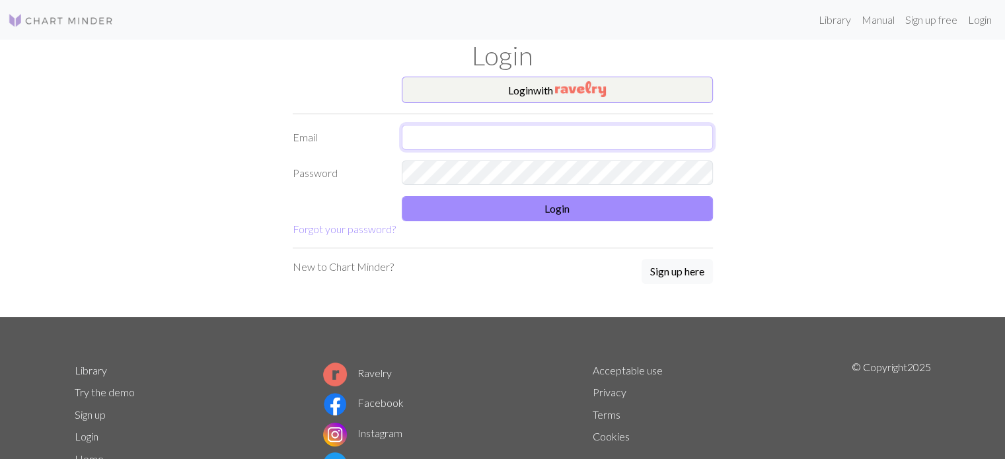
type input "consbvo@gmail.com"
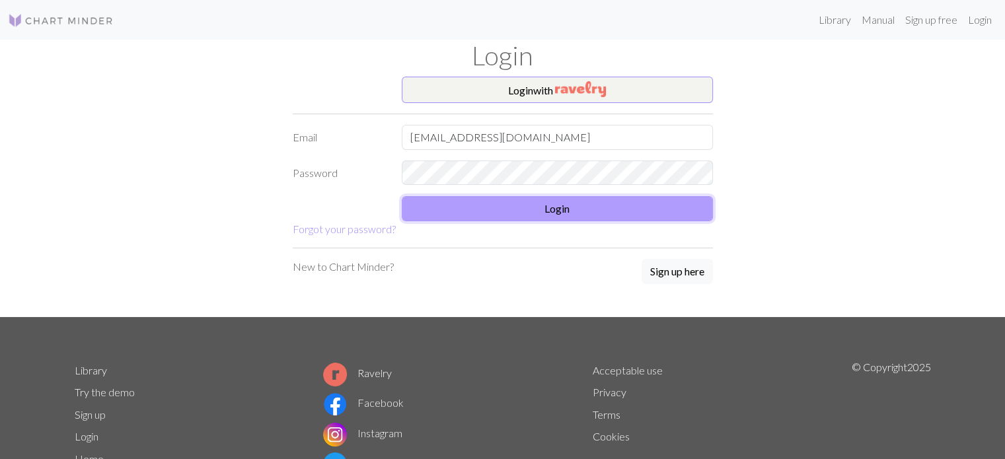
click at [558, 204] on button "Login" at bounding box center [557, 208] width 311 height 25
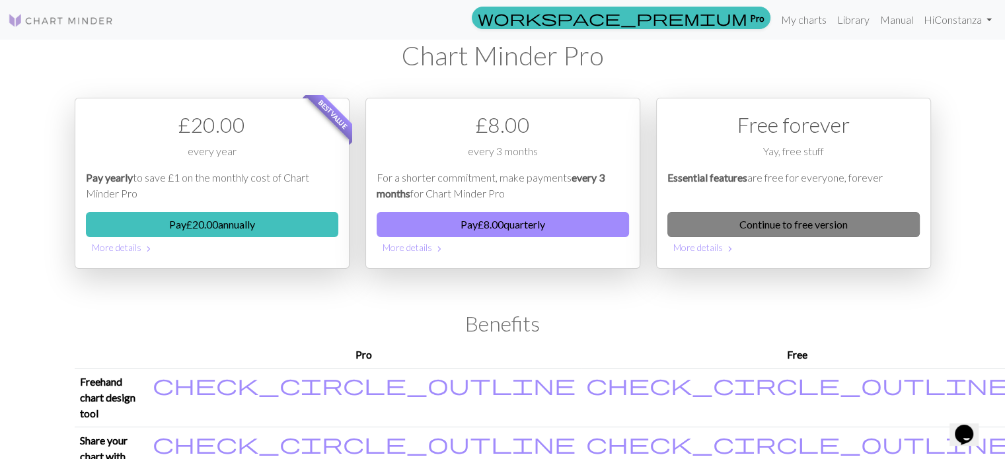
click at [797, 232] on link "Continue to free version" at bounding box center [793, 224] width 252 height 25
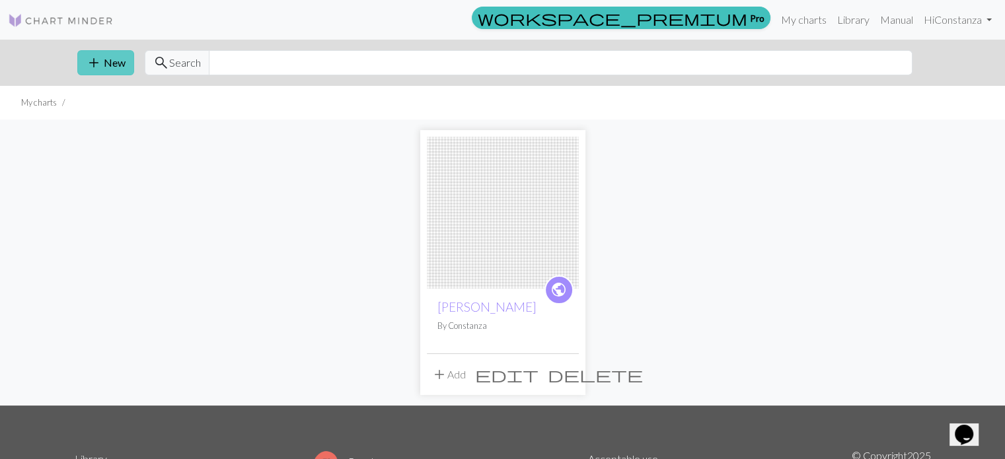
click at [94, 62] on span "add" at bounding box center [94, 63] width 16 height 18
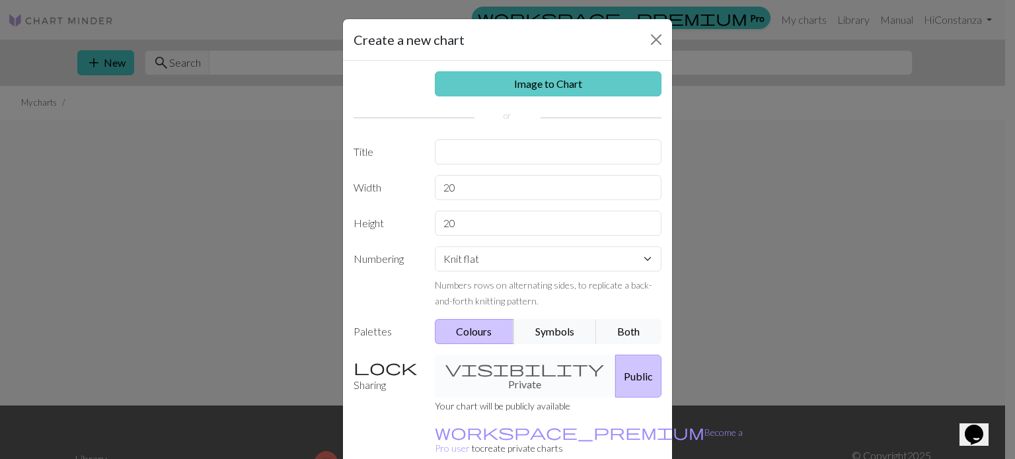
click at [570, 91] on link "Image to Chart" at bounding box center [548, 83] width 227 height 25
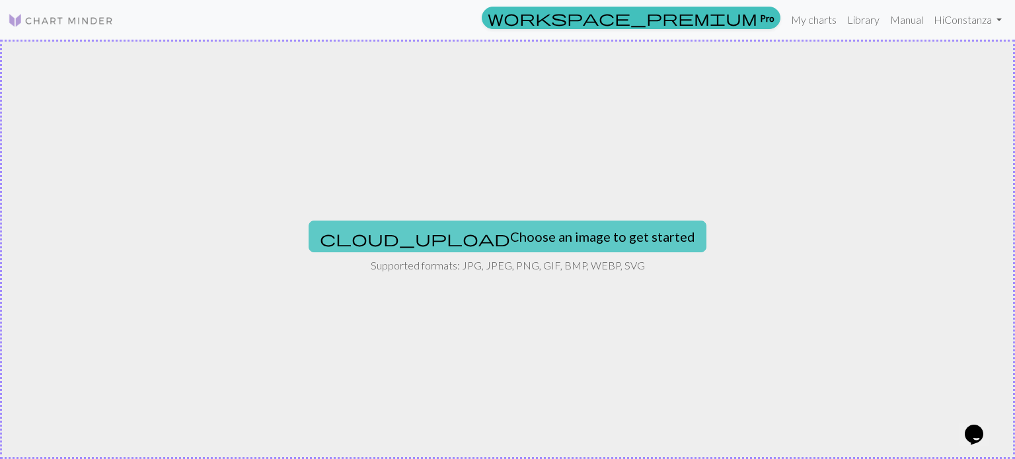
click at [542, 238] on button "cloud_upload Choose an image to get started" at bounding box center [508, 237] width 398 height 32
click at [470, 231] on button "cloud_upload Choose an image to get started" at bounding box center [508, 237] width 398 height 32
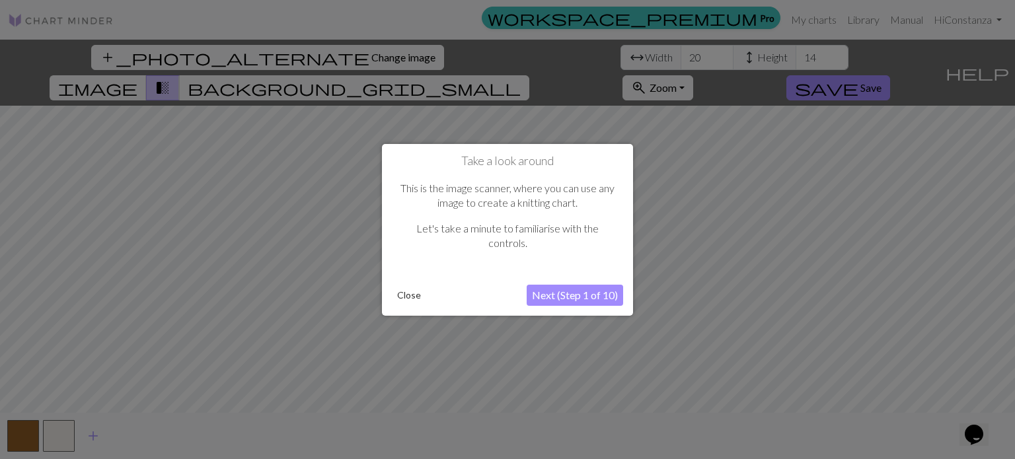
click at [574, 299] on button "Next (Step 1 of 10)" at bounding box center [575, 295] width 96 height 21
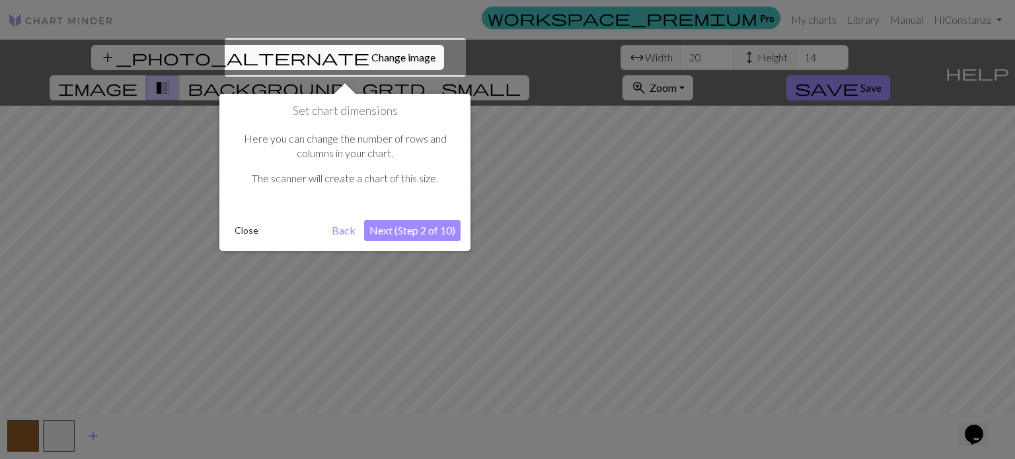
click at [415, 229] on button "Next (Step 2 of 10)" at bounding box center [412, 230] width 96 height 21
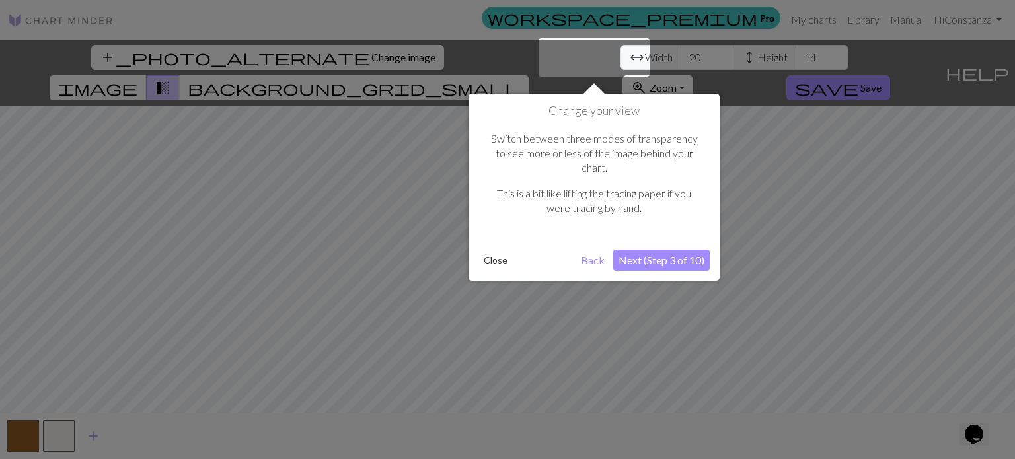
click at [669, 250] on button "Next (Step 3 of 10)" at bounding box center [661, 260] width 96 height 21
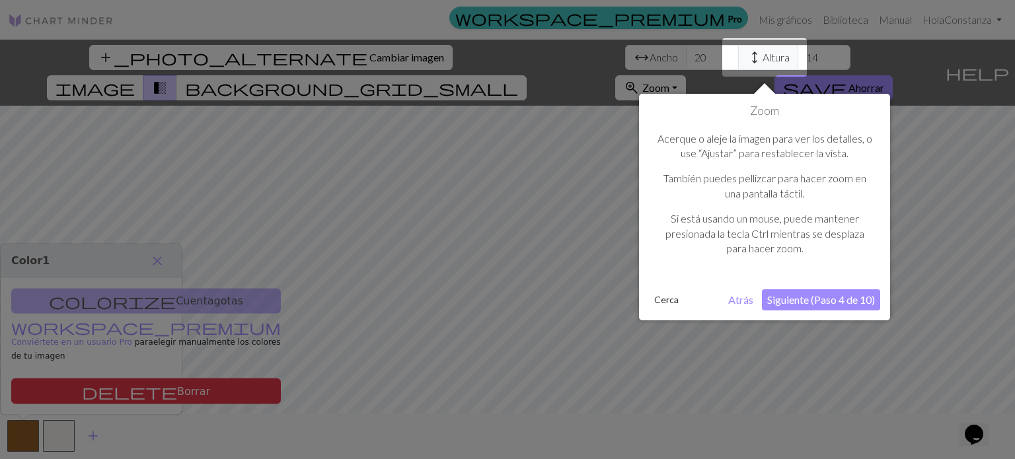
click at [843, 303] on font "Siguiente (Paso 4 de 10)" at bounding box center [821, 299] width 108 height 13
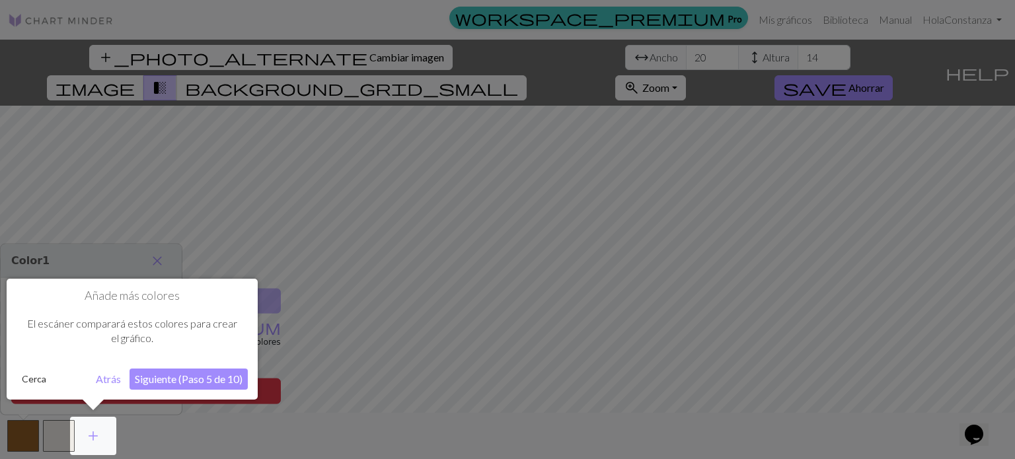
click at [159, 380] on font "Siguiente (Paso 5 de 10)" at bounding box center [189, 379] width 108 height 13
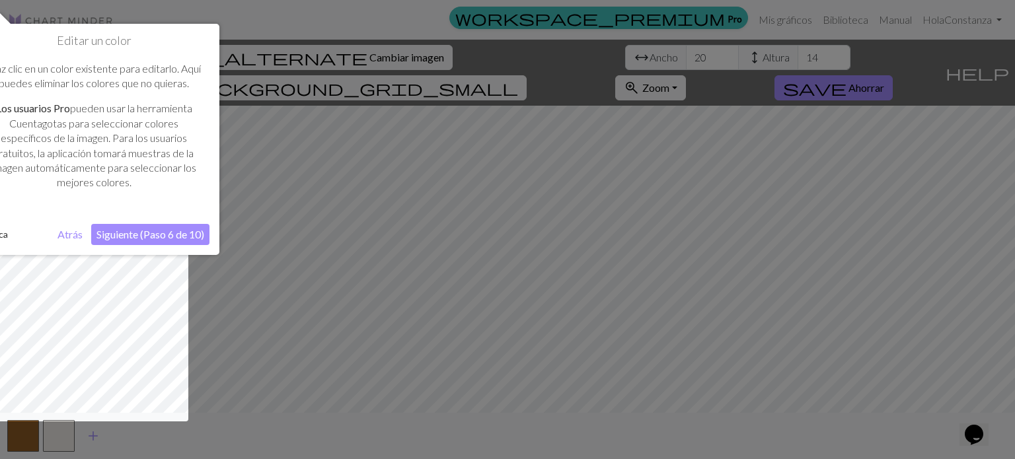
click at [188, 238] on font "Siguiente (Paso 6 de 10)" at bounding box center [150, 234] width 108 height 13
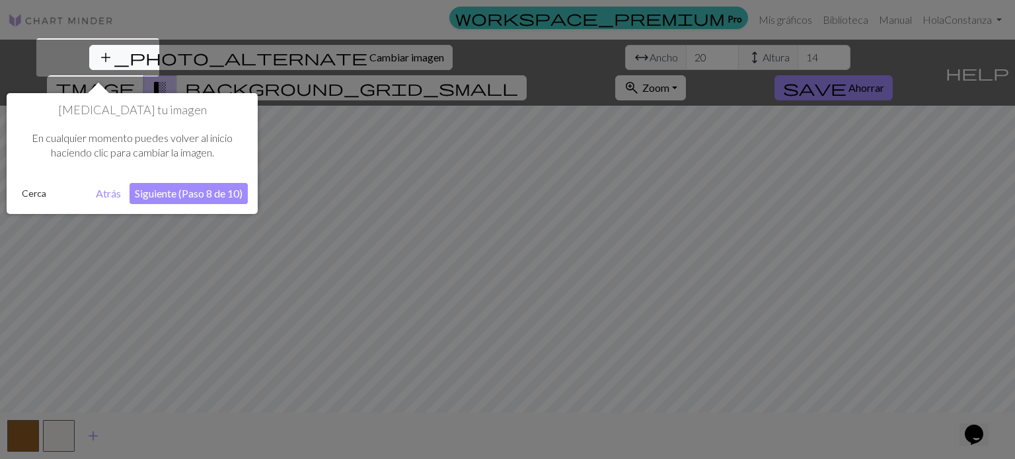
click at [217, 186] on button "Siguiente (Paso 8 de 10)" at bounding box center [188, 193] width 118 height 21
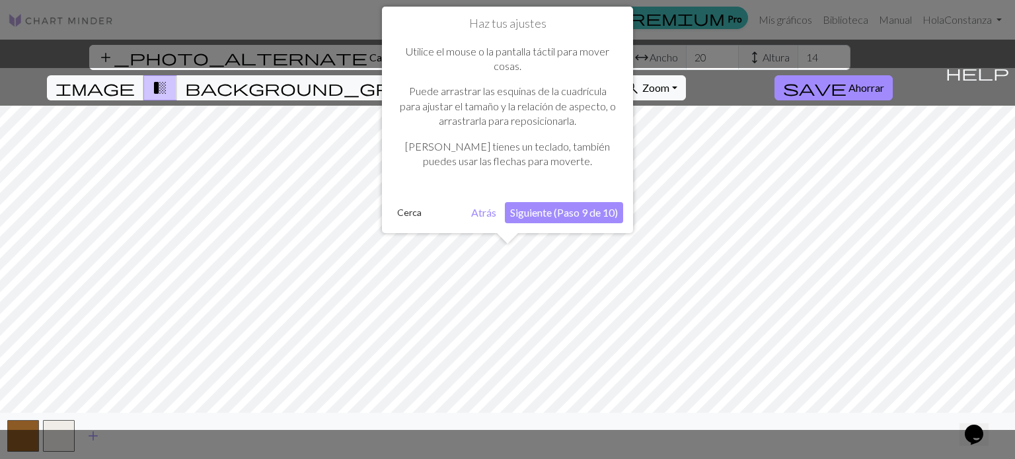
click at [556, 214] on font "Siguiente (Paso 9 de 10)" at bounding box center [564, 212] width 108 height 13
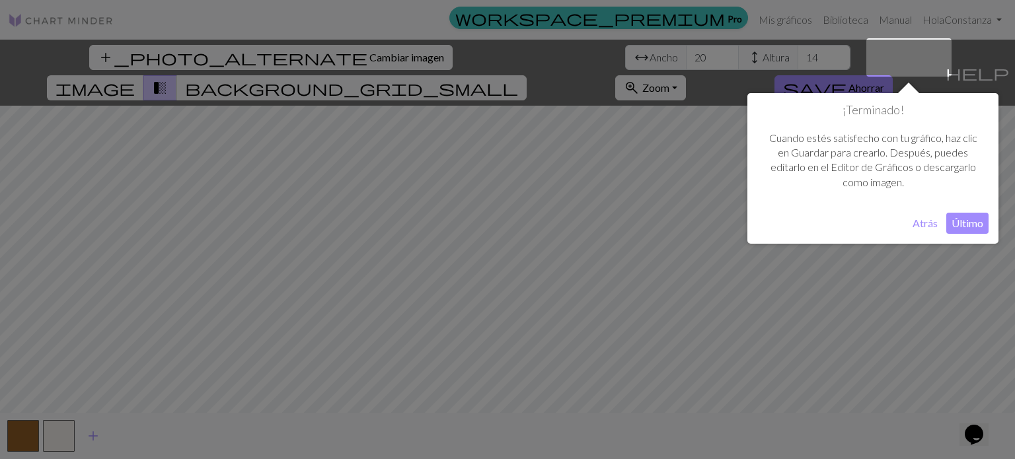
click at [960, 225] on font "Último" at bounding box center [967, 223] width 32 height 13
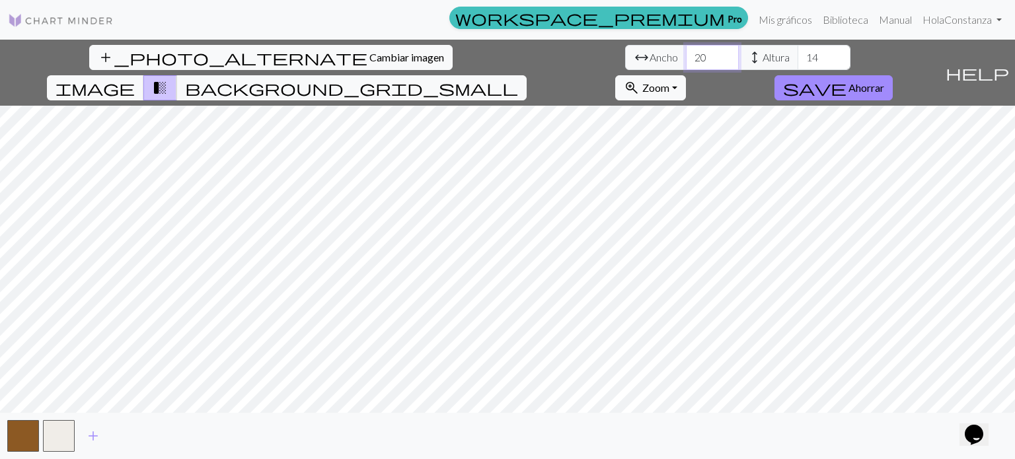
click at [686, 58] on input "20" at bounding box center [712, 57] width 53 height 25
drag, startPoint x: 323, startPoint y: 58, endPoint x: 299, endPoint y: 44, distance: 28.1
click at [299, 44] on div "add_photo_alternate Cambiar imagen arrow_range Ancho 20 height Altura 14 image …" at bounding box center [469, 73] width 939 height 66
type input "50"
drag, startPoint x: 430, startPoint y: 59, endPoint x: 405, endPoint y: 65, distance: 25.7
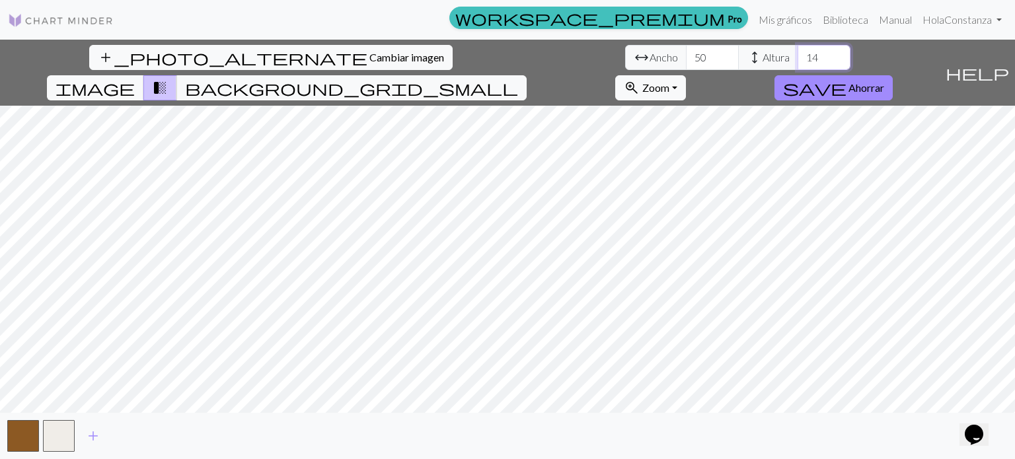
click at [625, 65] on div "arrow_range Ancho 50 height Altura 14" at bounding box center [737, 57] width 225 height 25
type input "50"
